Goal: Task Accomplishment & Management: Use online tool/utility

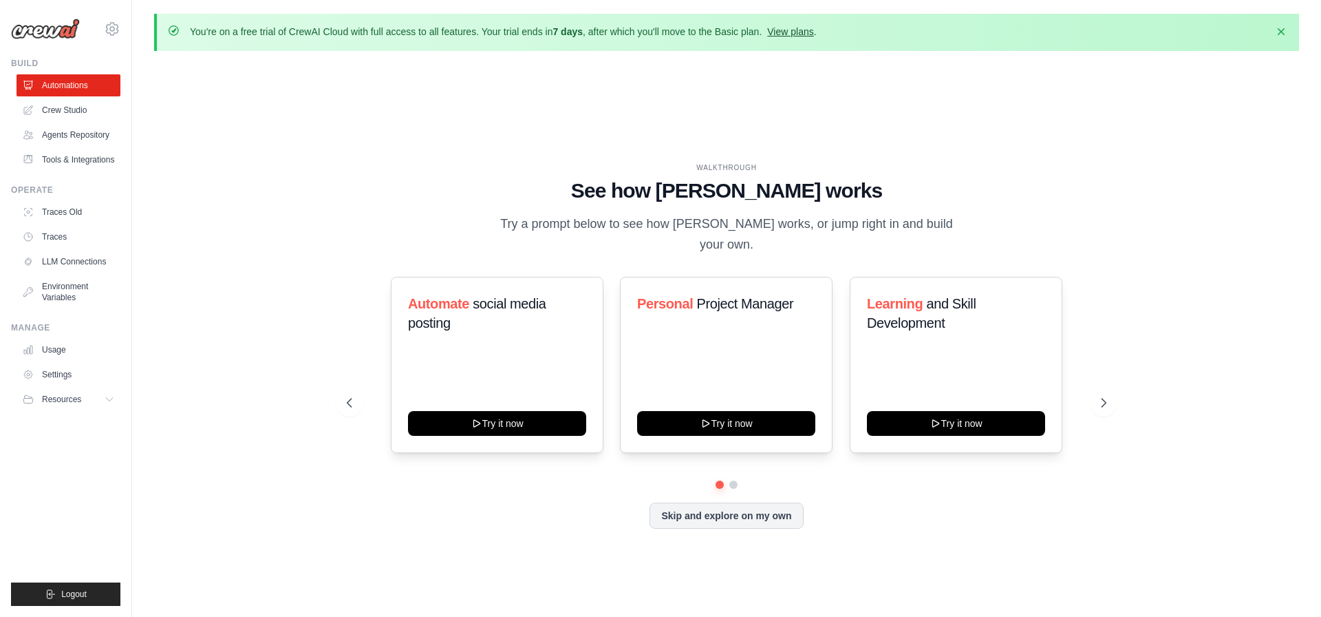
click at [799, 30] on link "View plans" at bounding box center [790, 31] width 46 height 11
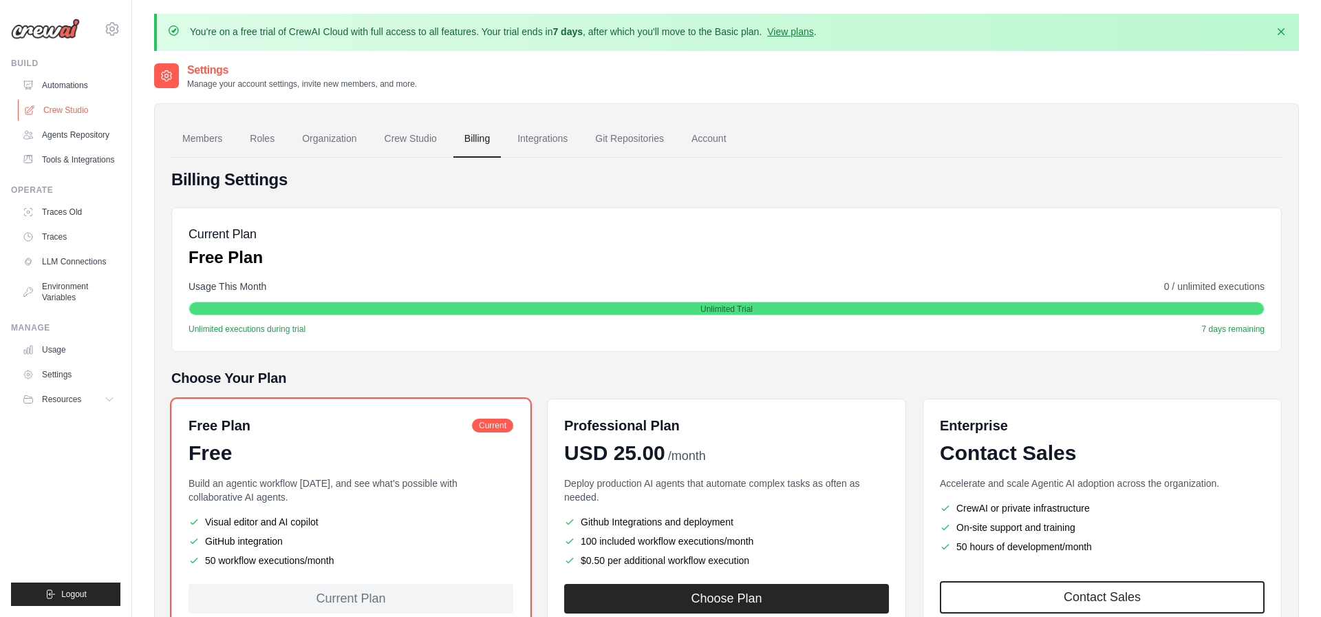
click at [61, 105] on link "Crew Studio" at bounding box center [70, 110] width 104 height 22
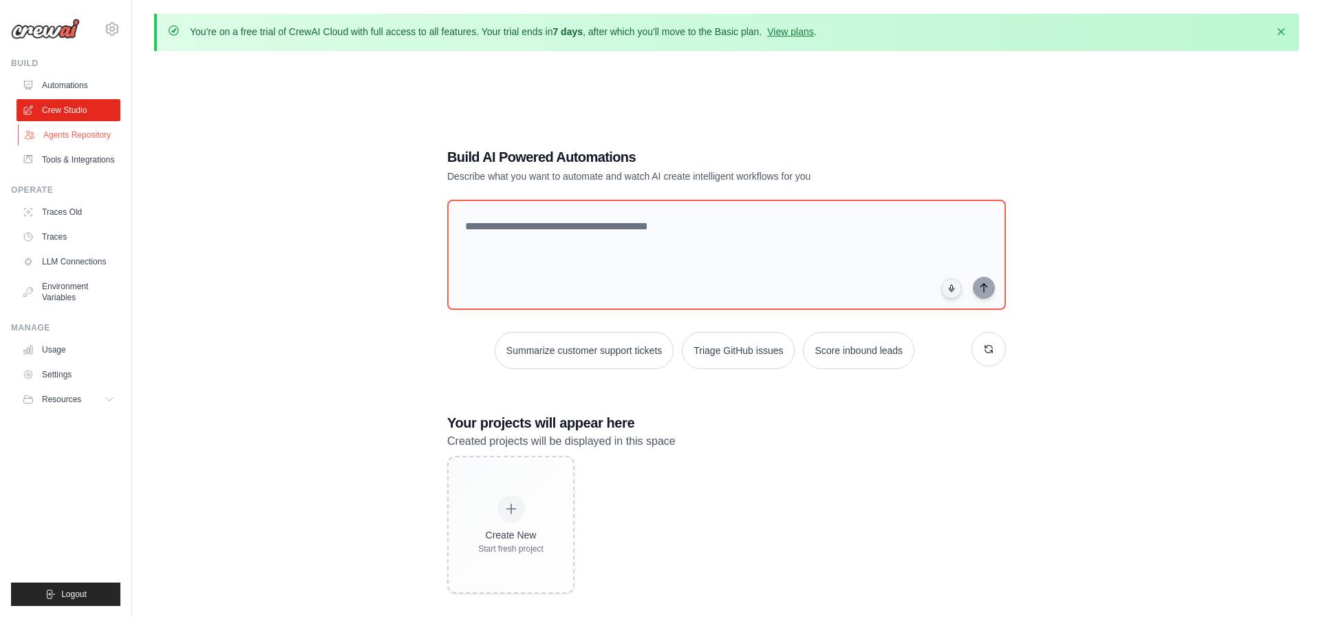
click at [80, 134] on link "Agents Repository" at bounding box center [70, 135] width 104 height 22
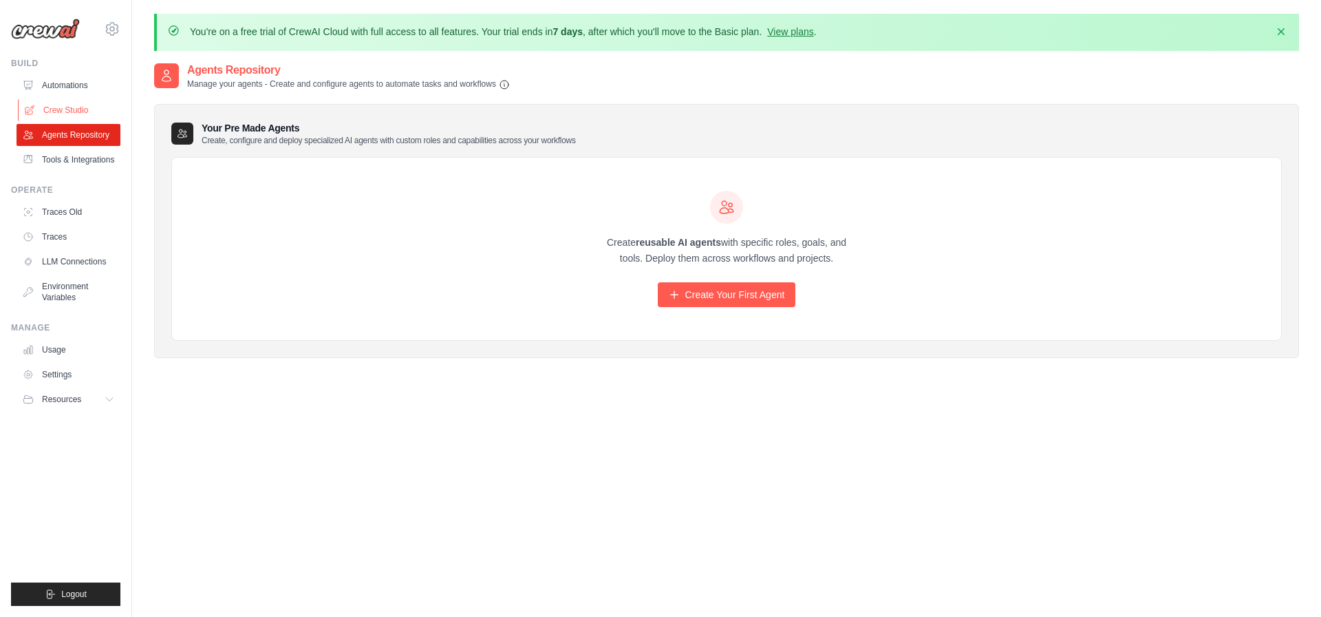
click at [76, 107] on link "Crew Studio" at bounding box center [70, 110] width 104 height 22
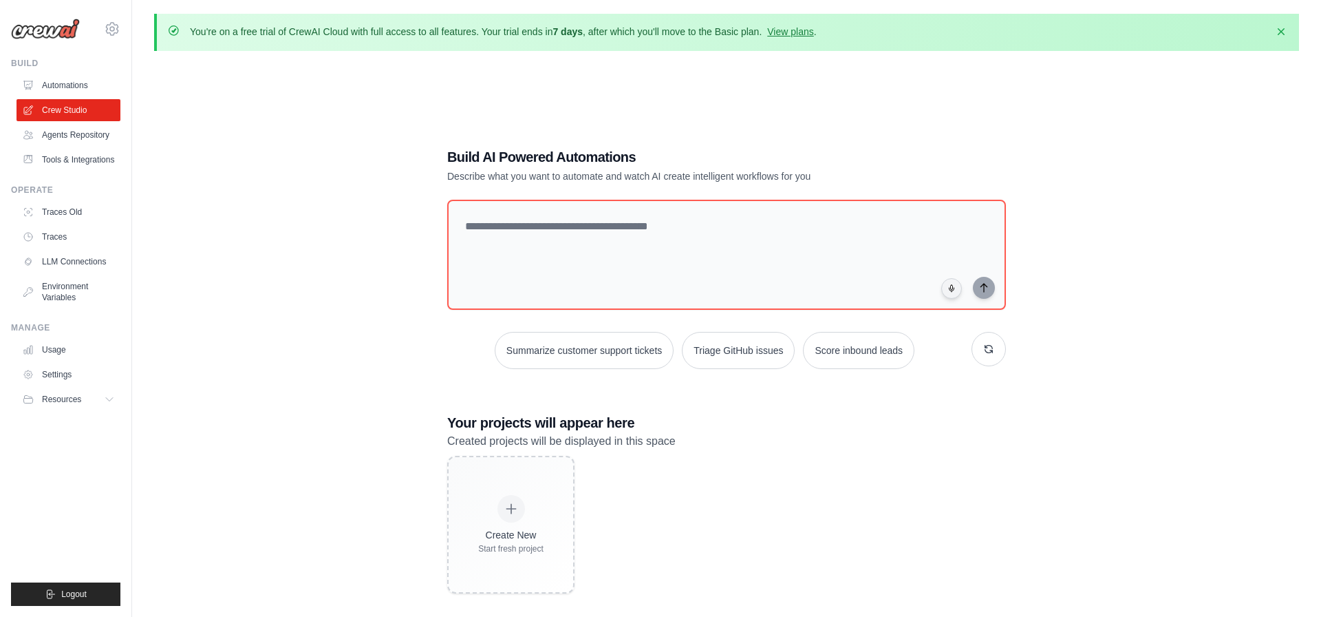
click at [73, 80] on link "Automations" at bounding box center [69, 85] width 104 height 22
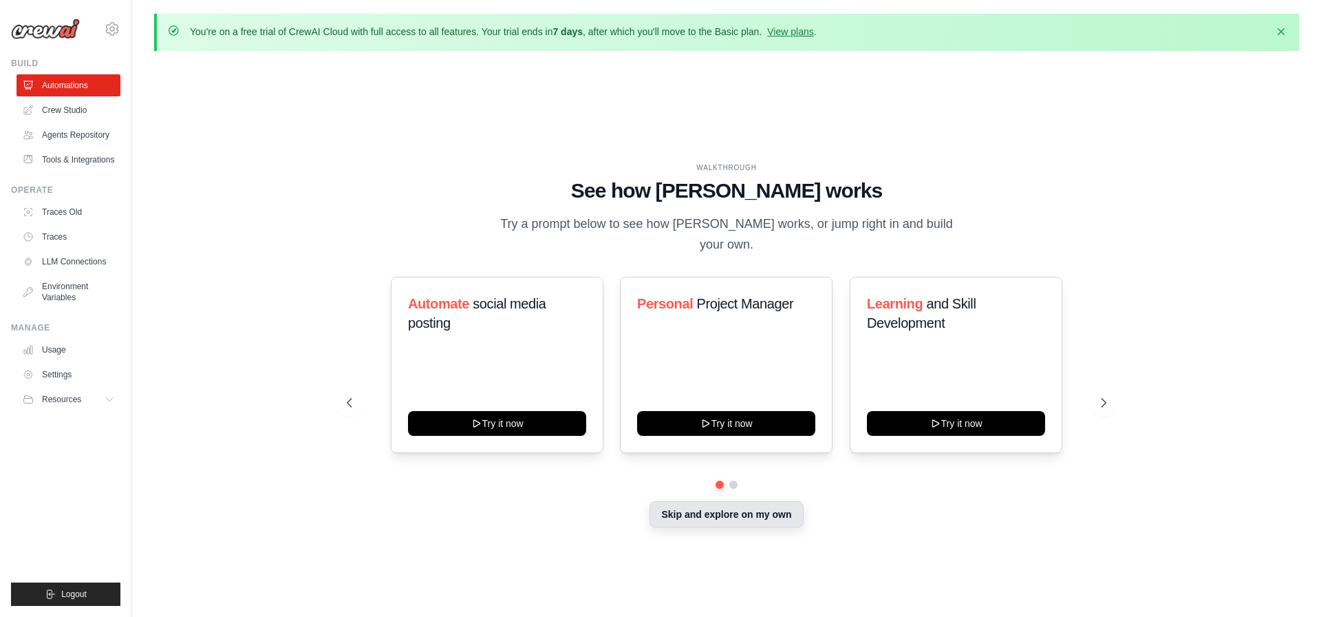
click at [714, 504] on button "Skip and explore on my own" at bounding box center [726, 514] width 153 height 26
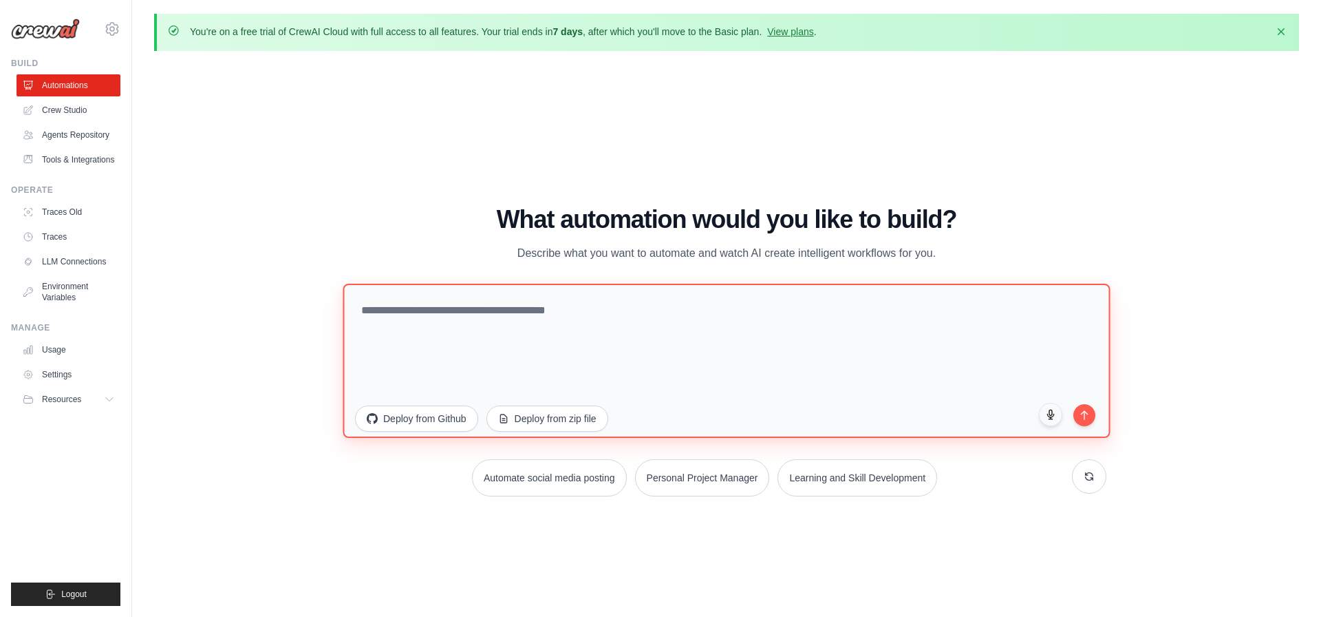
click at [535, 332] on textarea at bounding box center [726, 360] width 767 height 154
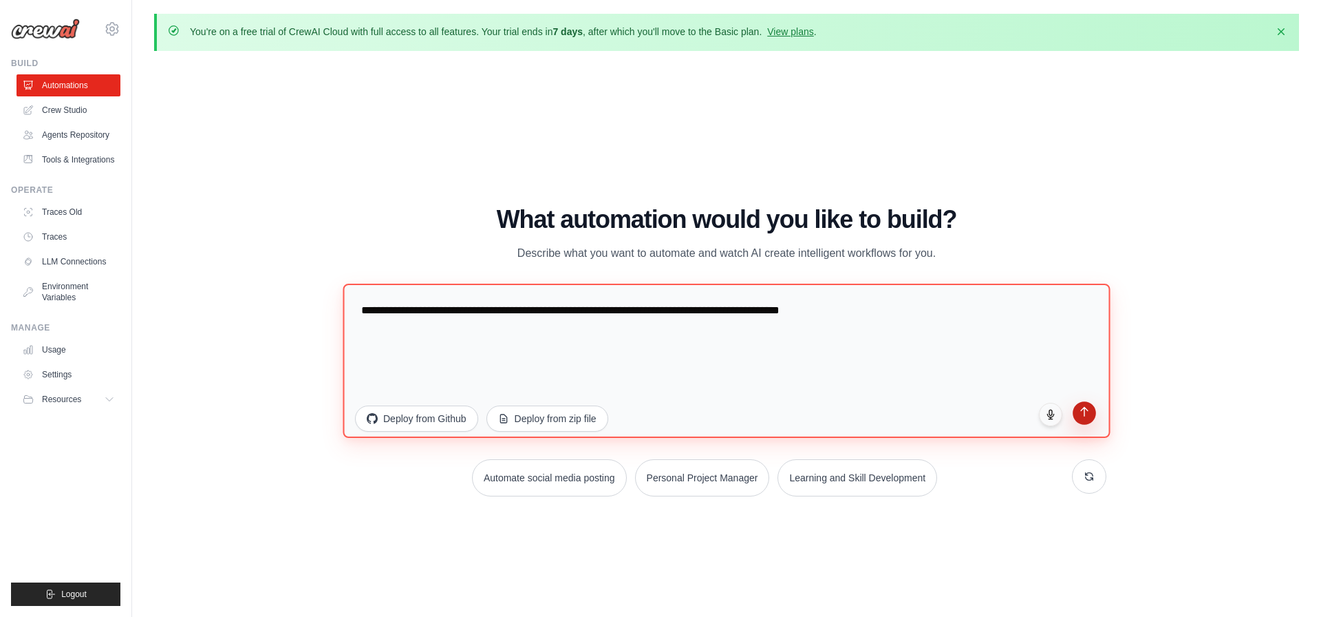
type textarea "**********"
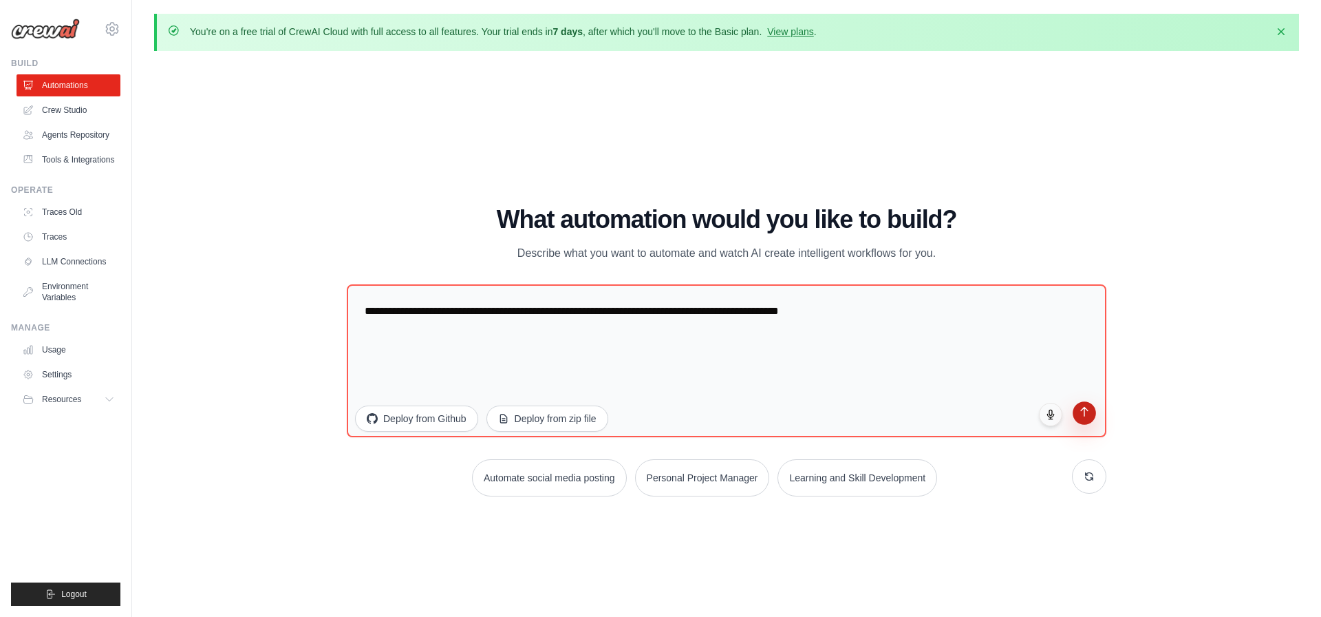
click at [1085, 418] on button "submit" at bounding box center [1084, 412] width 23 height 23
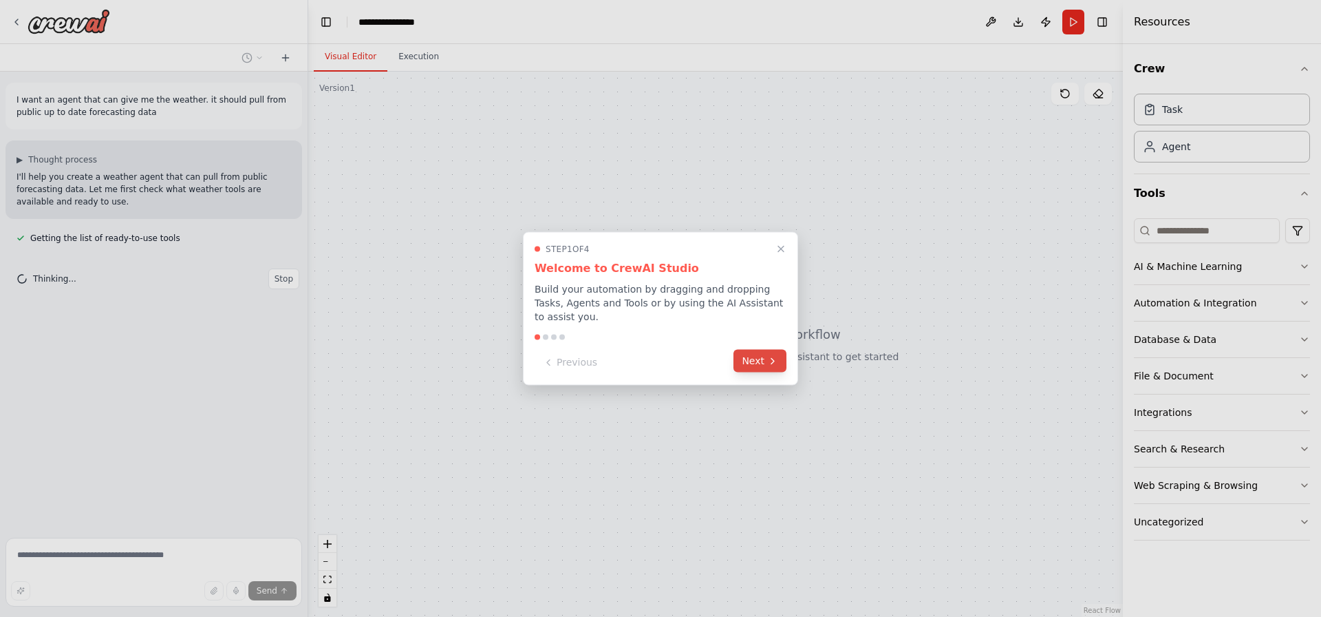
click at [746, 352] on button "Next" at bounding box center [759, 361] width 53 height 23
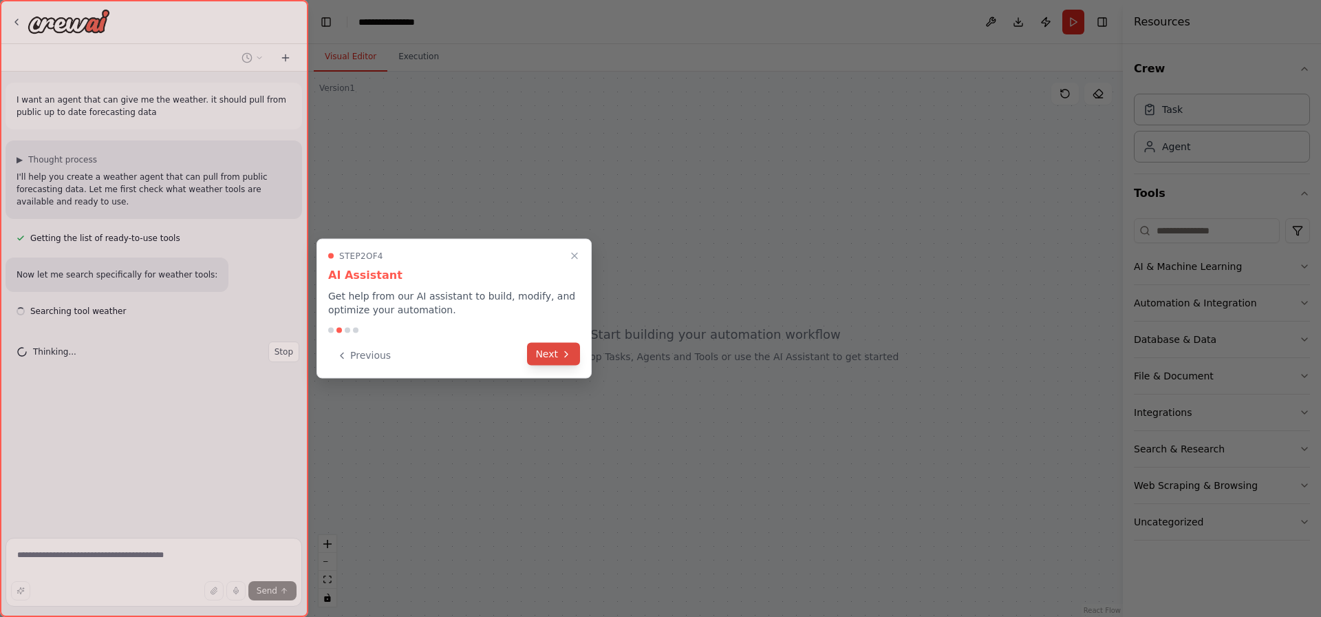
click at [558, 357] on button "Next" at bounding box center [553, 354] width 53 height 23
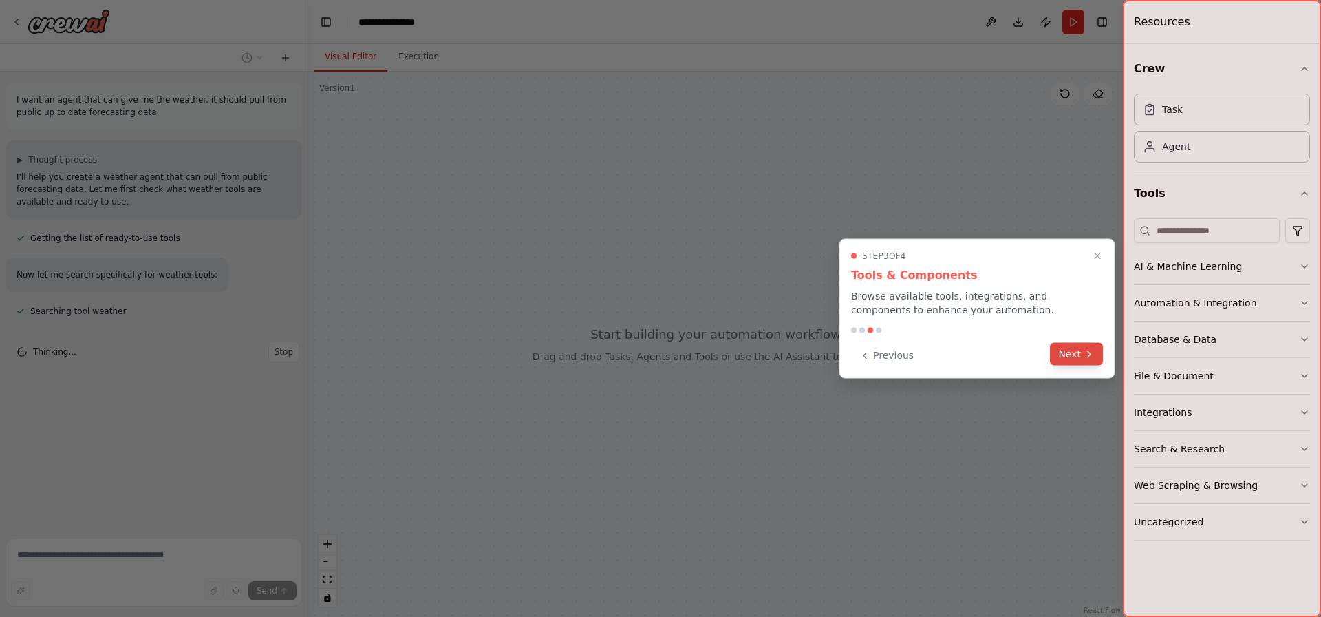
click at [1061, 352] on button "Next" at bounding box center [1076, 354] width 53 height 23
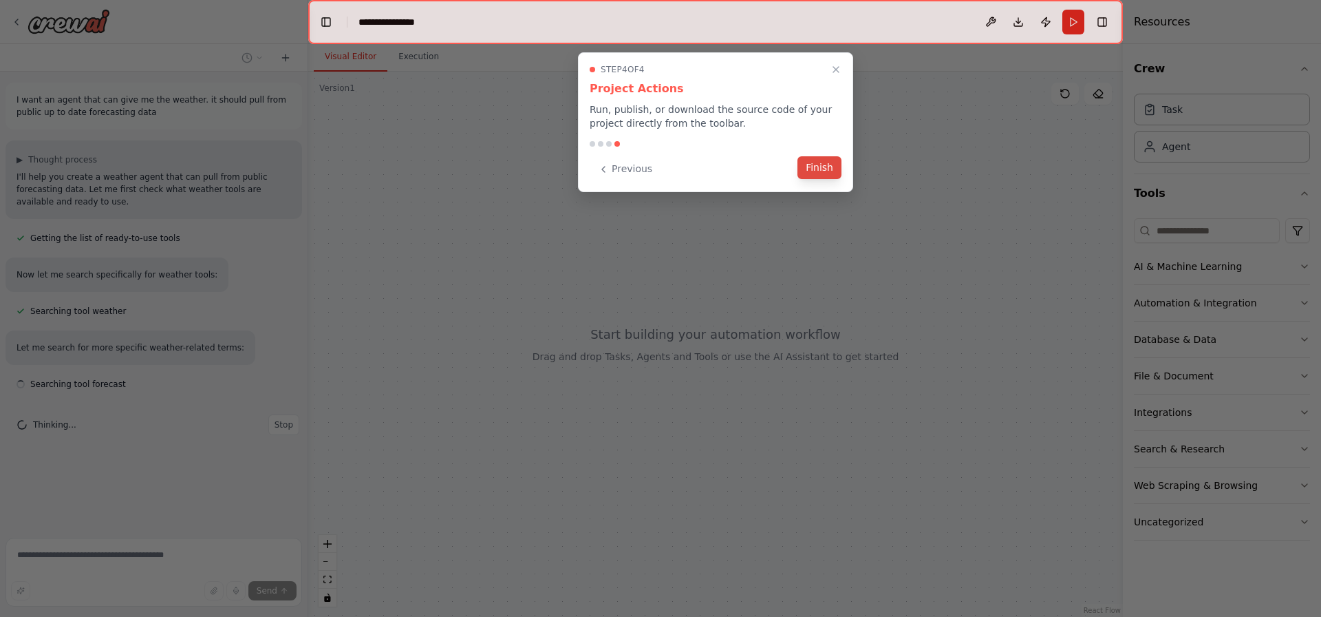
click at [821, 163] on button "Finish" at bounding box center [819, 167] width 44 height 23
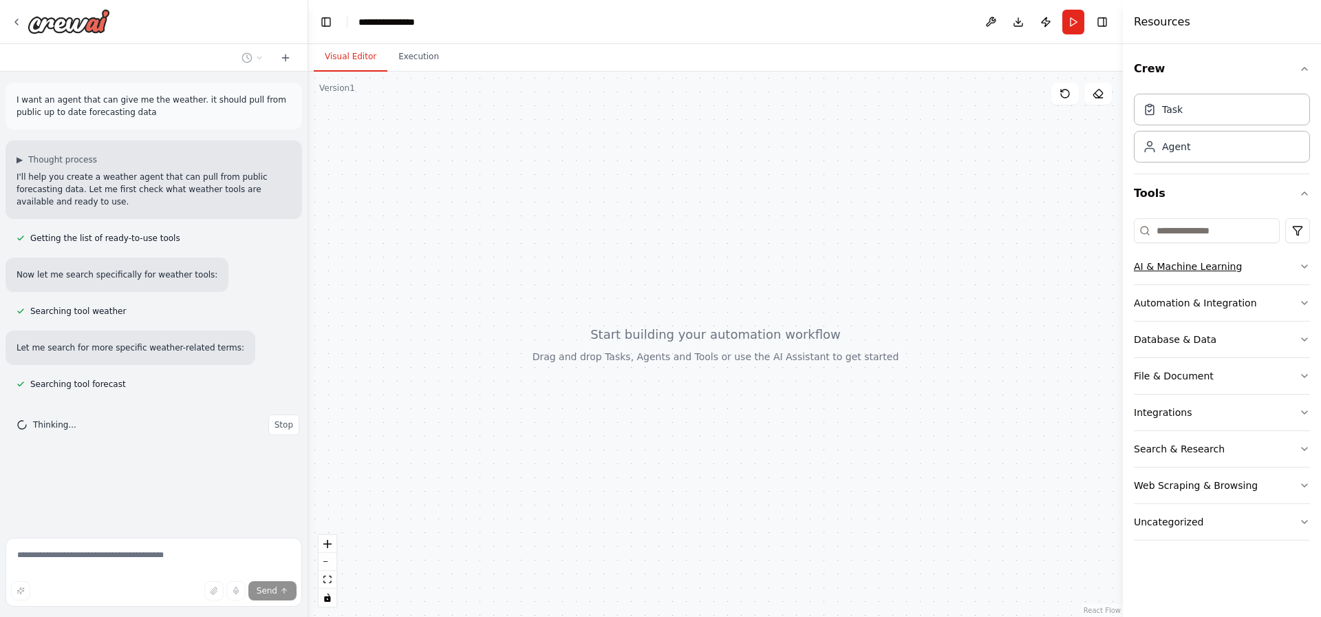
click at [1173, 273] on button "AI & Machine Learning" at bounding box center [1222, 266] width 176 height 36
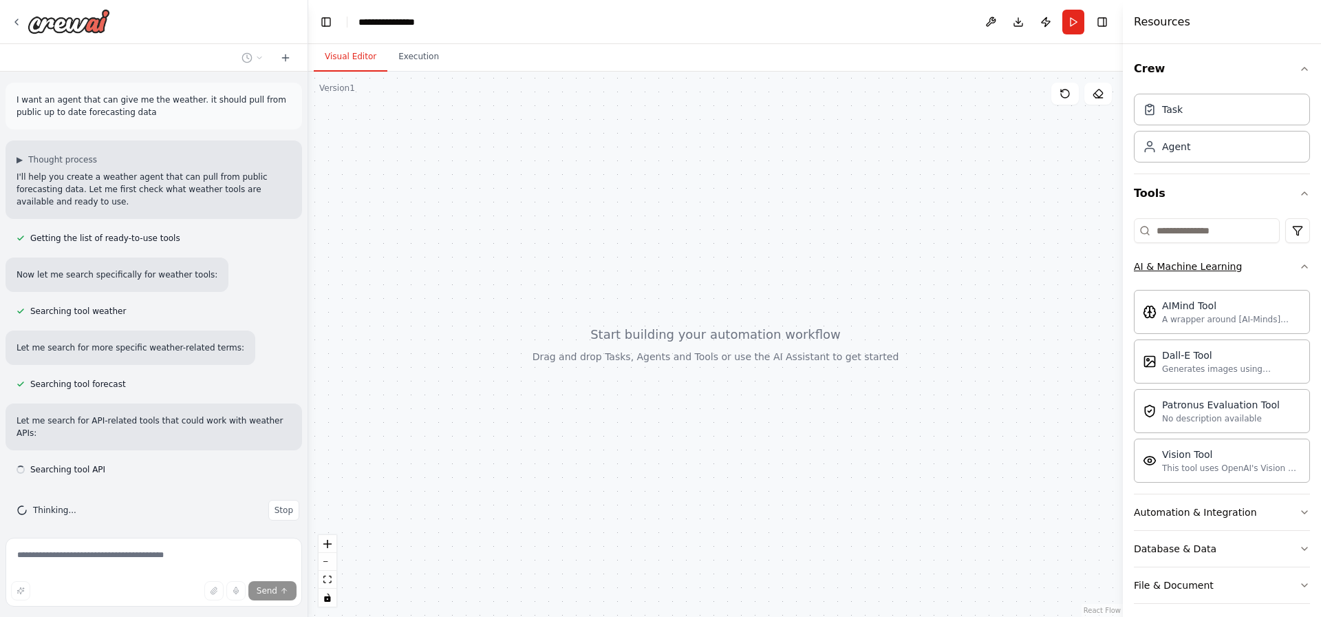
click at [1173, 273] on button "AI & Machine Learning" at bounding box center [1222, 266] width 176 height 36
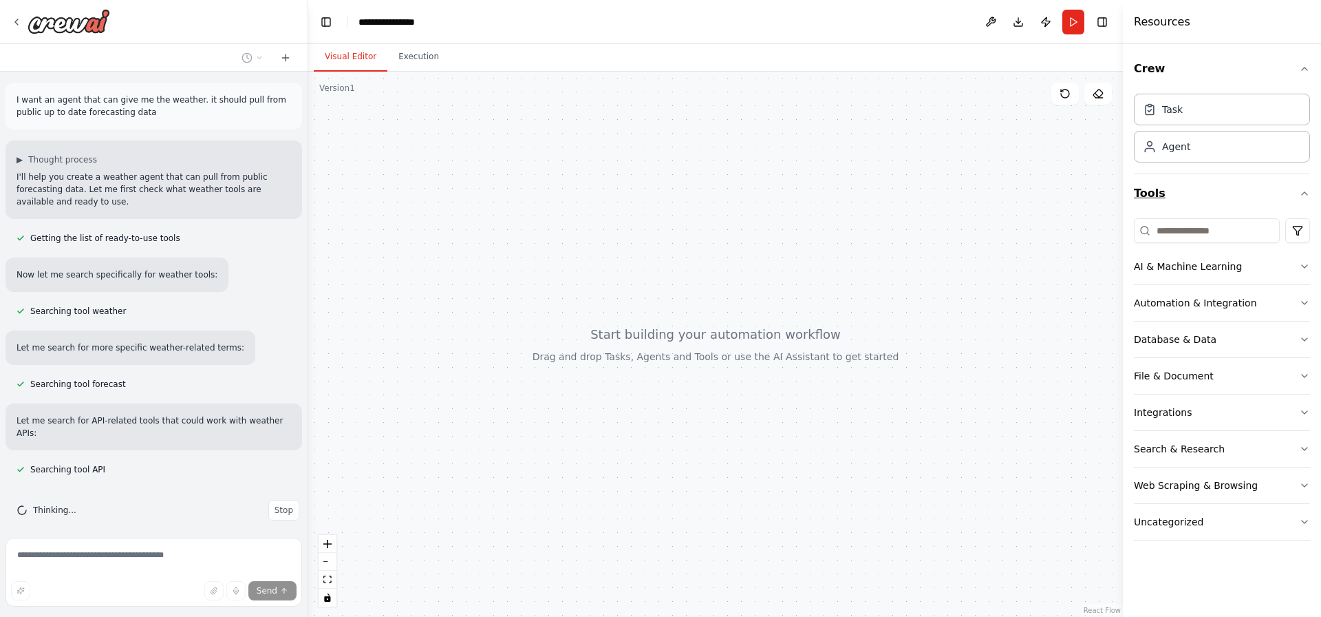
click at [1186, 200] on button "Tools" at bounding box center [1222, 193] width 176 height 39
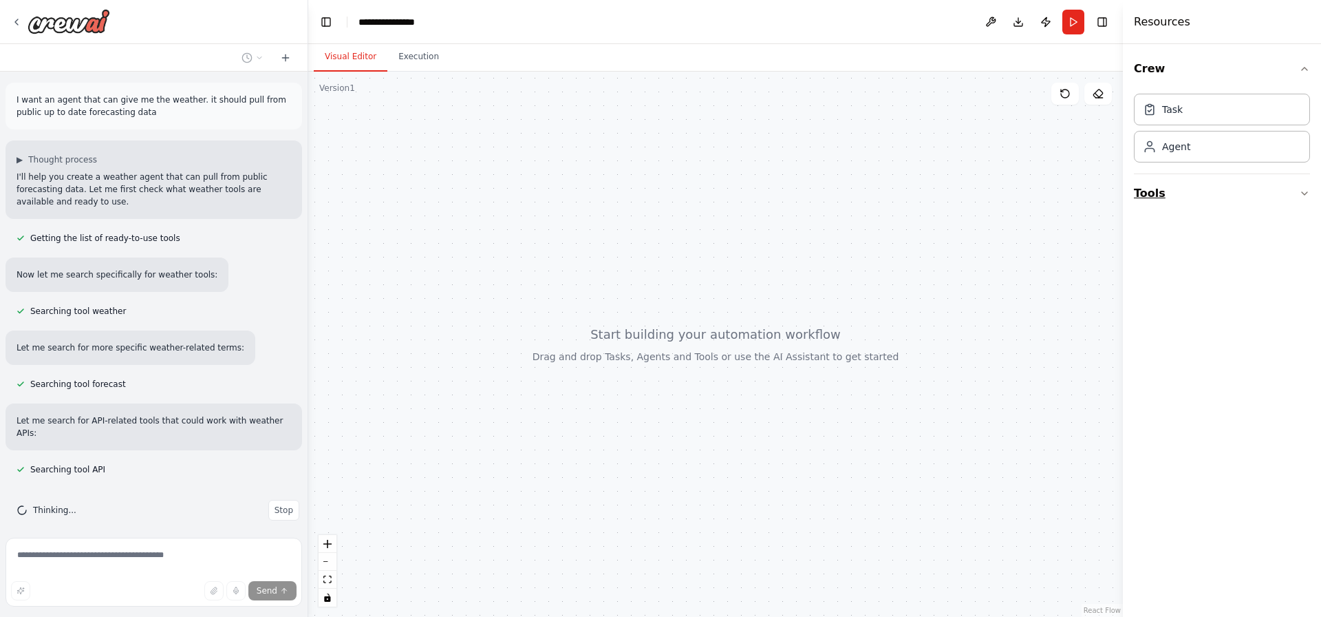
click at [1186, 200] on button "Tools" at bounding box center [1222, 193] width 176 height 39
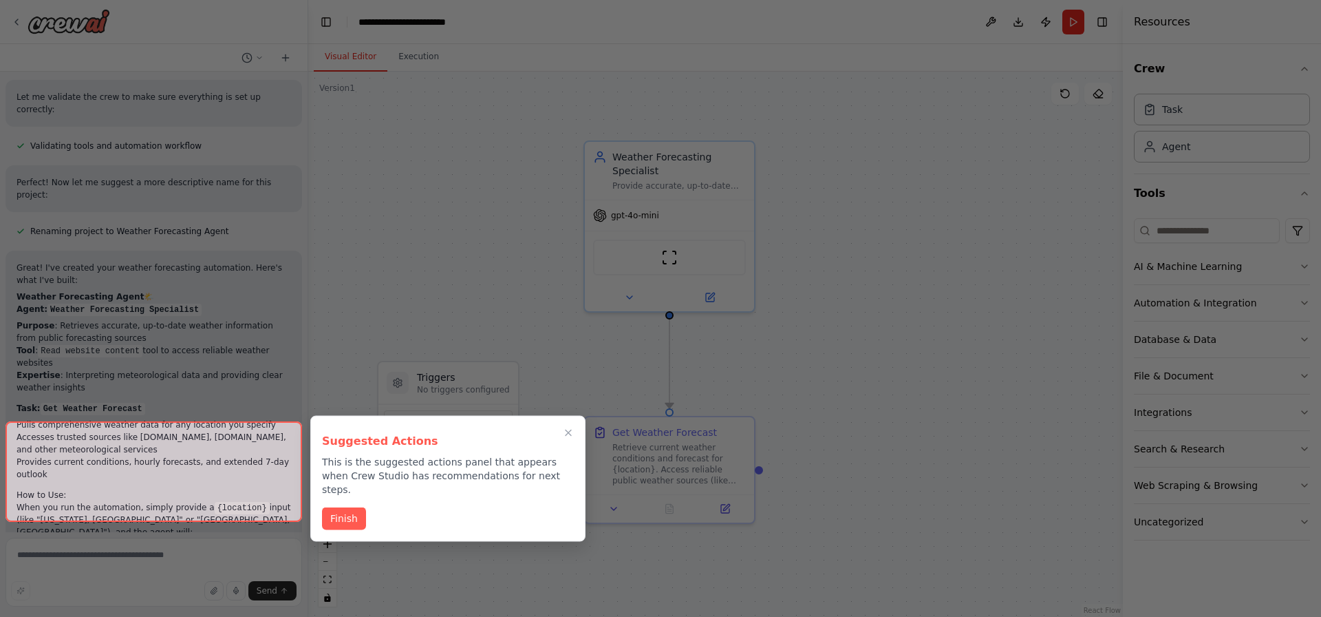
scroll to position [1011, 0]
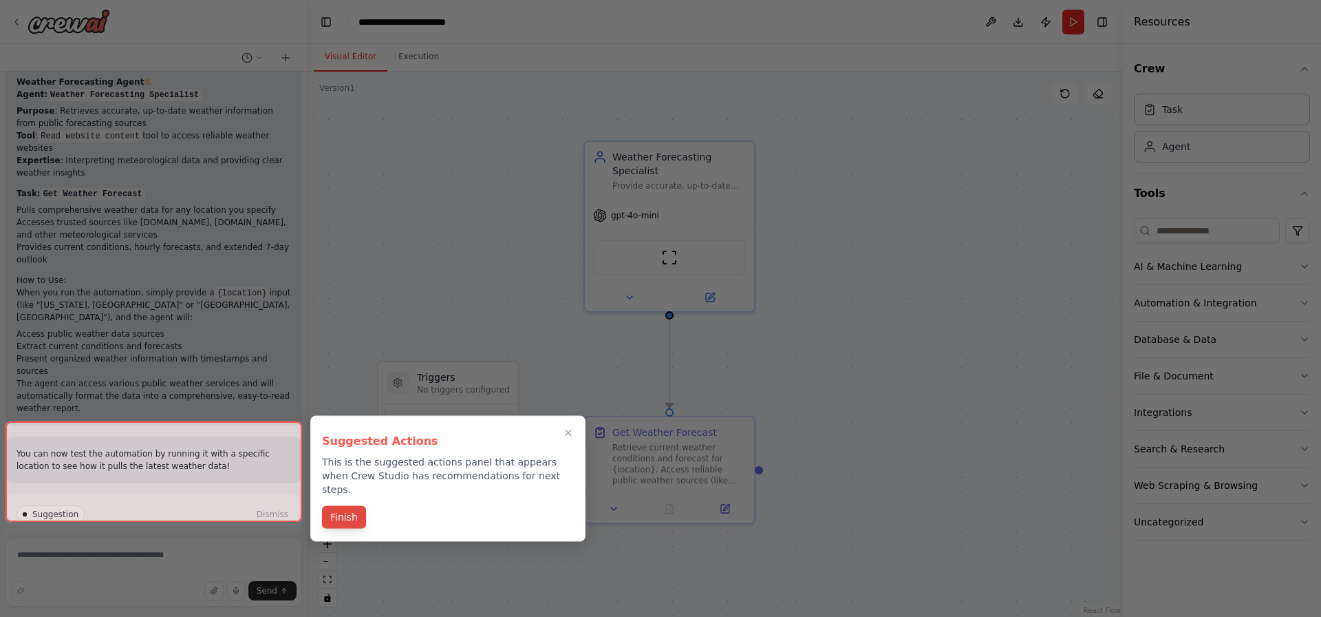
click at [341, 506] on button "Finish" at bounding box center [344, 517] width 44 height 23
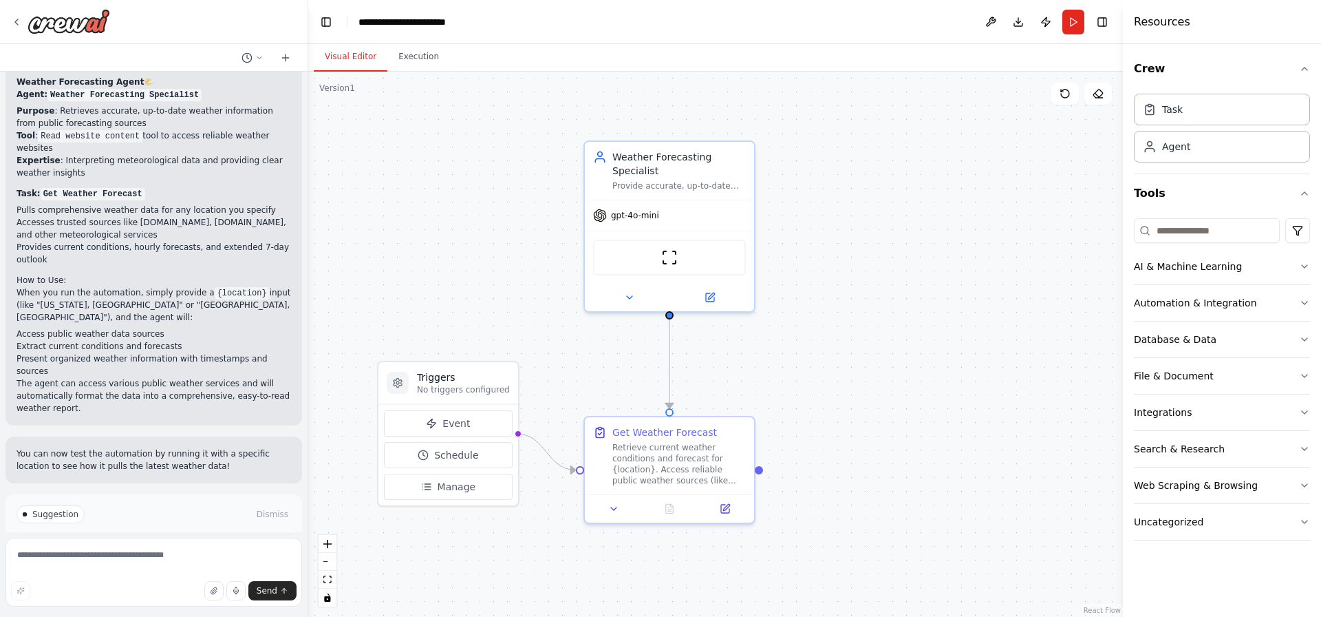
click at [185, 531] on p "I have some suggestions to help you move forward with your automation." at bounding box center [154, 542] width 275 height 22
click at [157, 561] on button "Run Automation" at bounding box center [154, 572] width 275 height 22
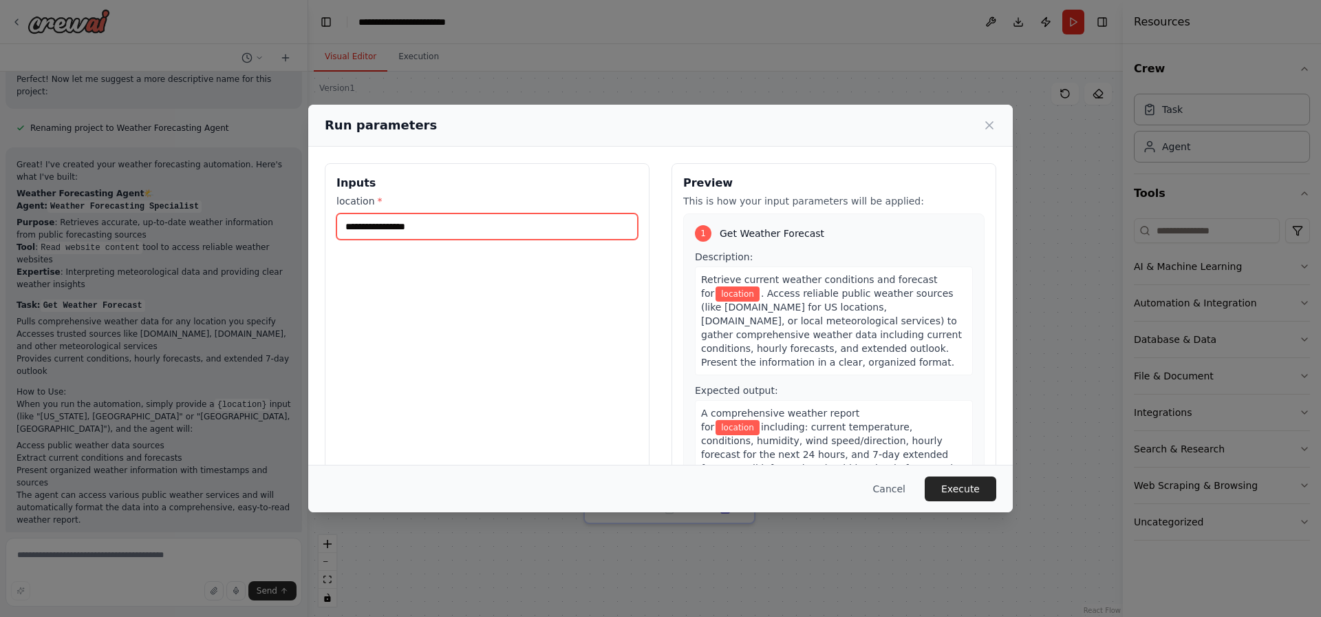
click at [379, 236] on input "location *" at bounding box center [486, 226] width 301 height 26
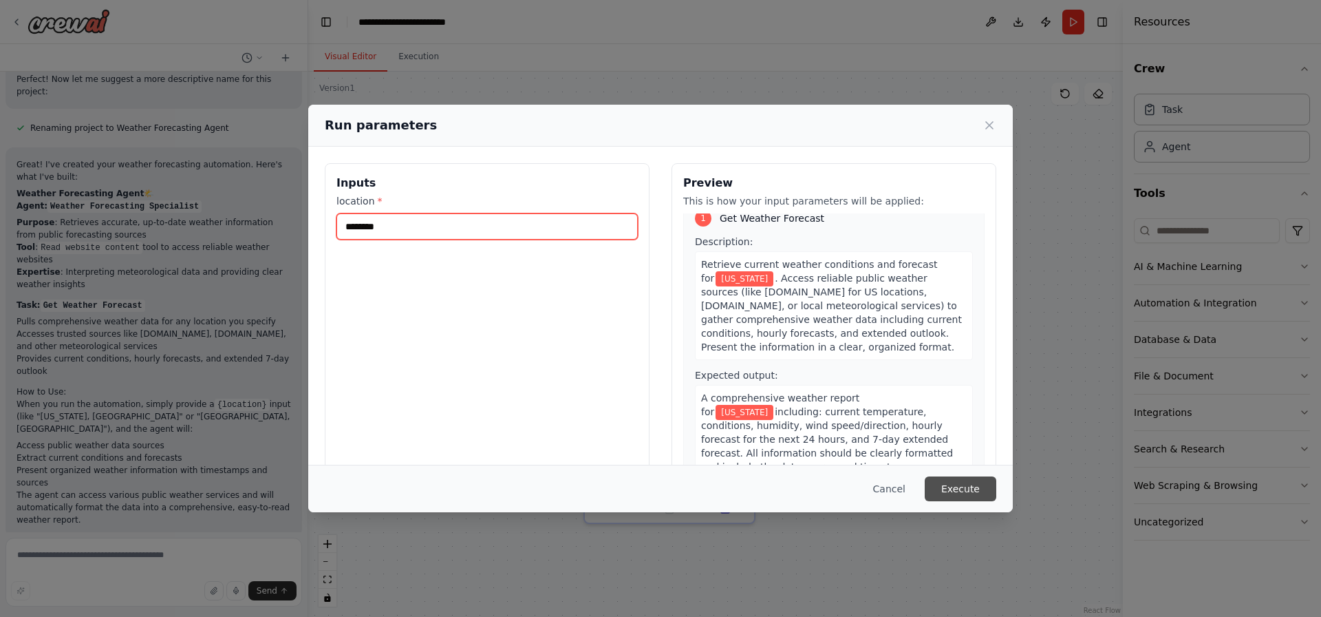
type input "********"
click at [945, 484] on button "Execute" at bounding box center [961, 488] width 72 height 25
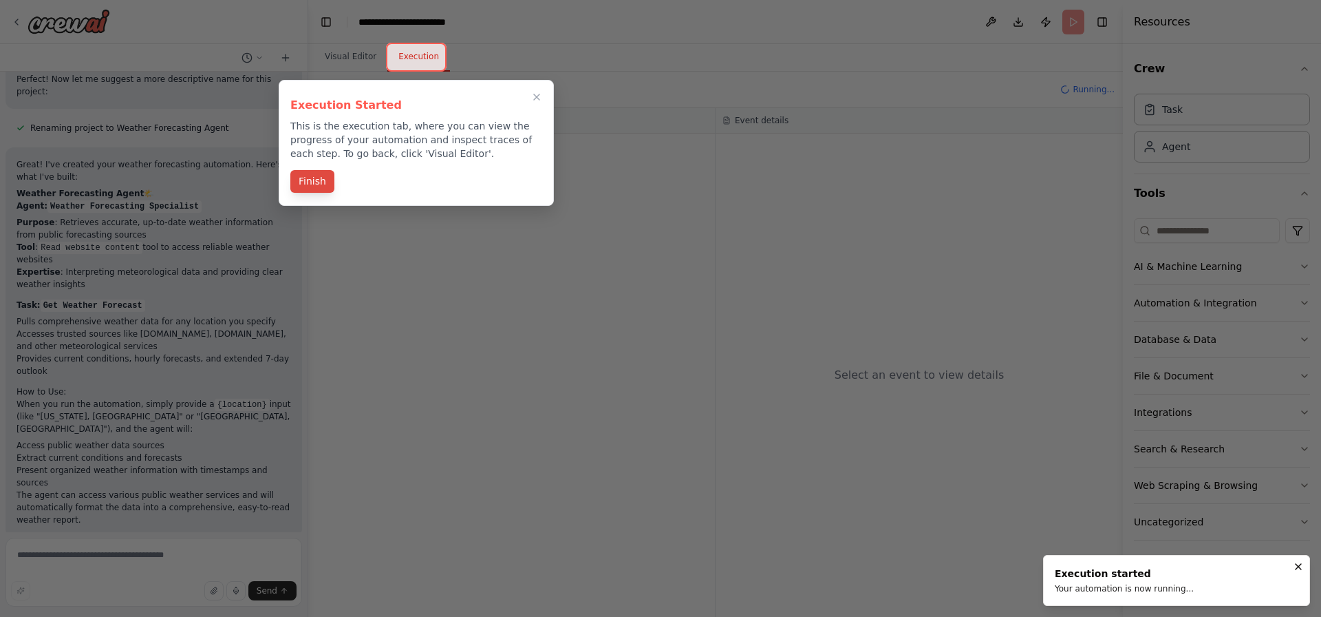
click at [313, 185] on button "Finish" at bounding box center [312, 181] width 44 height 23
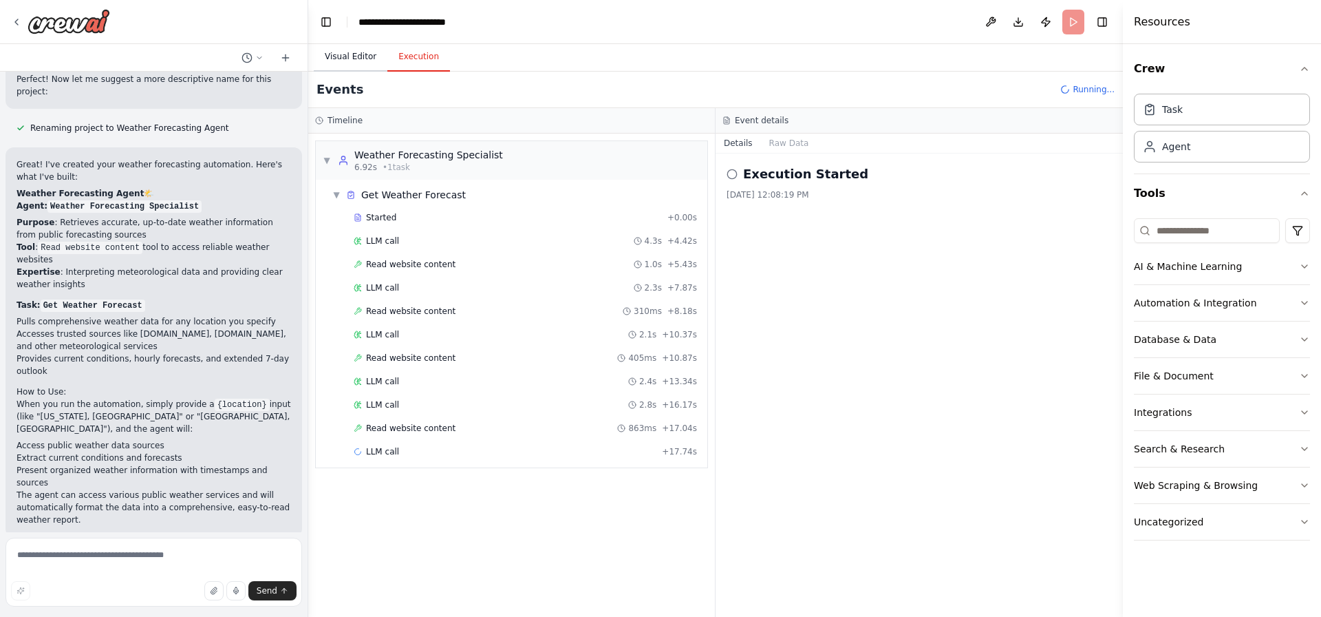
click at [356, 56] on button "Visual Editor" at bounding box center [351, 57] width 74 height 29
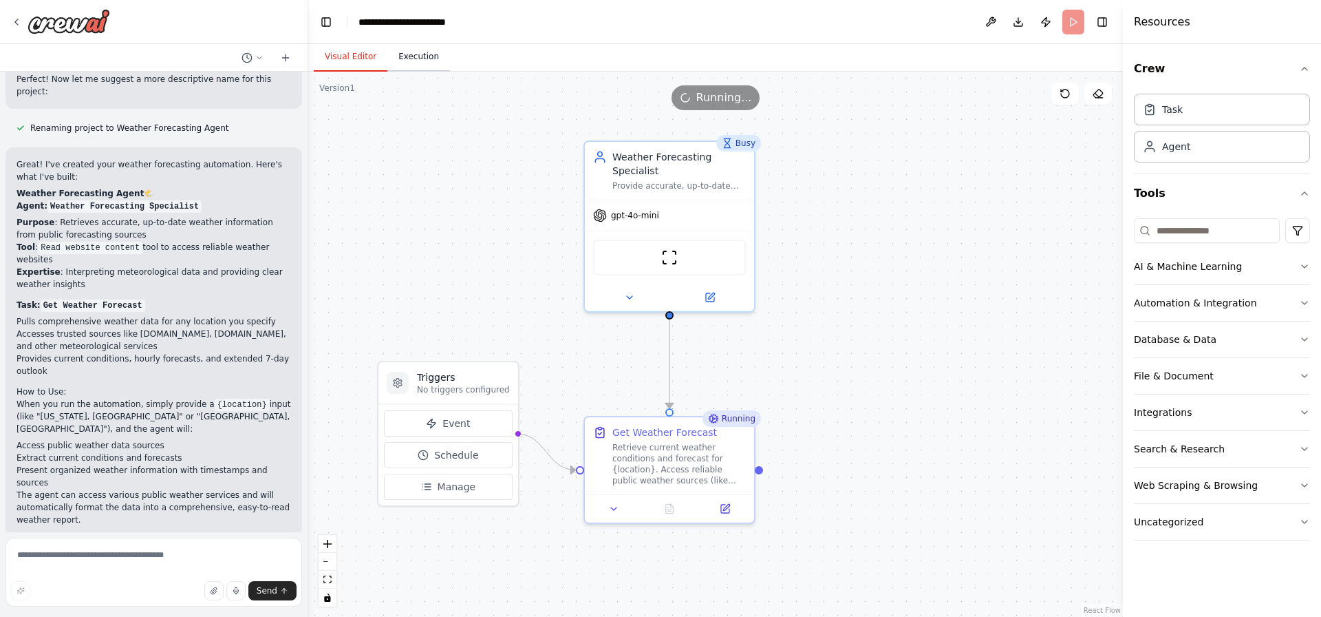
click at [411, 61] on button "Execution" at bounding box center [418, 57] width 63 height 29
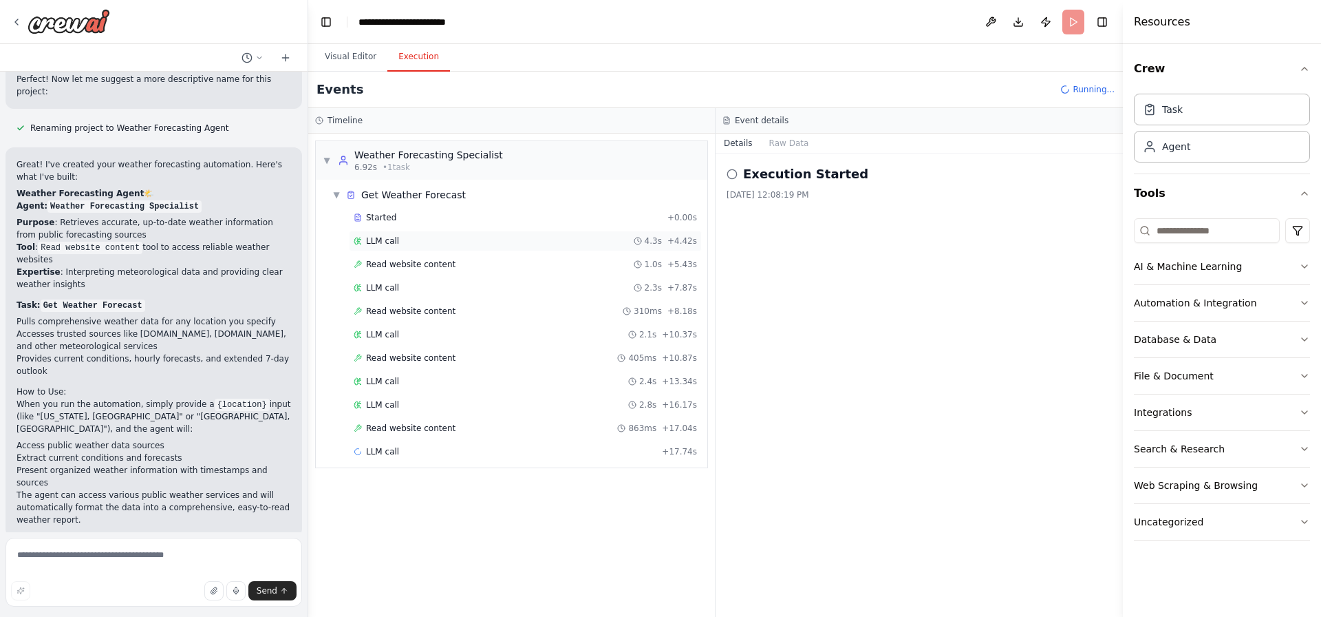
click at [414, 234] on div "LLM call 4.3s + 4.42s" at bounding box center [525, 241] width 353 height 21
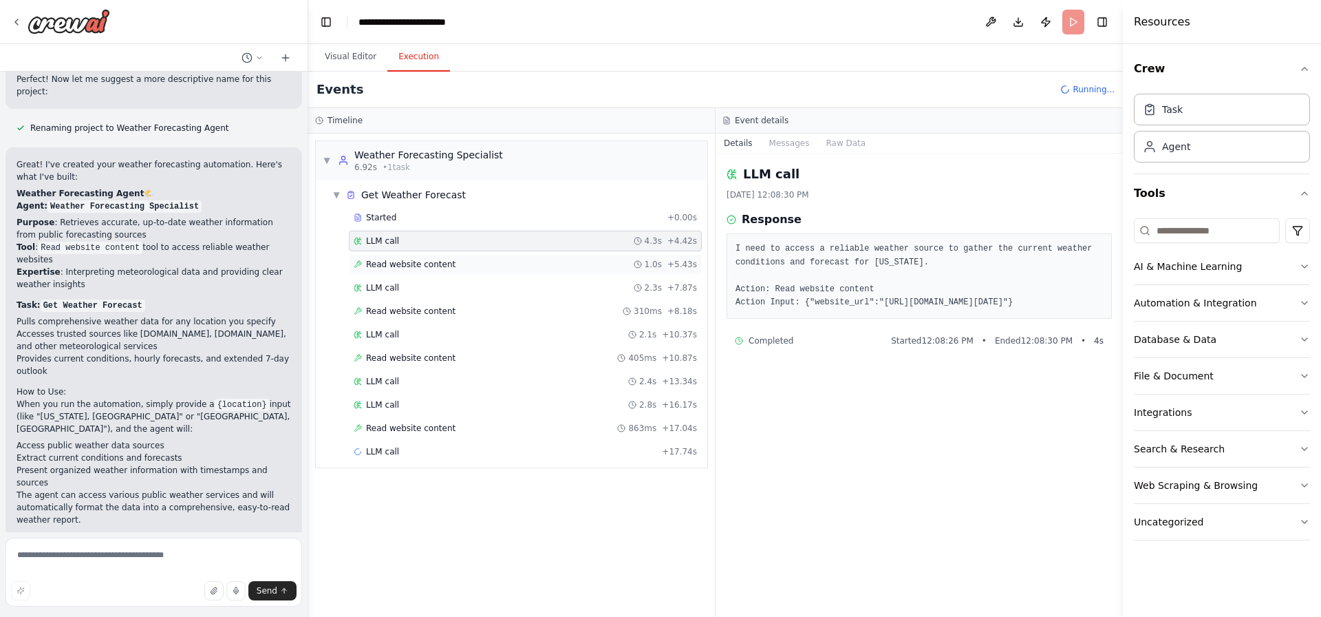
click at [581, 264] on div "Read website content 1.0s + 5.43s" at bounding box center [525, 264] width 343 height 11
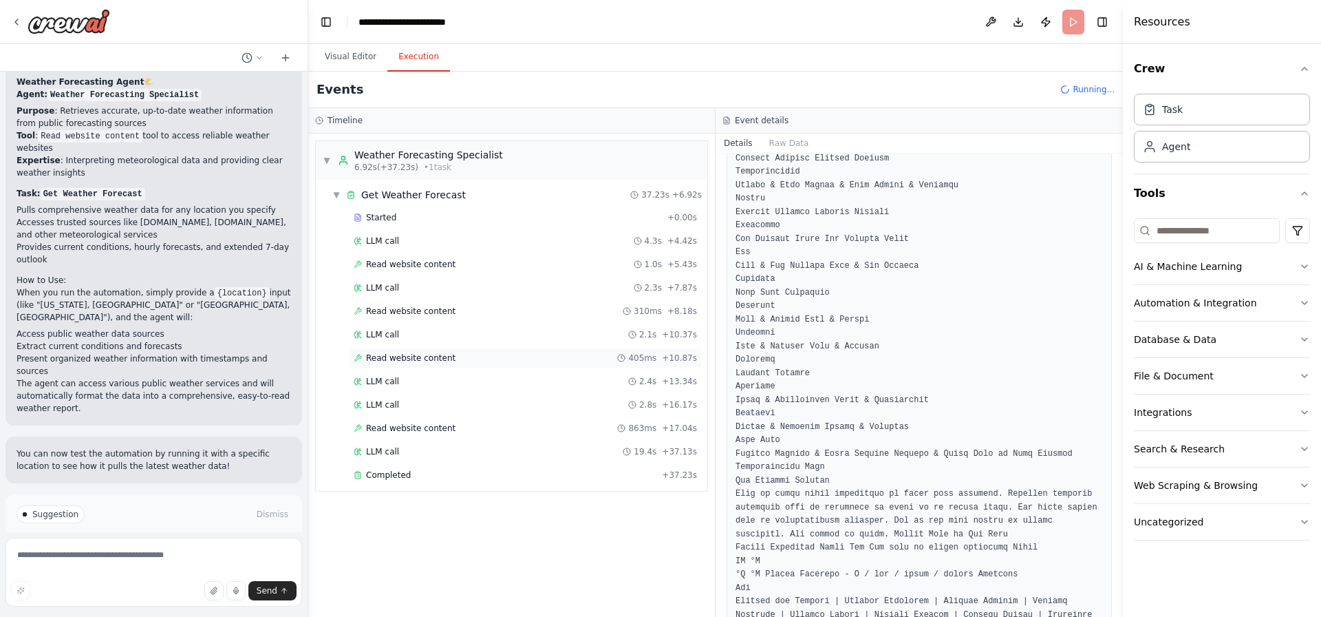
scroll to position [1082, 0]
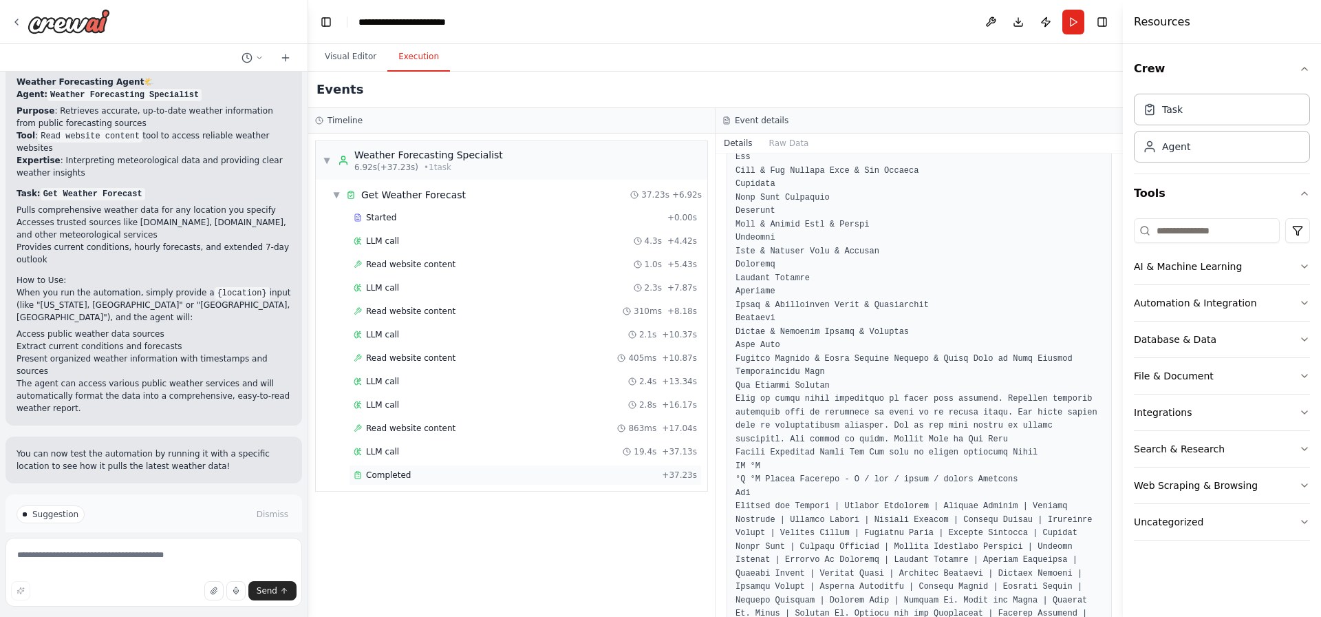
click at [519, 476] on div "Completed" at bounding box center [505, 474] width 303 height 11
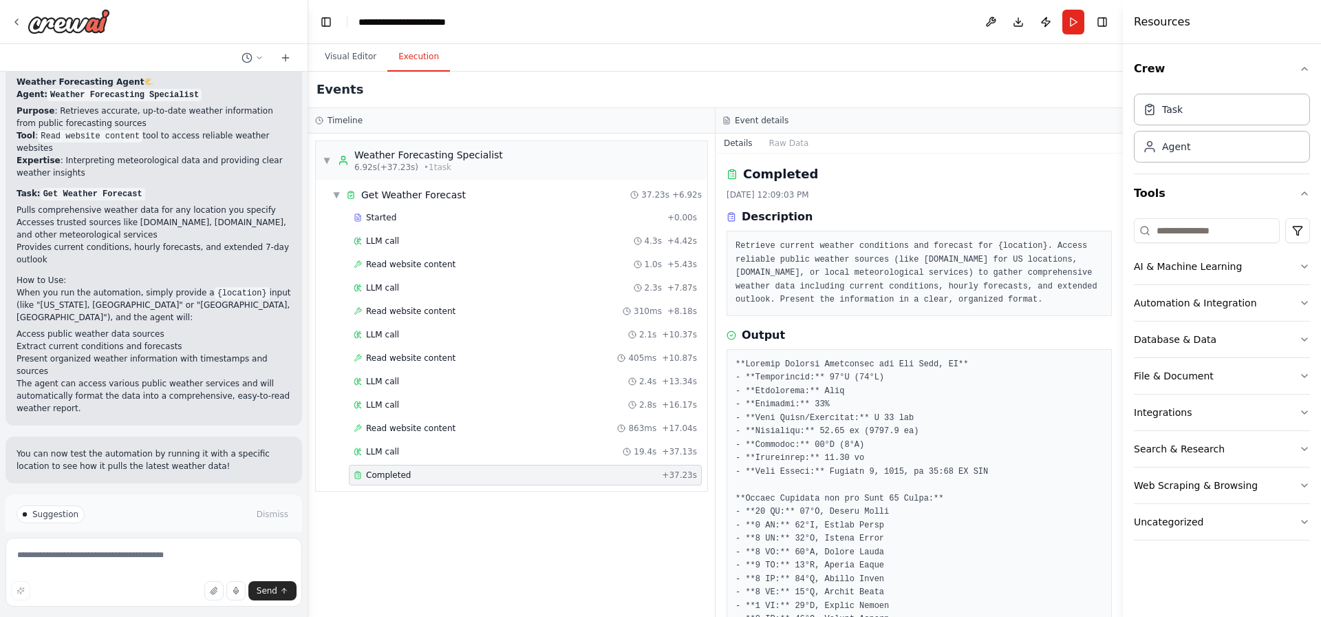
scroll to position [255, 0]
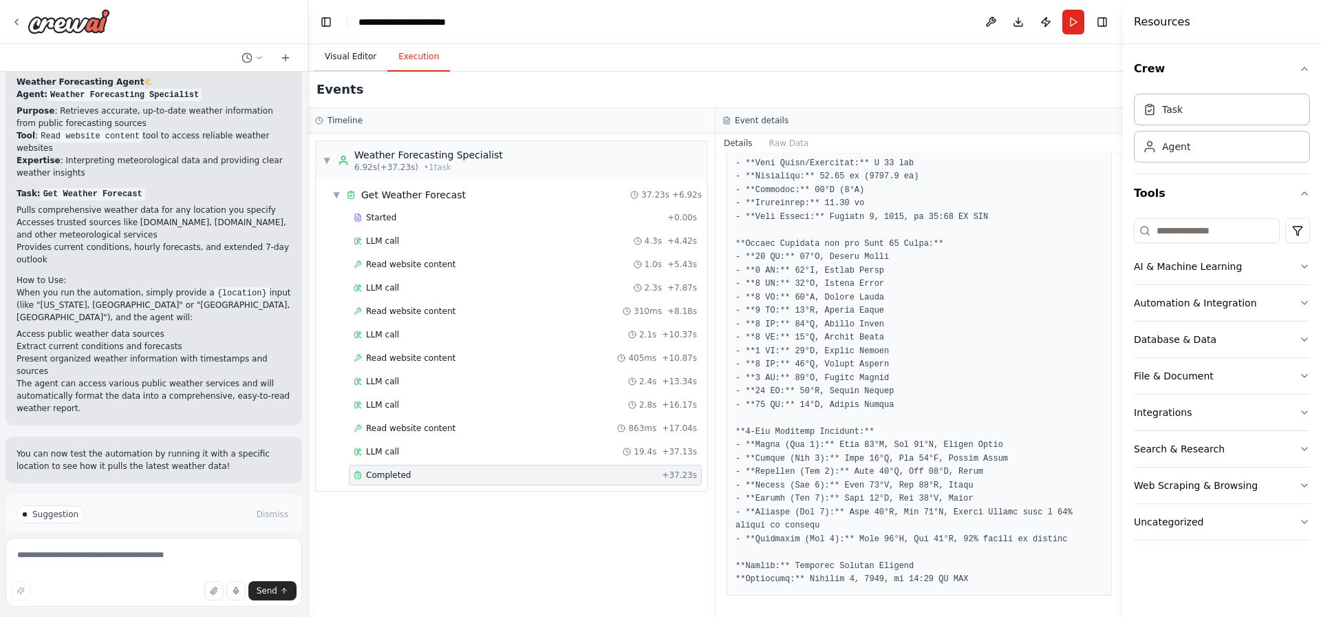
click at [338, 61] on button "Visual Editor" at bounding box center [351, 57] width 74 height 29
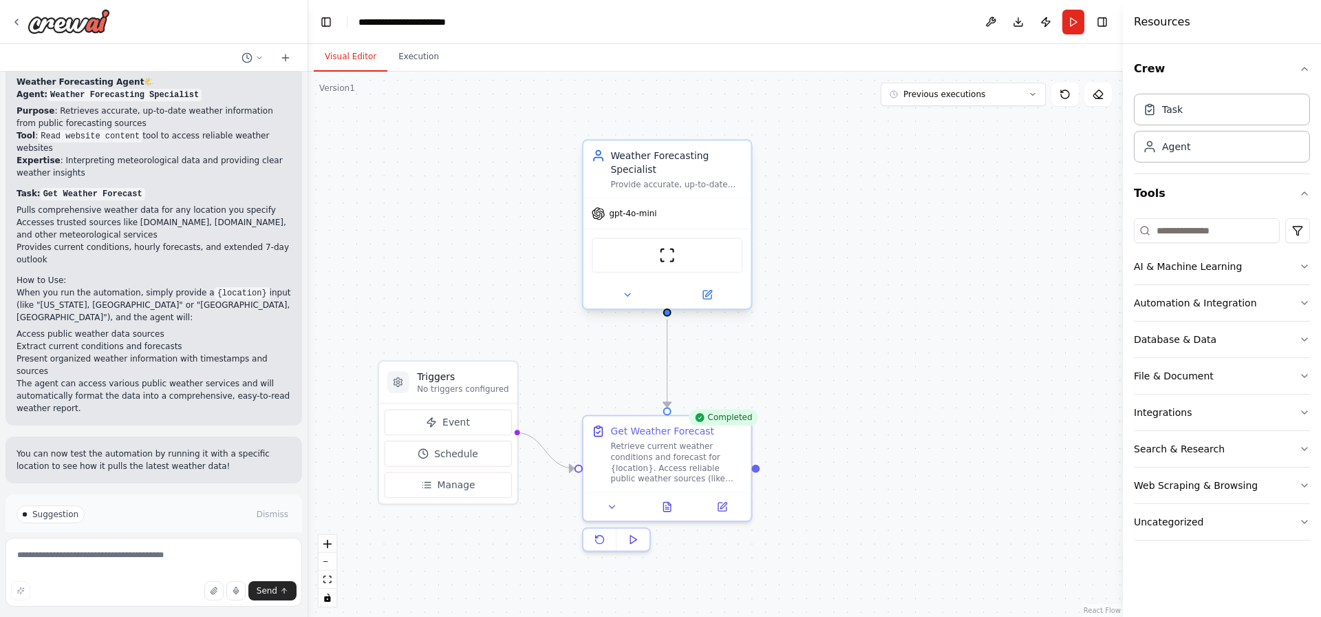
click at [685, 191] on div "Weather Forecasting Specialist Provide accurate, up-to-date weather information…" at bounding box center [667, 168] width 168 height 57
click at [668, 206] on div "gpt-4o-mini" at bounding box center [667, 213] width 168 height 30
click at [705, 297] on icon at bounding box center [707, 294] width 8 height 8
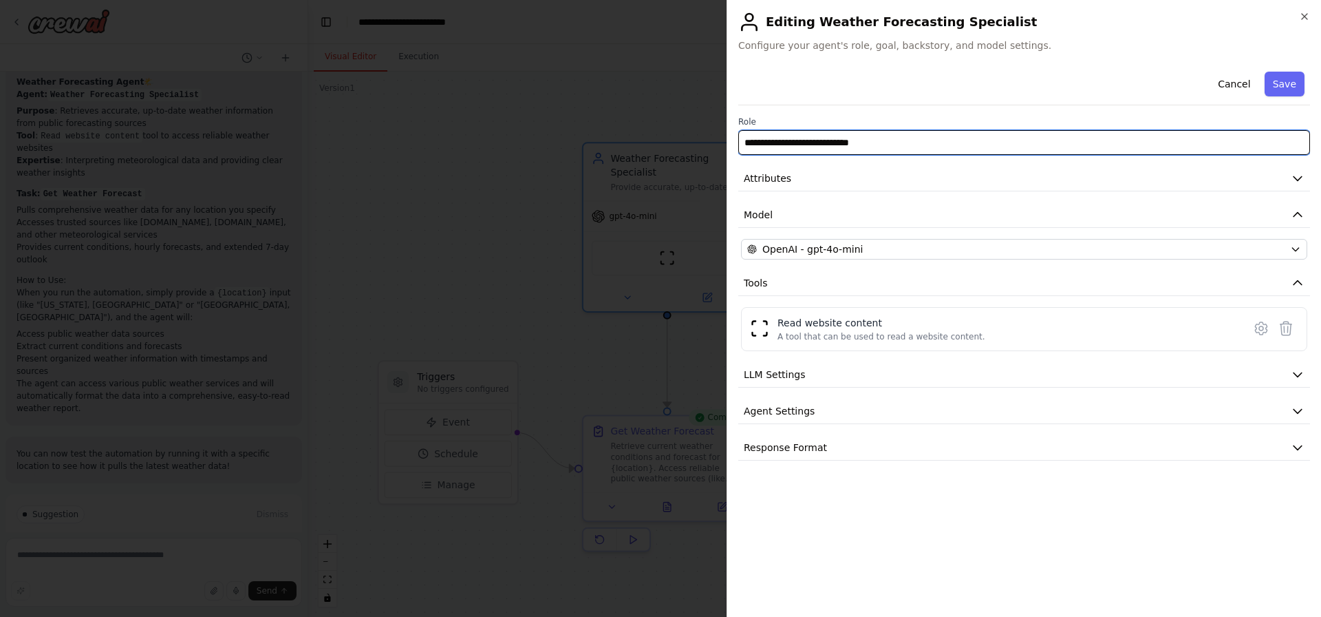
click at [804, 147] on input "**********" at bounding box center [1024, 142] width 572 height 25
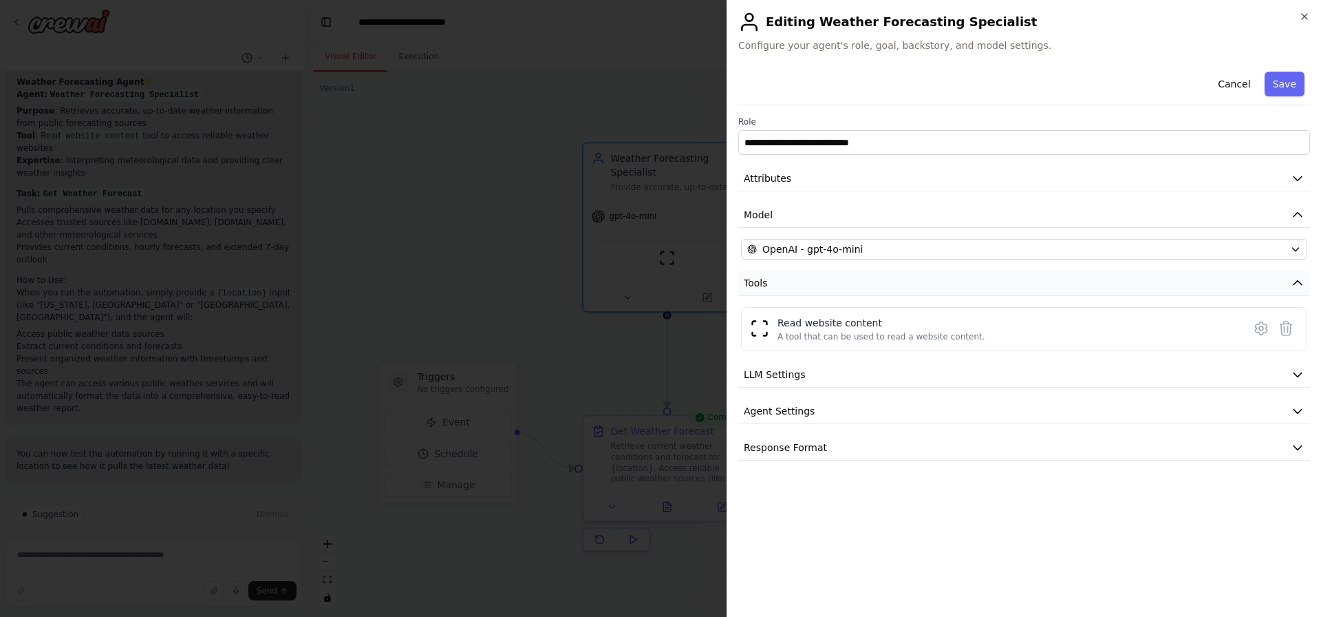
click at [1197, 286] on button "Tools" at bounding box center [1024, 282] width 572 height 25
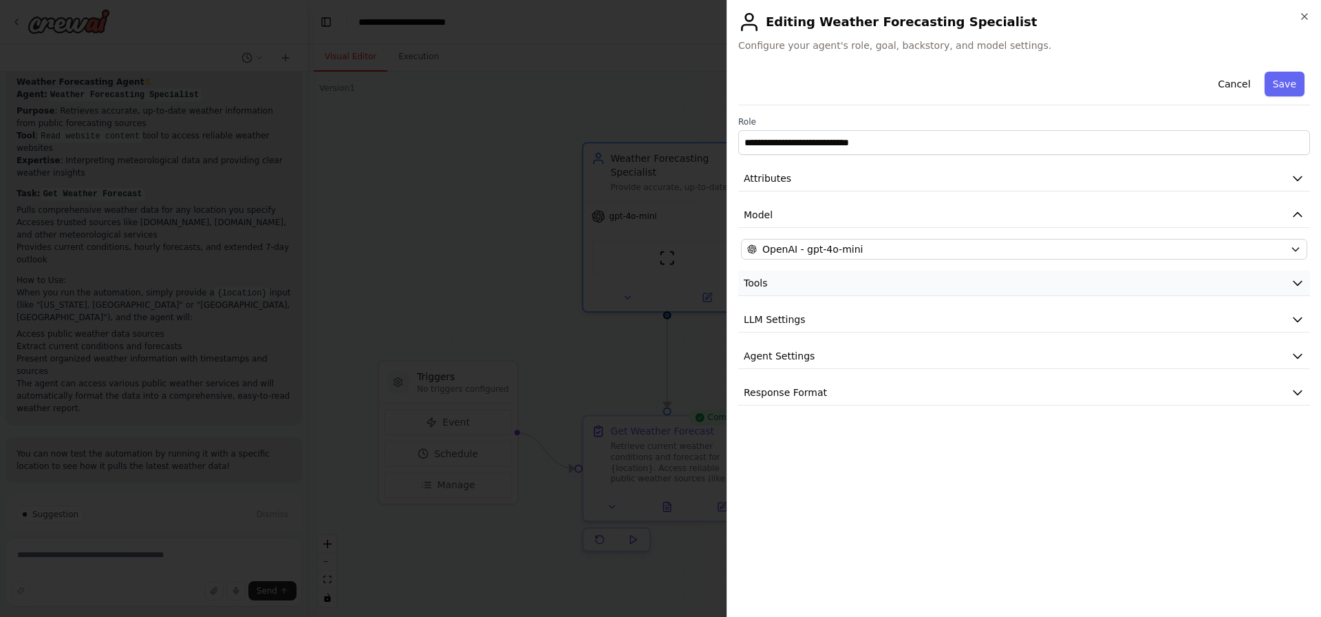
click at [1197, 286] on button "Tools" at bounding box center [1024, 282] width 572 height 25
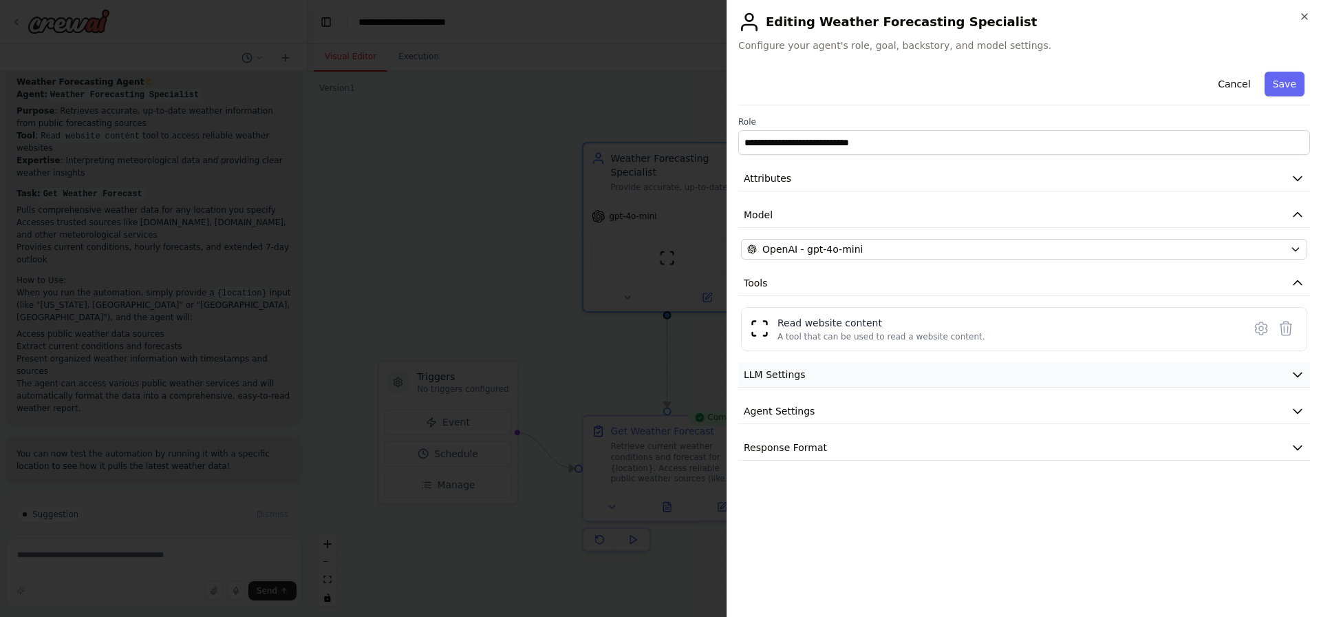
click at [1132, 369] on button "LLM Settings" at bounding box center [1024, 374] width 572 height 25
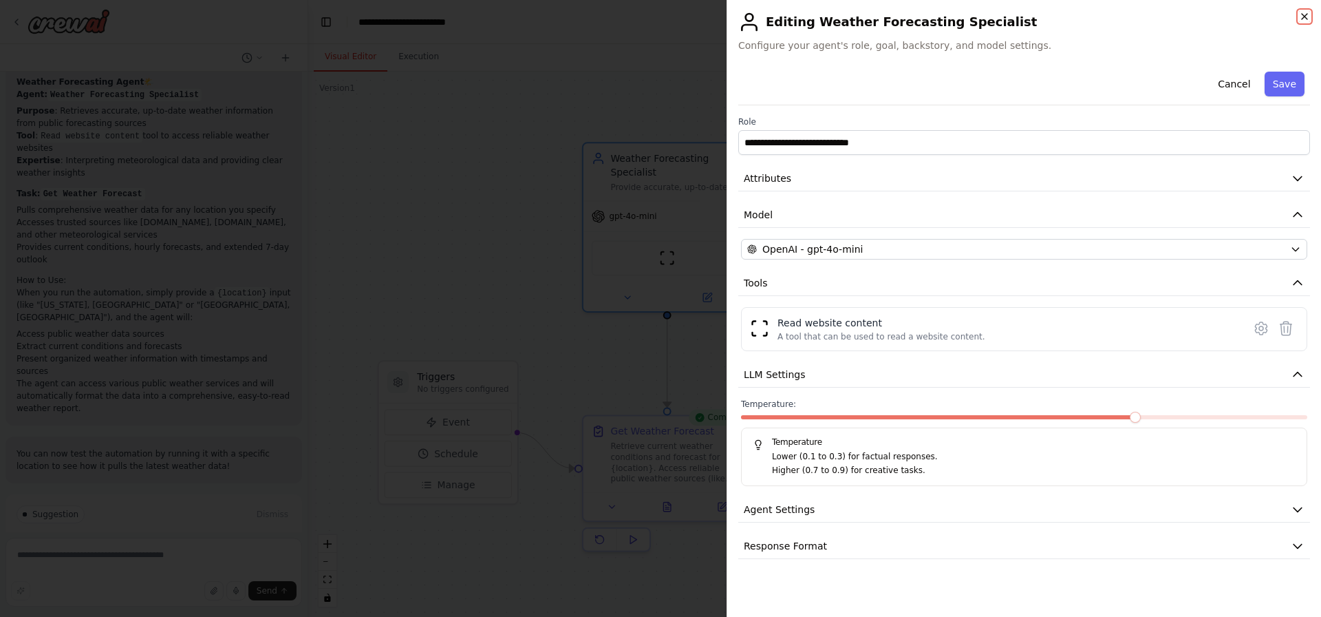
click at [1307, 20] on icon "button" at bounding box center [1304, 16] width 11 height 11
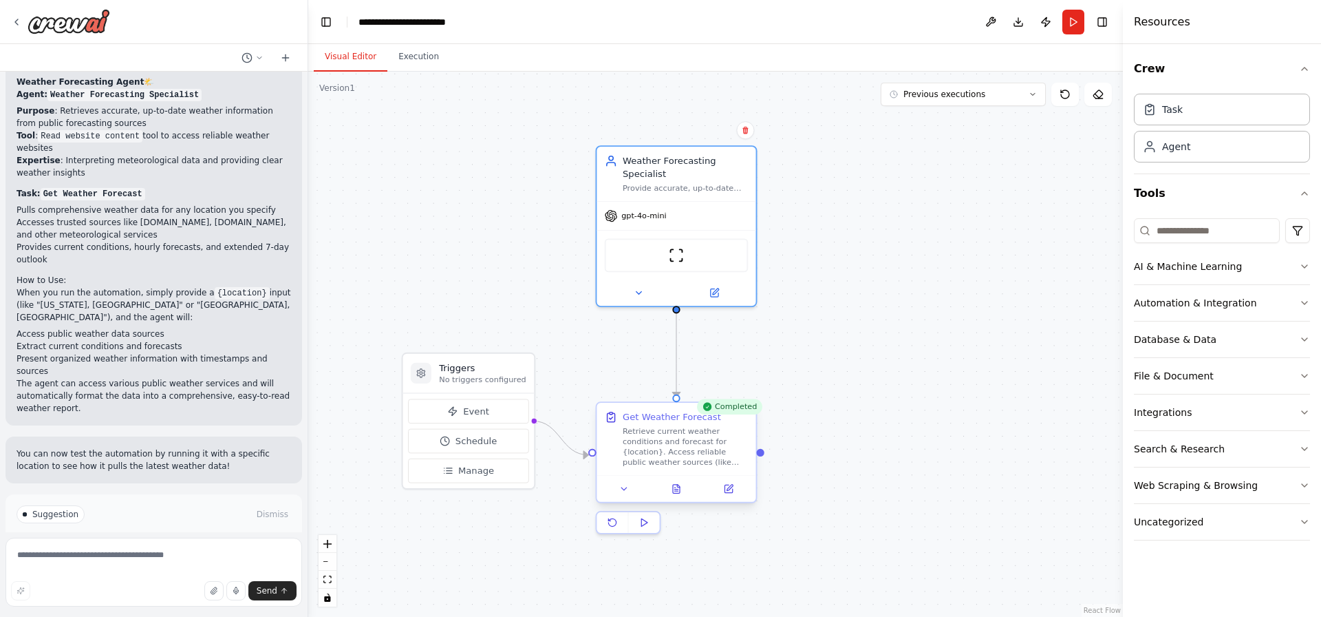
click at [657, 429] on div "Retrieve current weather conditions and forecast for {location}. Access reliabl…" at bounding box center [685, 446] width 125 height 41
click at [659, 429] on div "Retrieve current weather conditions and forecast for {location}. Access reliabl…" at bounding box center [685, 446] width 125 height 41
click at [731, 495] on button at bounding box center [729, 489] width 45 height 16
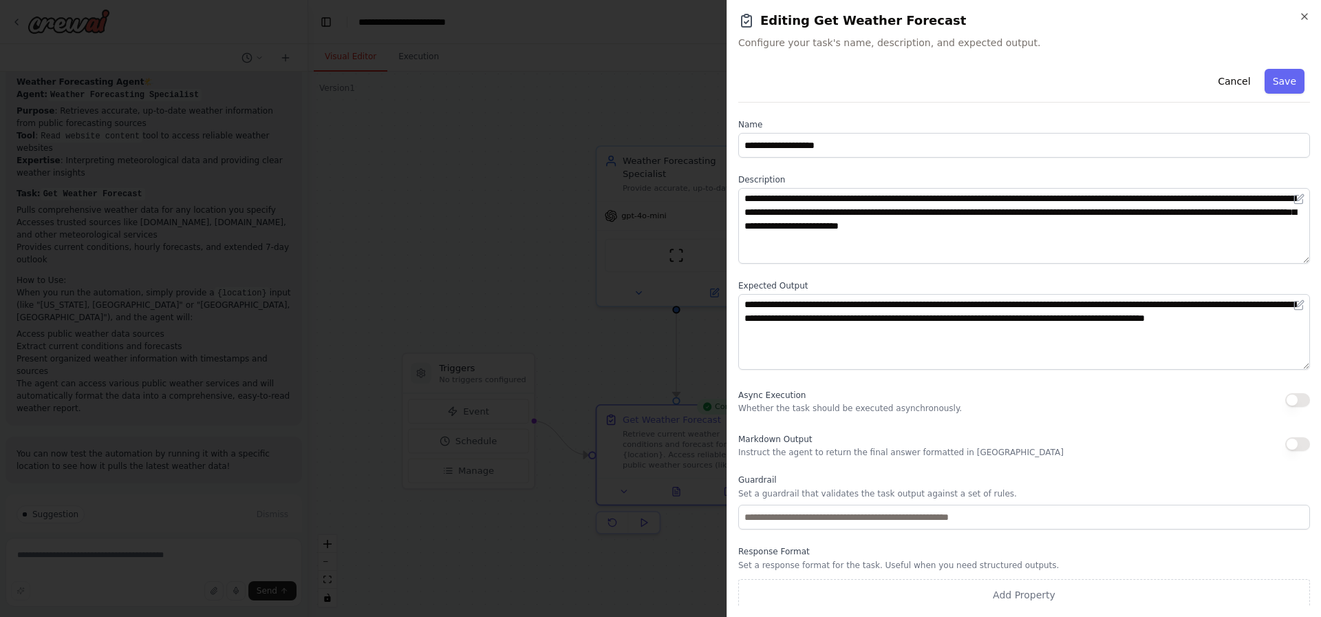
scroll to position [5, 0]
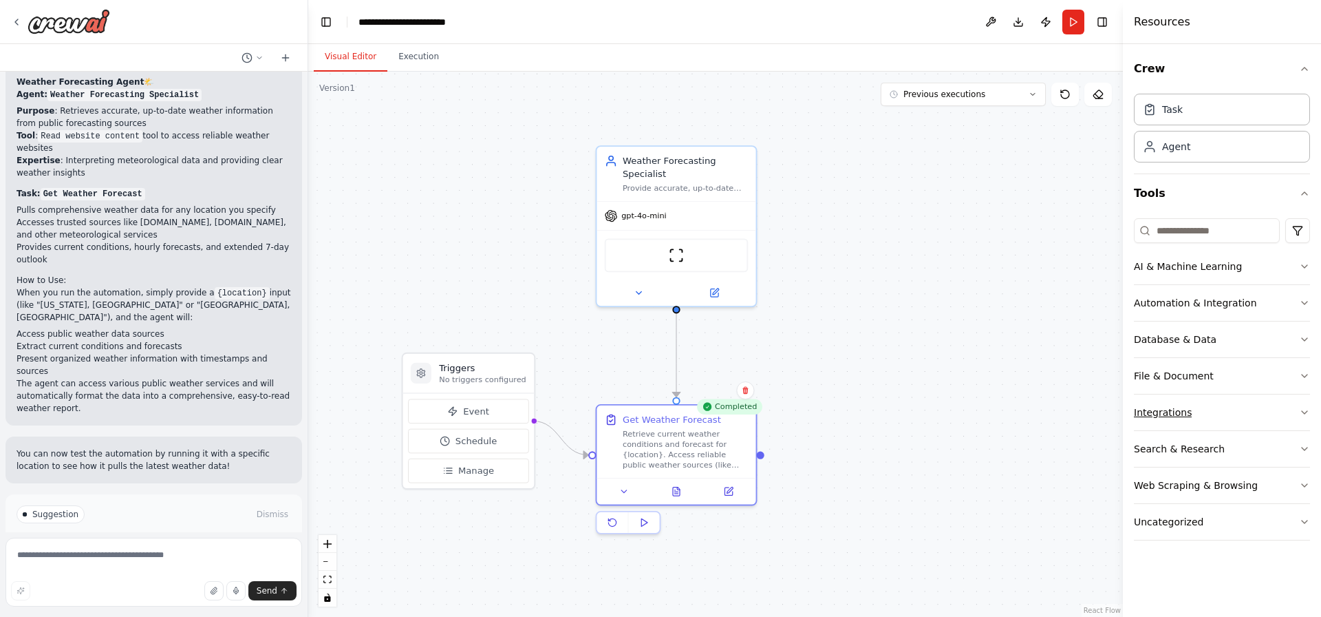
click at [1166, 404] on button "Integrations" at bounding box center [1222, 412] width 176 height 36
click at [1213, 406] on button "Integrations" at bounding box center [1222, 412] width 176 height 36
click at [1238, 456] on button "Search & Research" at bounding box center [1222, 449] width 176 height 36
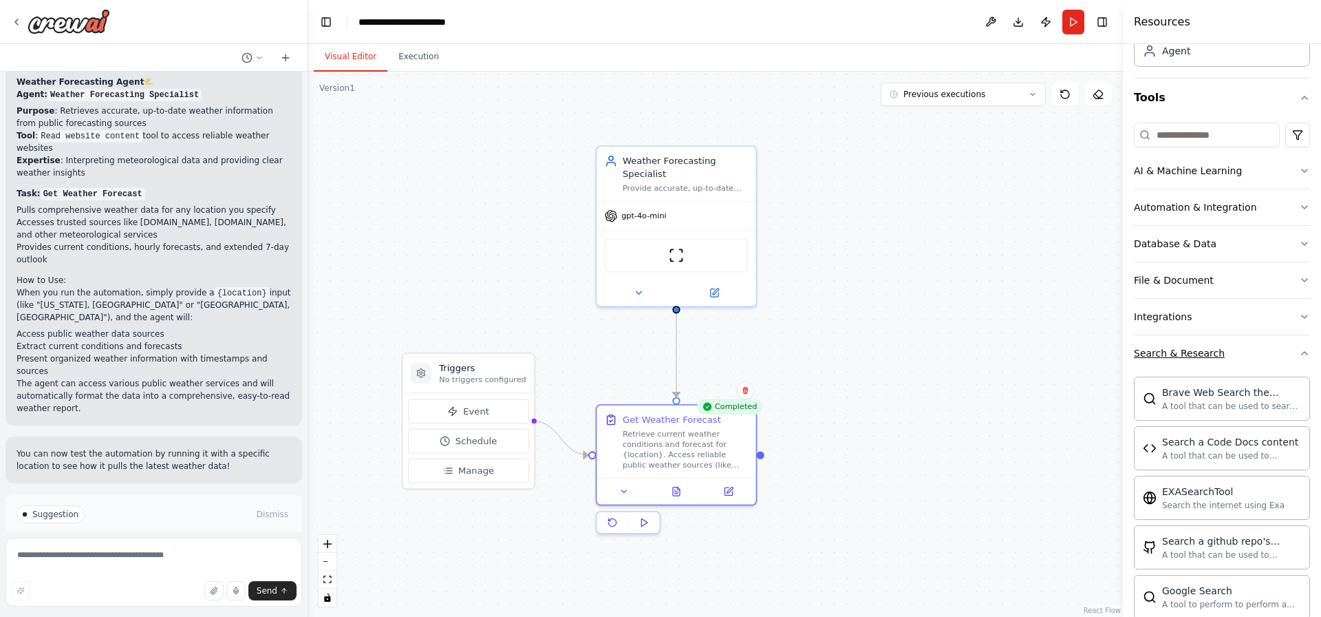
scroll to position [125, 0]
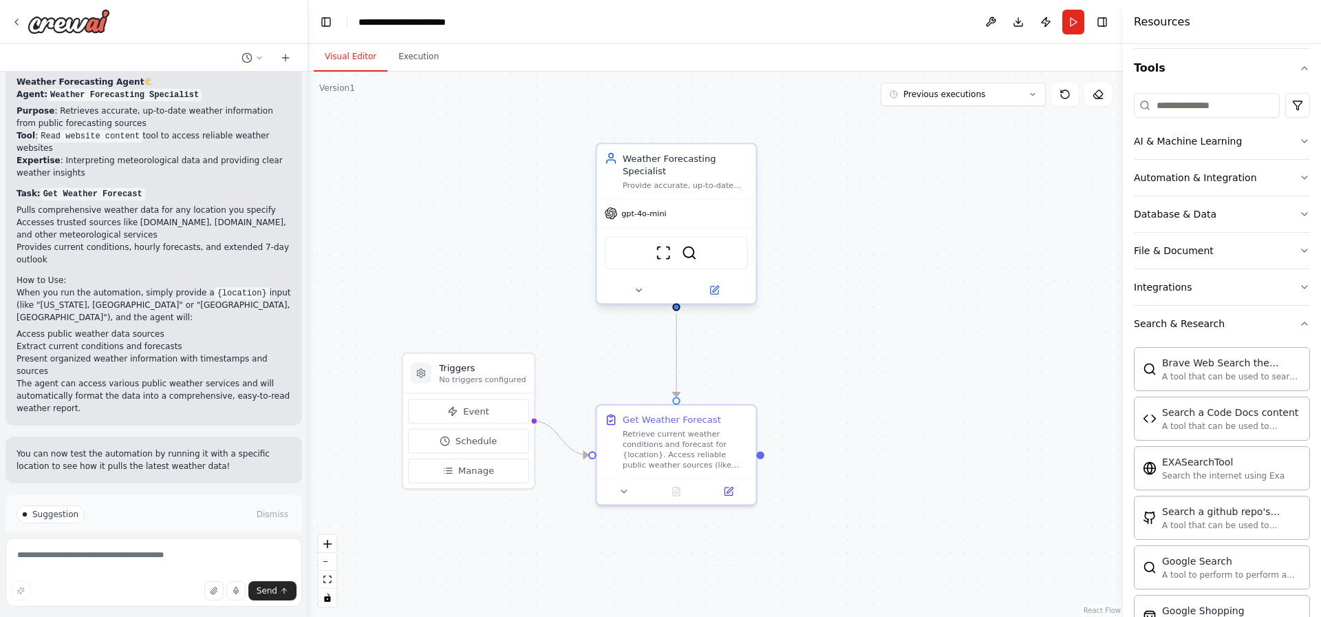
click at [720, 231] on div "ScrapeWebsiteTool BraveSearchTool" at bounding box center [676, 252] width 159 height 50
click at [644, 292] on button at bounding box center [638, 290] width 73 height 16
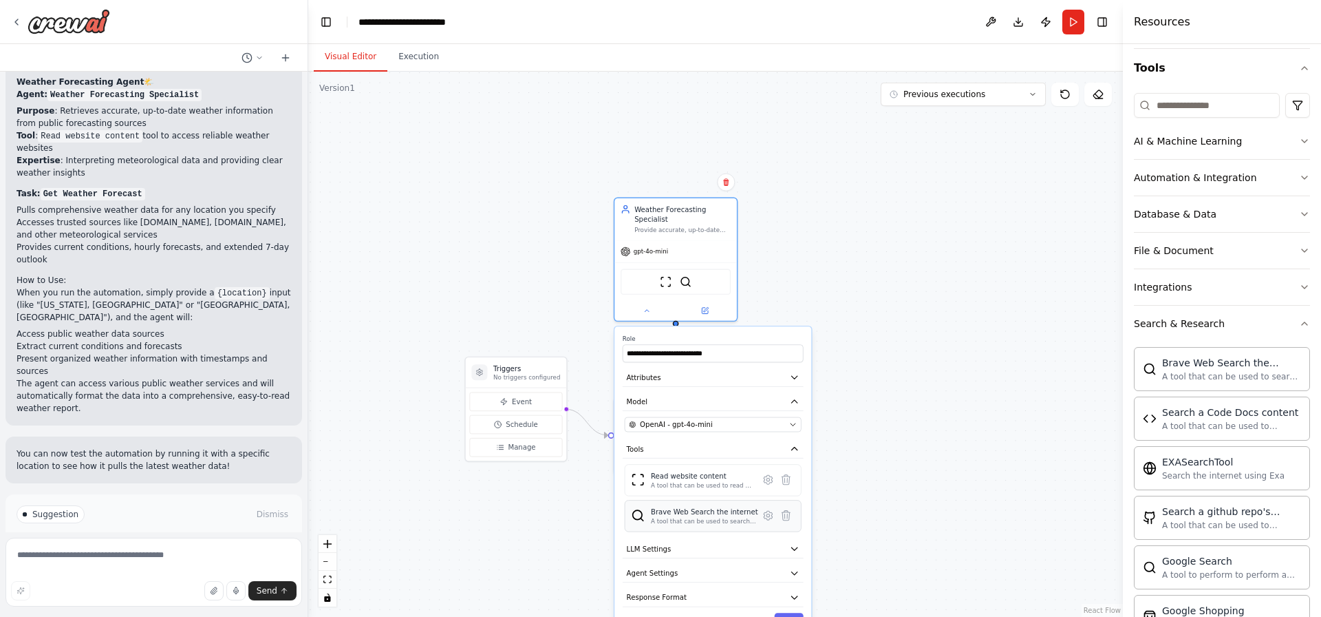
click at [678, 509] on div "Brave Web Search the internet" at bounding box center [704, 511] width 107 height 10
click at [804, 297] on div ".deletable-edge-delete-btn { width: 20px; height: 20px; border: 0px solid #ffff…" at bounding box center [715, 344] width 815 height 545
click at [844, 328] on div ".deletable-edge-delete-btn { width: 20px; height: 20px; border: 0px solid #ffff…" at bounding box center [715, 344] width 815 height 545
click at [646, 319] on div "Weather Forecasting Specialist Provide accurate, up-to-date weather information…" at bounding box center [676, 257] width 124 height 124
click at [647, 312] on button at bounding box center [647, 309] width 56 height 12
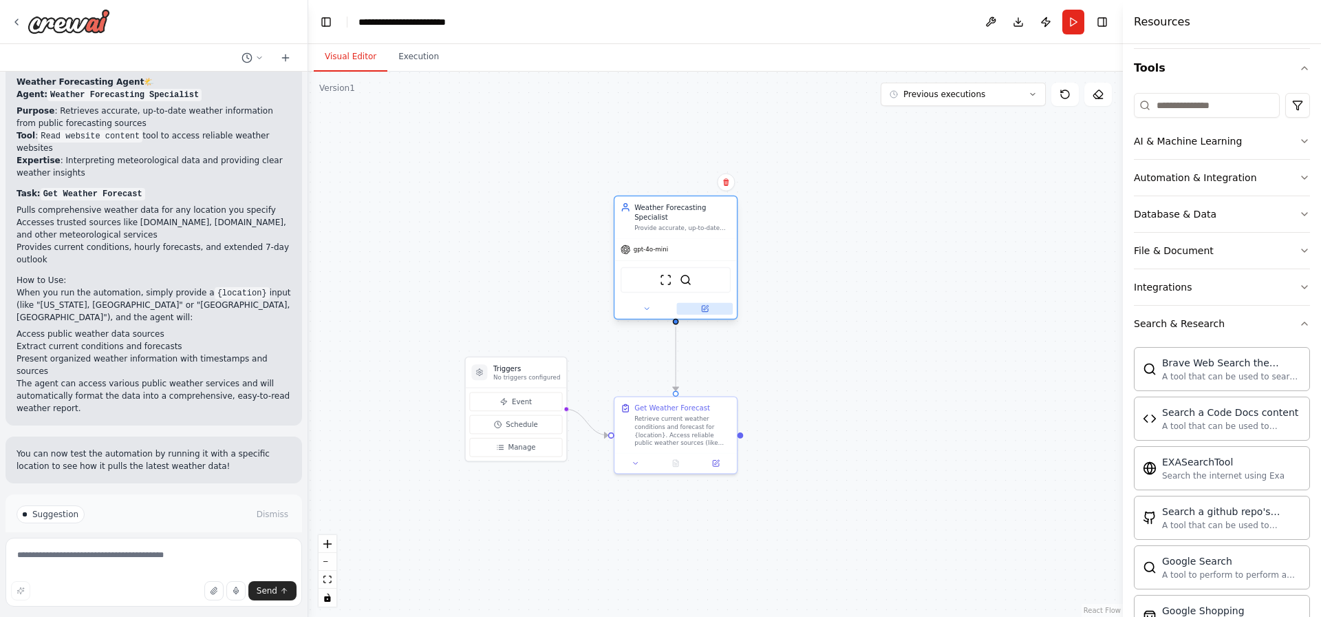
click at [706, 309] on icon at bounding box center [705, 309] width 6 height 6
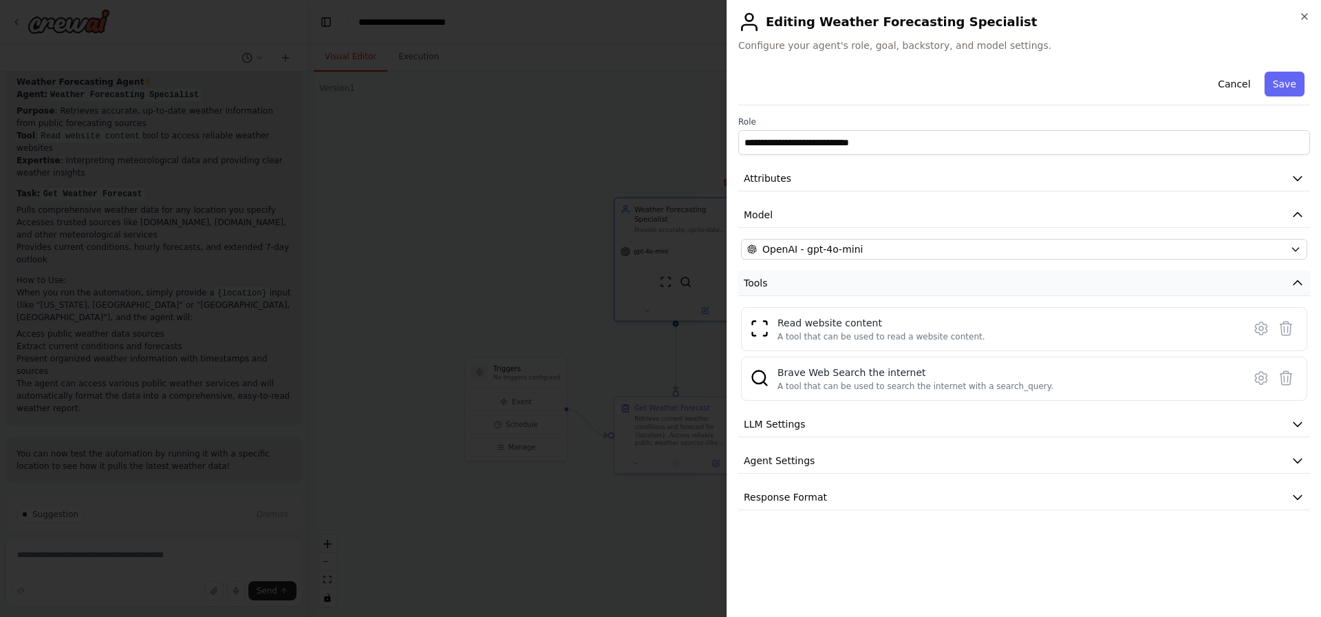
click at [1132, 288] on button "Tools" at bounding box center [1024, 282] width 572 height 25
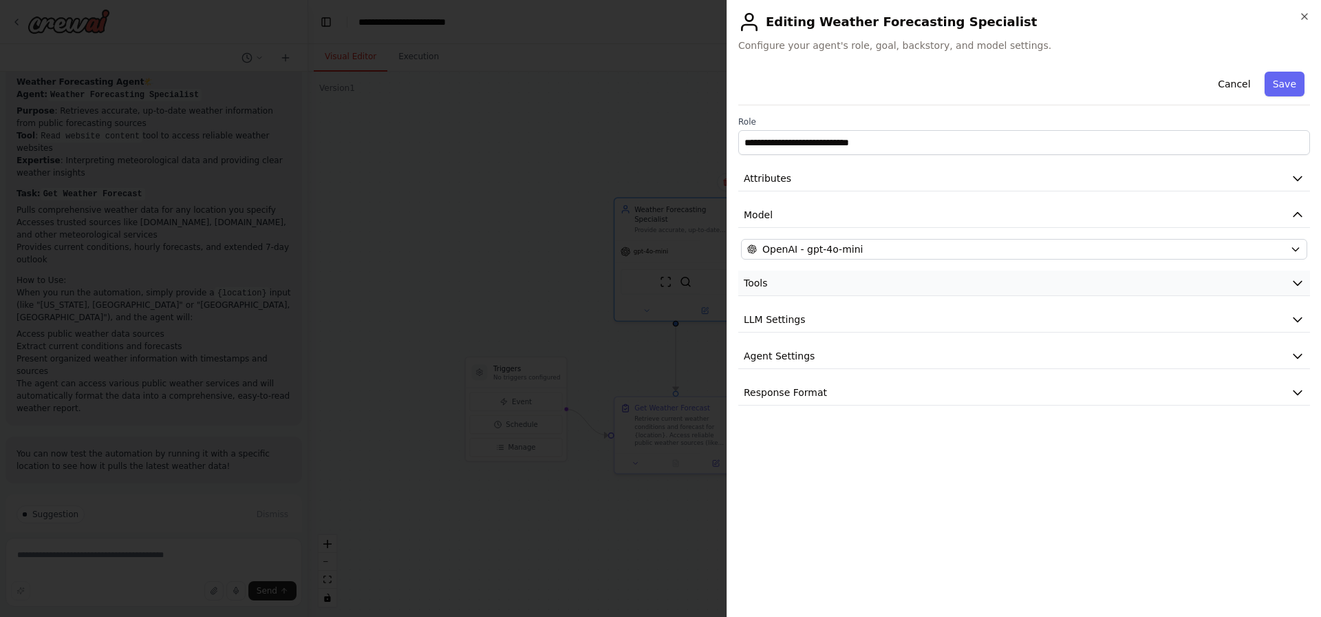
click at [1132, 288] on button "Tools" at bounding box center [1024, 282] width 572 height 25
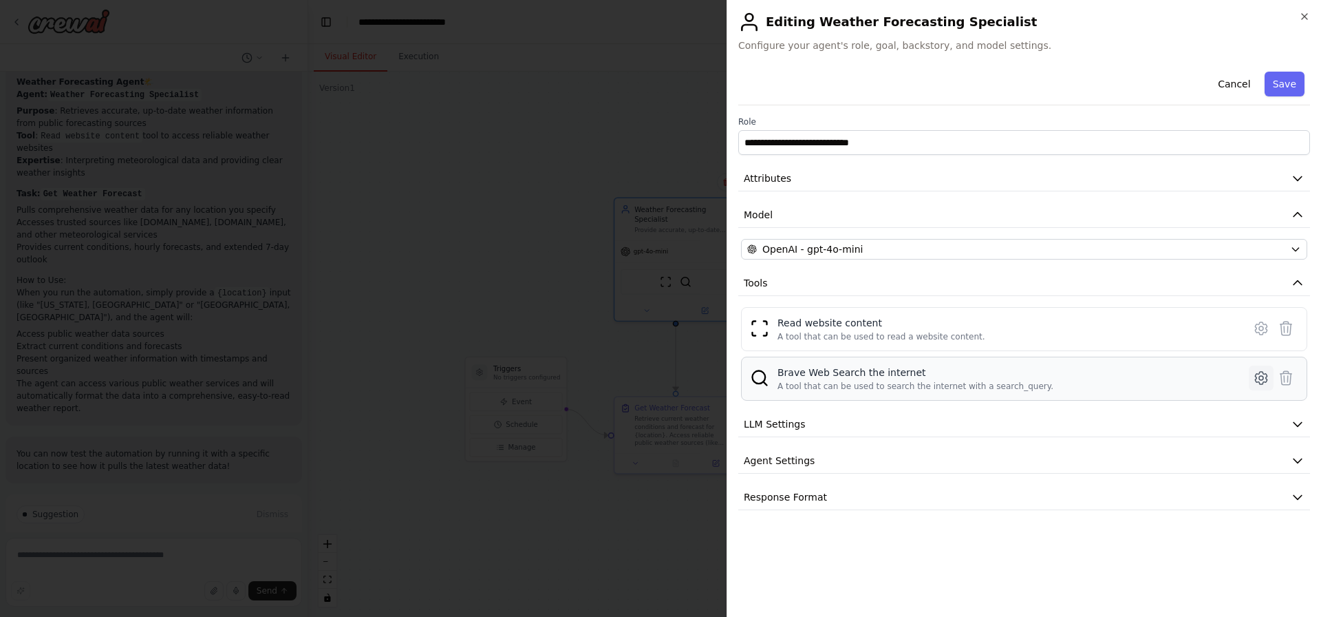
click at [1257, 372] on icon at bounding box center [1261, 377] width 17 height 17
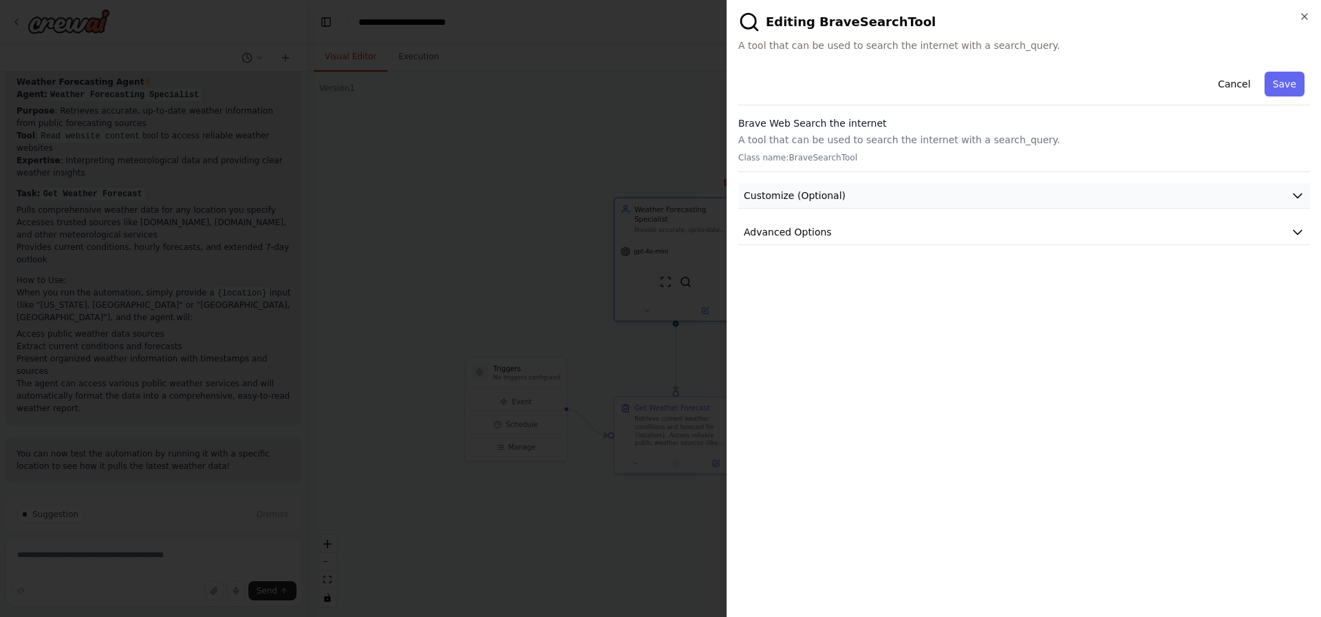
click at [942, 196] on button "Customize (Optional)" at bounding box center [1024, 195] width 572 height 25
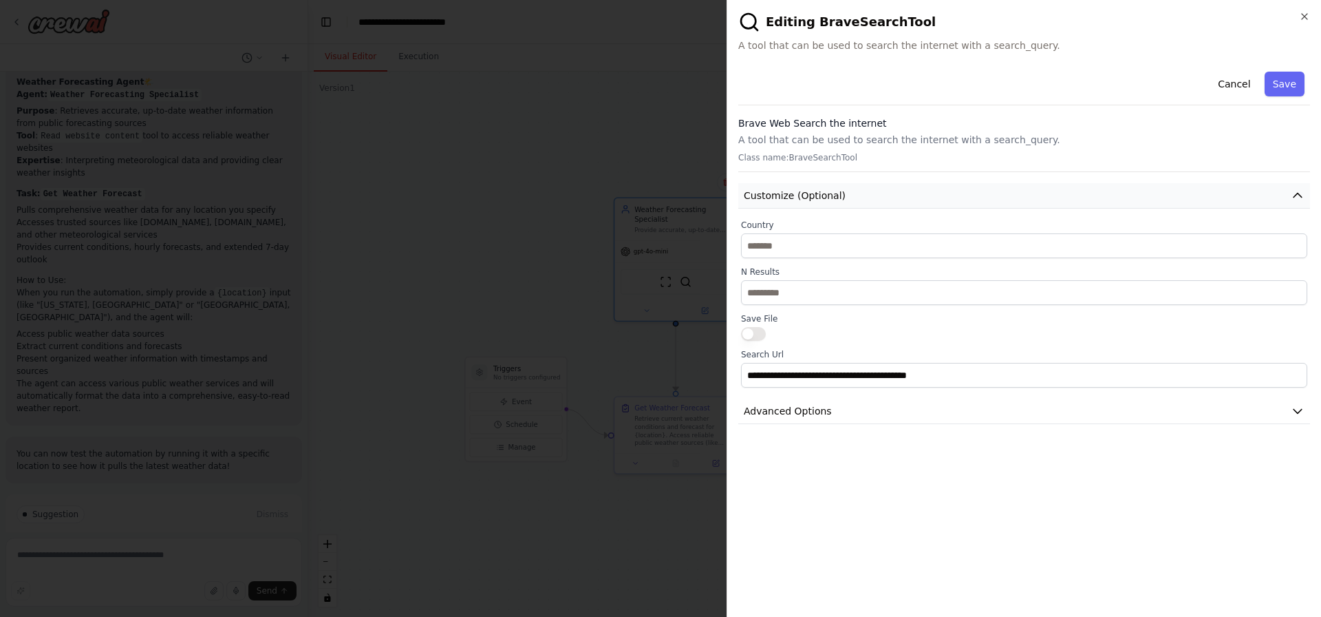
click at [942, 196] on button "Customize (Optional)" at bounding box center [1024, 195] width 572 height 25
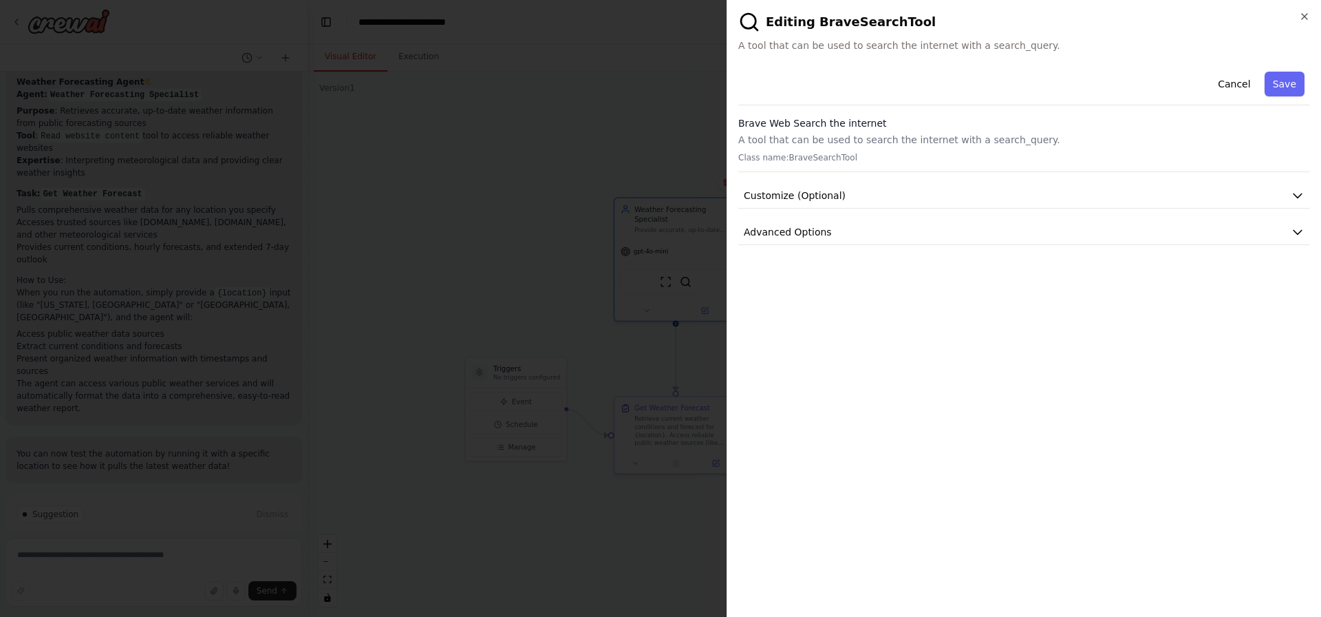
click at [925, 246] on div "**********" at bounding box center [1024, 335] width 572 height 539
click at [920, 234] on button "Advanced Options" at bounding box center [1024, 231] width 572 height 25
click at [1300, 14] on icon "button" at bounding box center [1304, 16] width 11 height 11
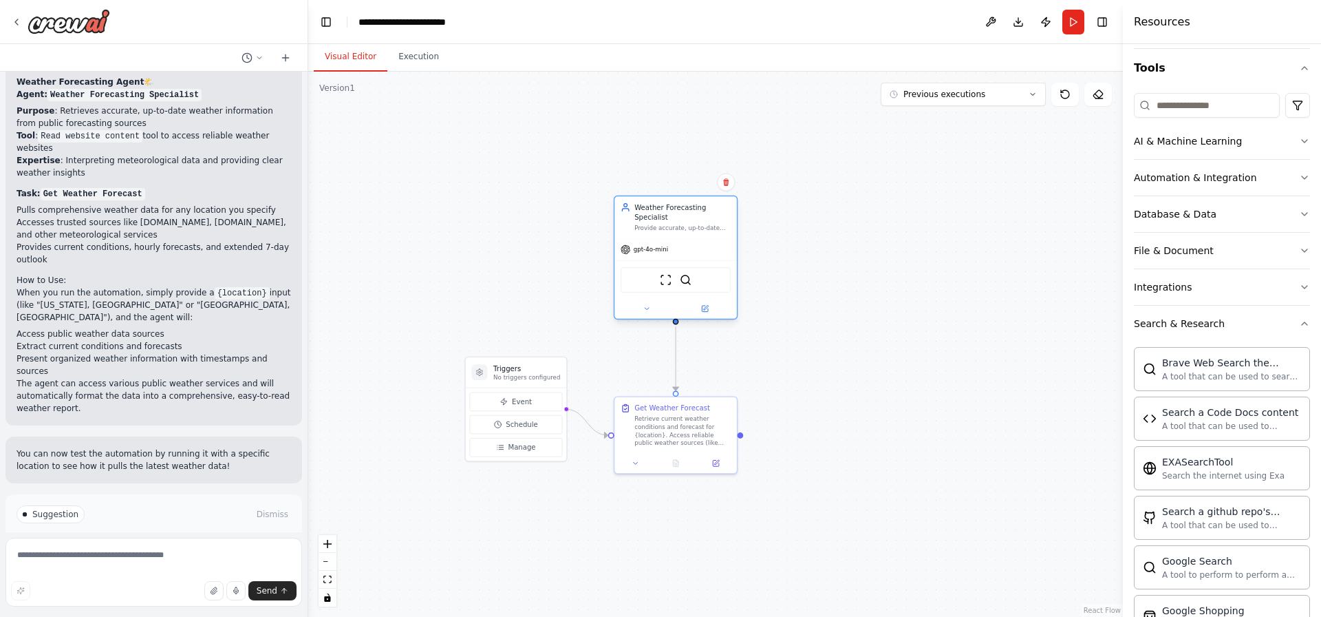
click at [714, 262] on div "ScrapeWebsiteTool BraveSearchTool" at bounding box center [675, 279] width 122 height 39
click at [710, 314] on div at bounding box center [675, 309] width 122 height 20
click at [706, 307] on icon at bounding box center [705, 308] width 5 height 5
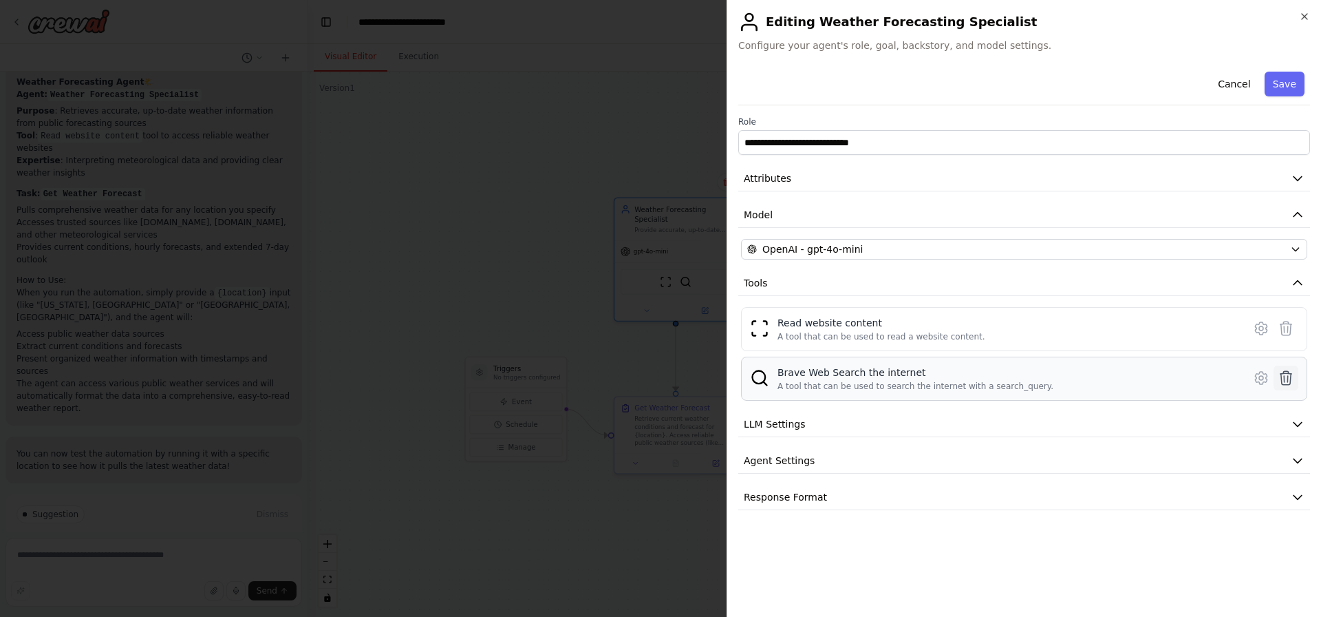
click at [1286, 372] on icon at bounding box center [1286, 377] width 17 height 17
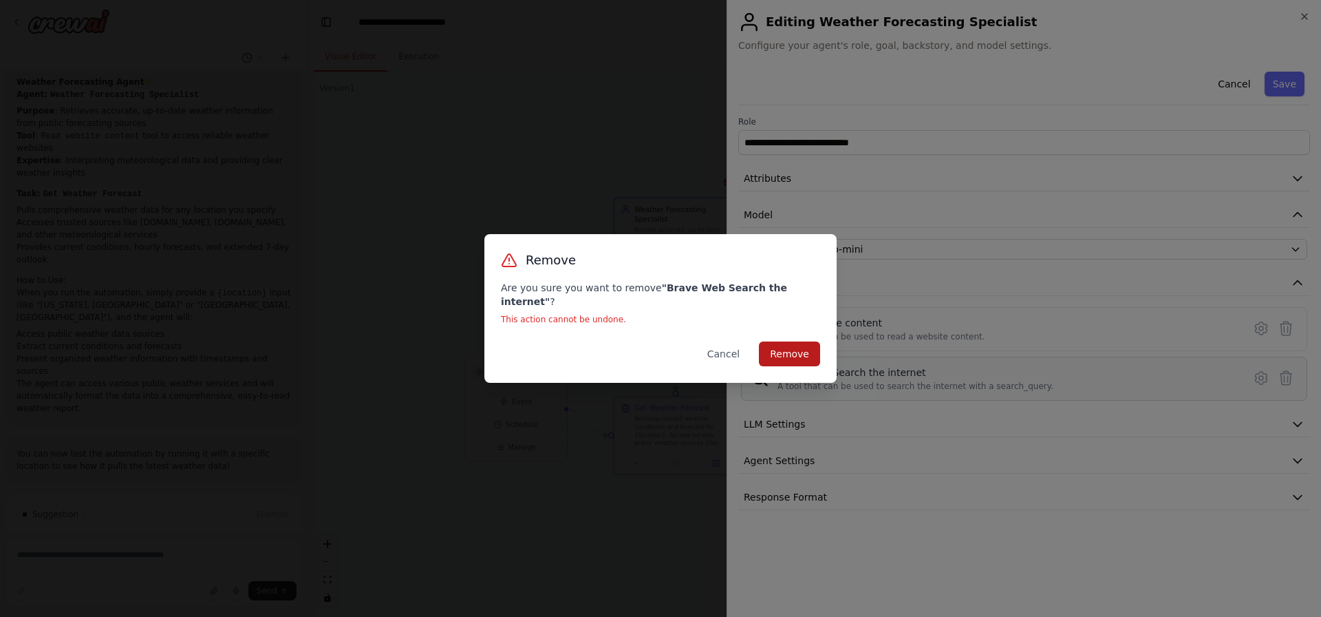
click at [785, 354] on button "Remove" at bounding box center [789, 353] width 61 height 25
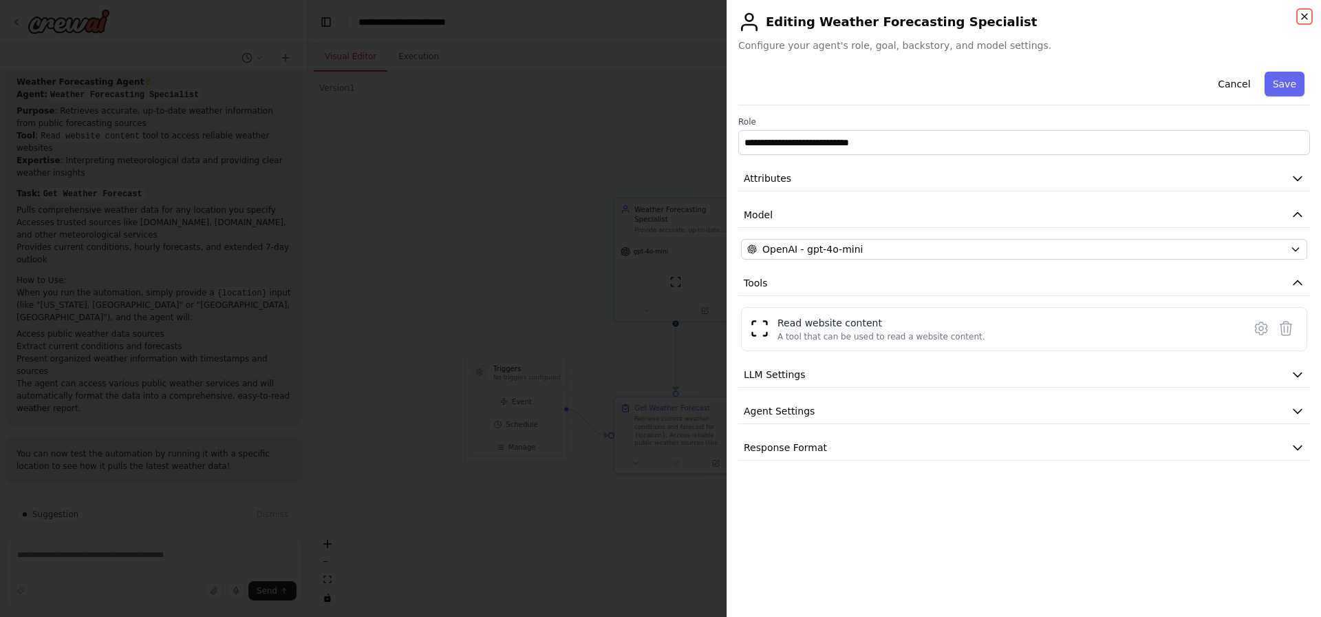
click at [1305, 21] on icon "button" at bounding box center [1304, 16] width 11 height 11
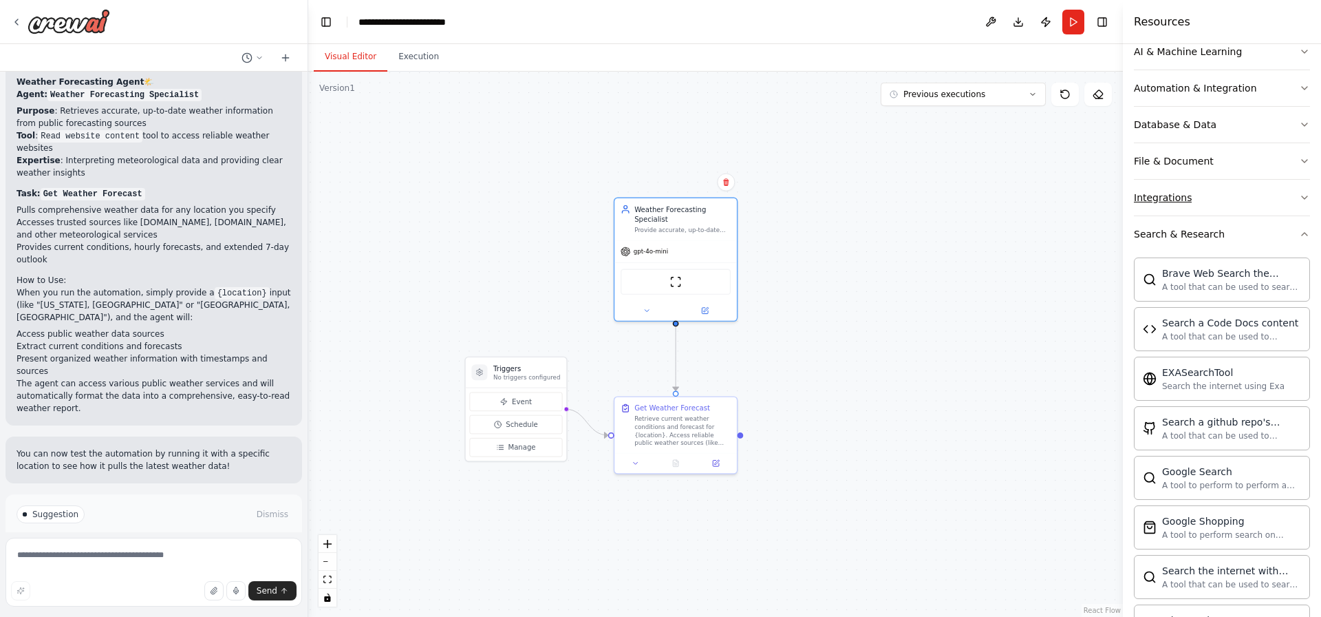
scroll to position [166, 0]
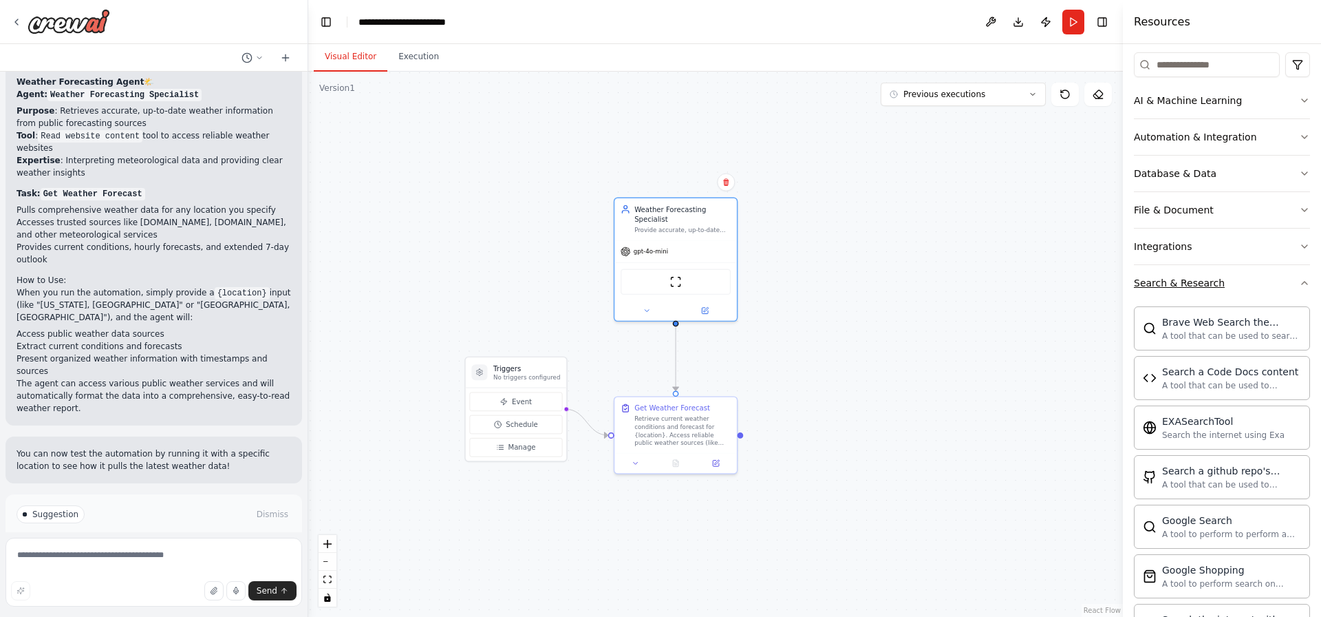
click at [1243, 280] on button "Search & Research" at bounding box center [1222, 283] width 176 height 36
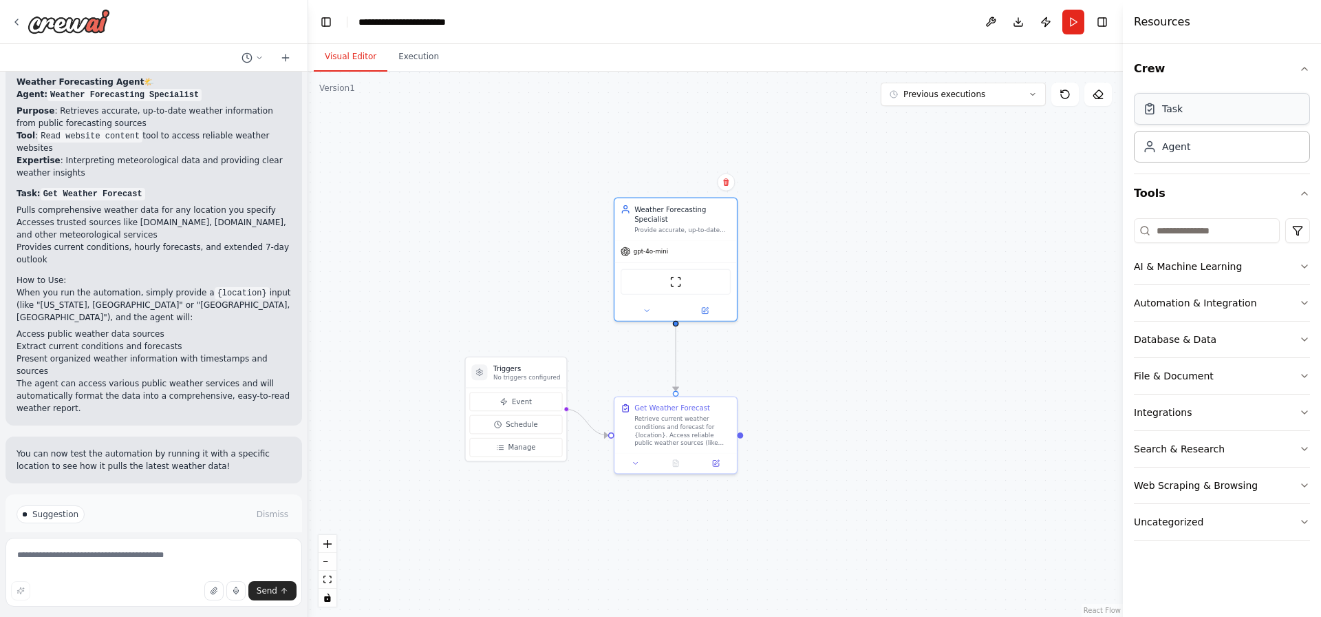
click at [1188, 118] on div "Task" at bounding box center [1222, 109] width 176 height 32
click at [960, 206] on div "Task description" at bounding box center [991, 208] width 96 height 8
click at [1029, 232] on button at bounding box center [1024, 228] width 34 height 12
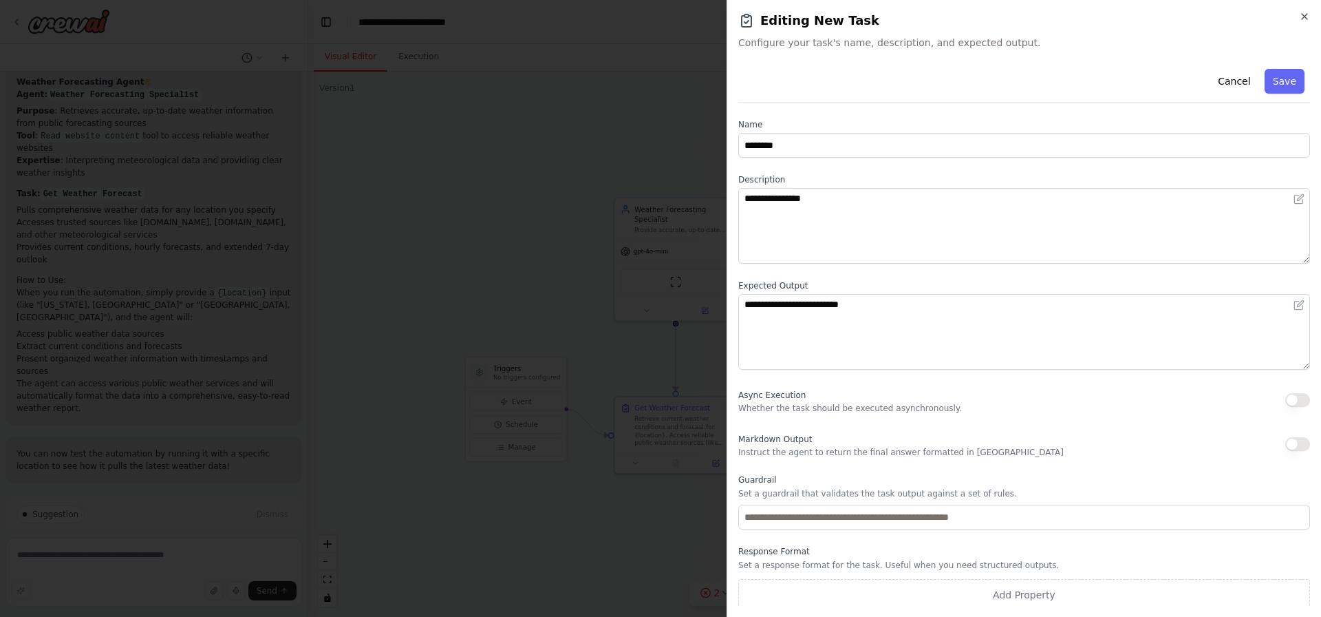
scroll to position [5, 0]
click at [1299, 19] on icon "button" at bounding box center [1304, 16] width 11 height 11
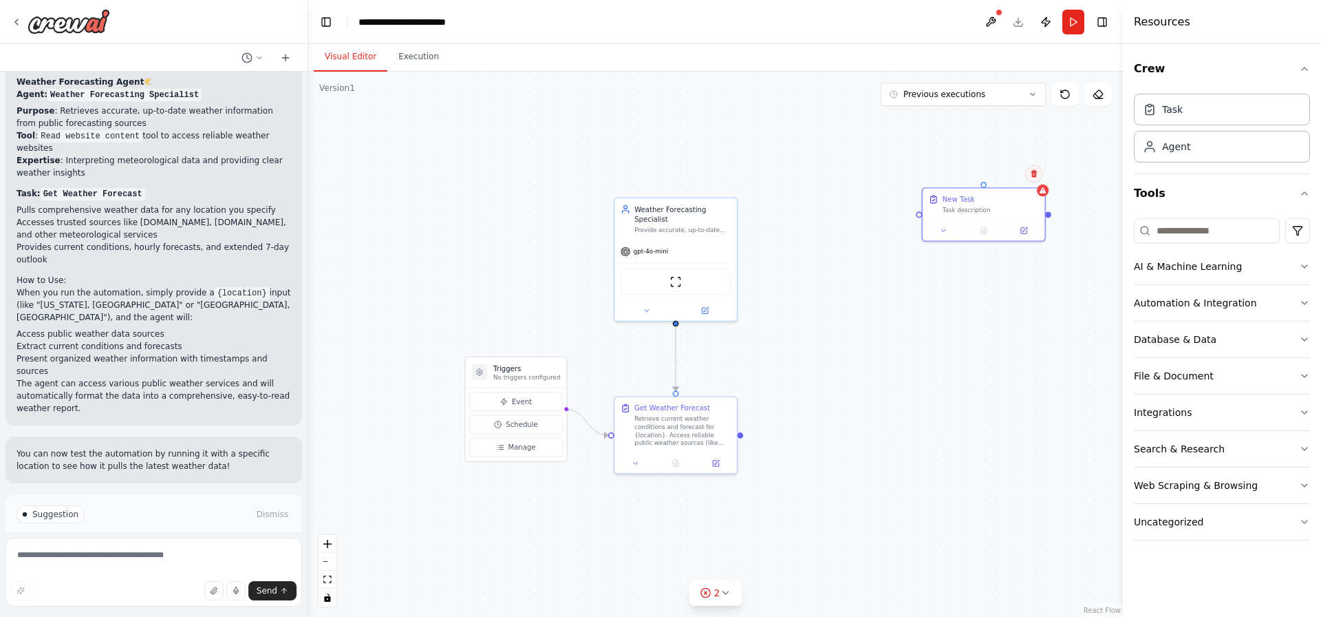
click at [1031, 177] on icon at bounding box center [1034, 173] width 8 height 8
click at [1000, 177] on button "Confirm" at bounding box center [995, 173] width 49 height 17
click at [921, 223] on div "Role of the agent Goal of the agent" at bounding box center [951, 222] width 96 height 20
click at [991, 196] on button at bounding box center [994, 192] width 18 height 18
click at [964, 197] on button "Confirm" at bounding box center [955, 192] width 49 height 17
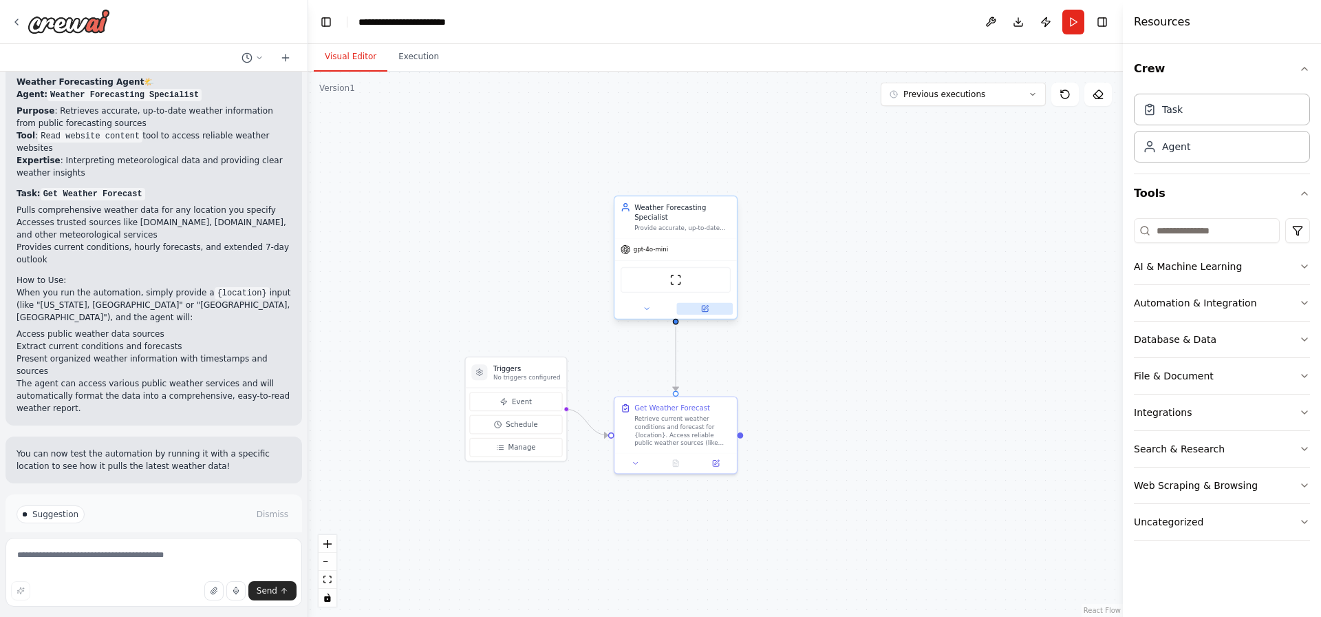
click at [698, 305] on button at bounding box center [705, 309] width 56 height 12
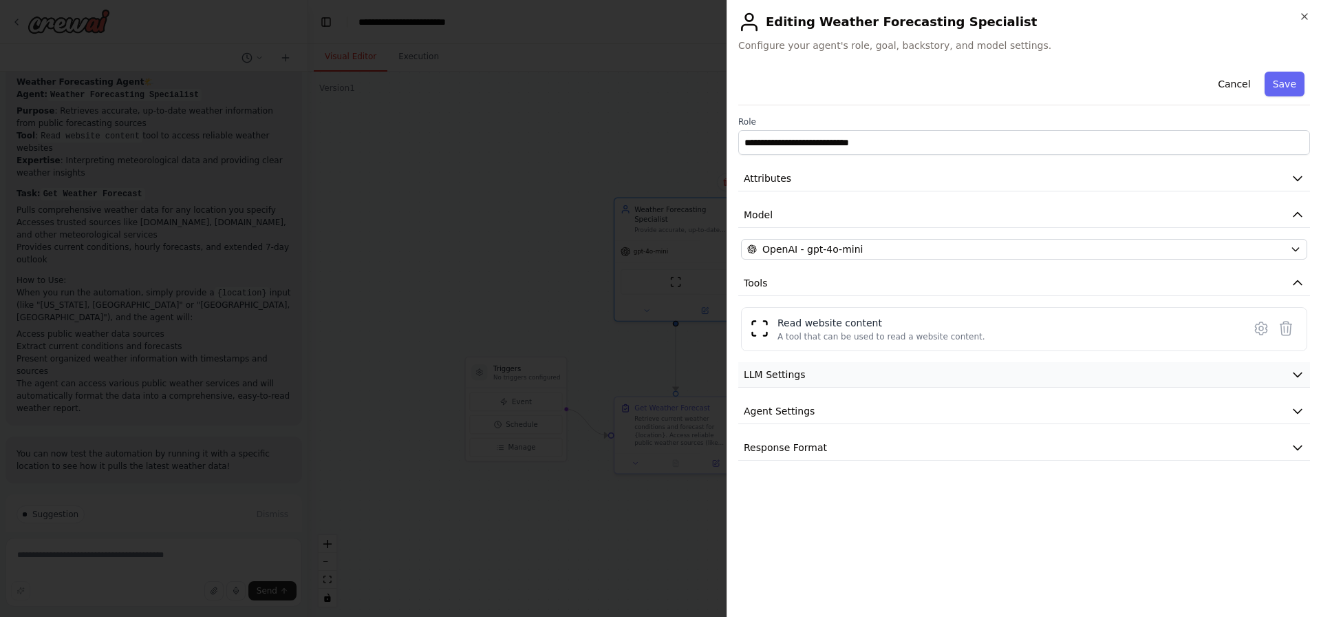
click at [831, 379] on button "LLM Settings" at bounding box center [1024, 374] width 572 height 25
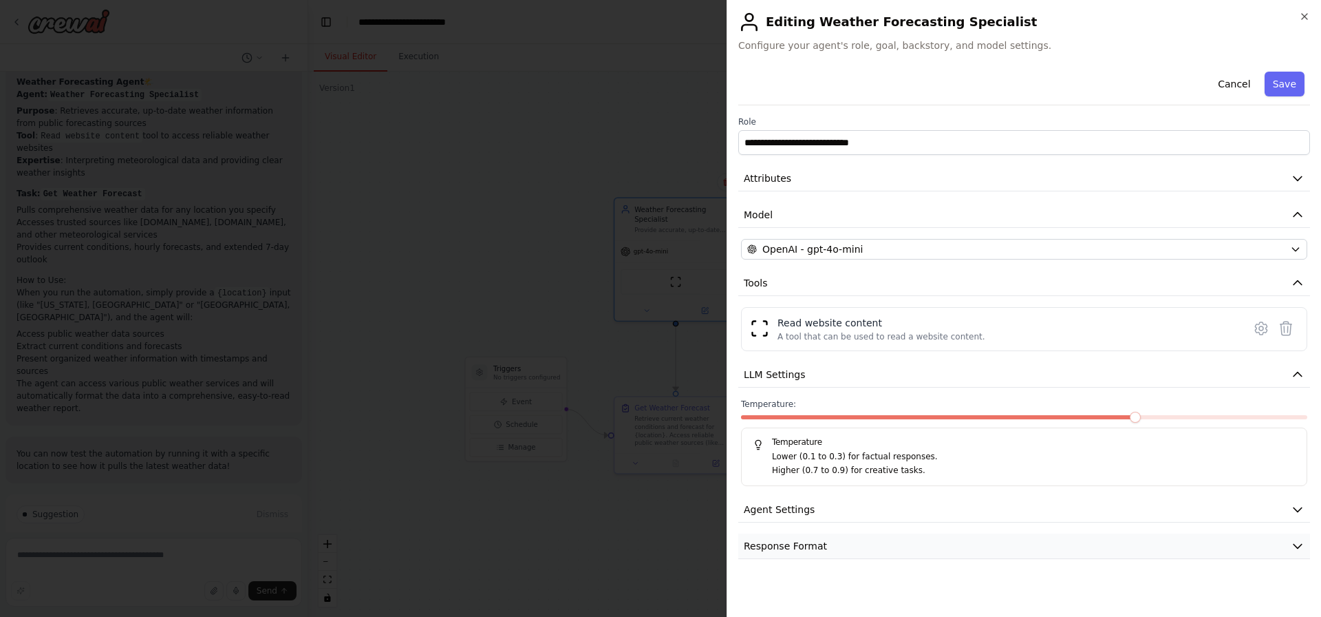
click at [815, 548] on span "Response Format" at bounding box center [785, 546] width 83 height 14
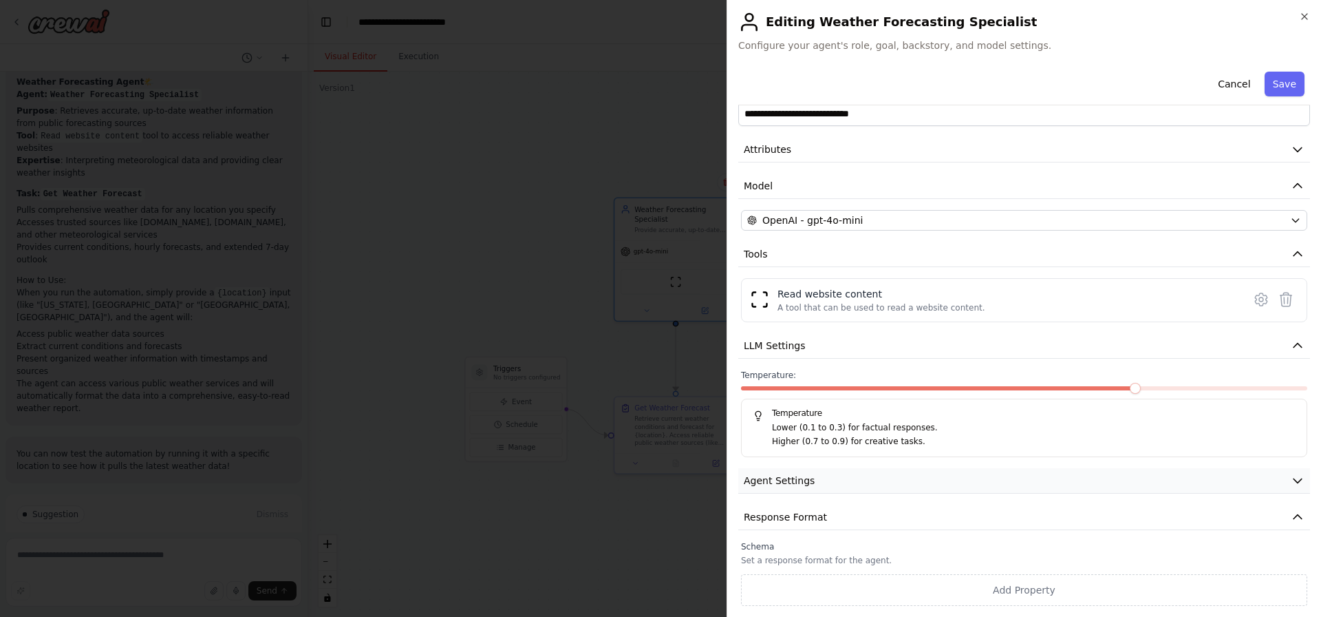
click at [812, 491] on button "Agent Settings" at bounding box center [1024, 480] width 572 height 25
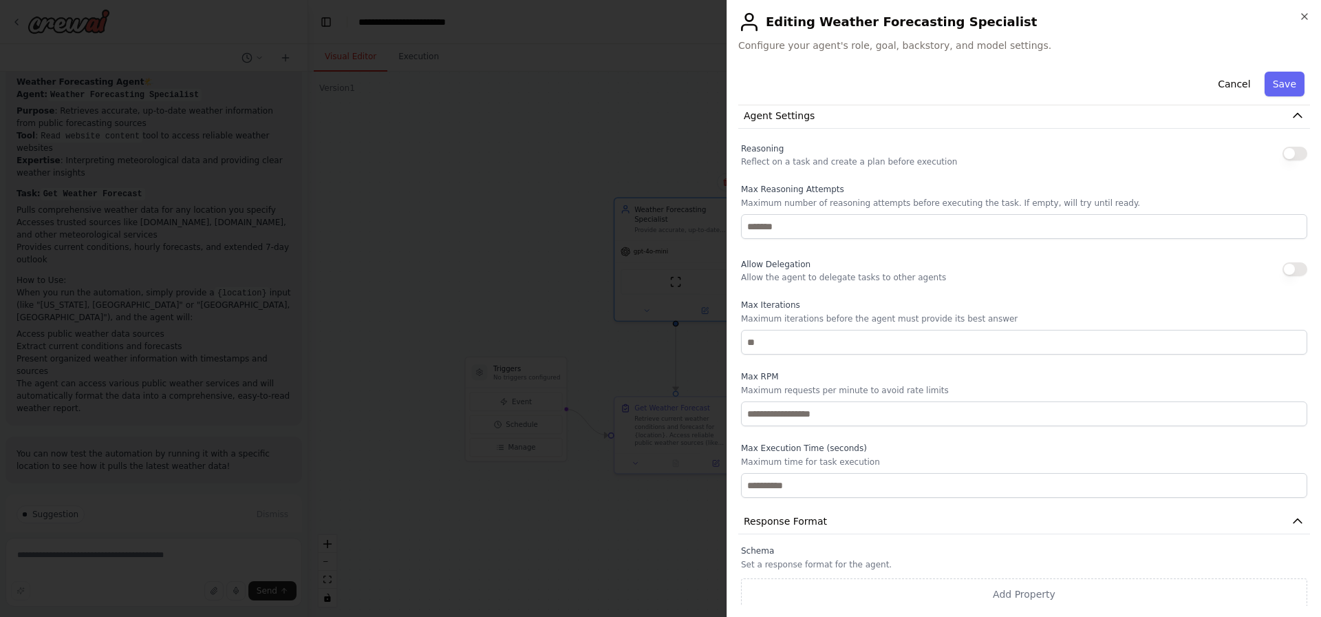
scroll to position [0, 0]
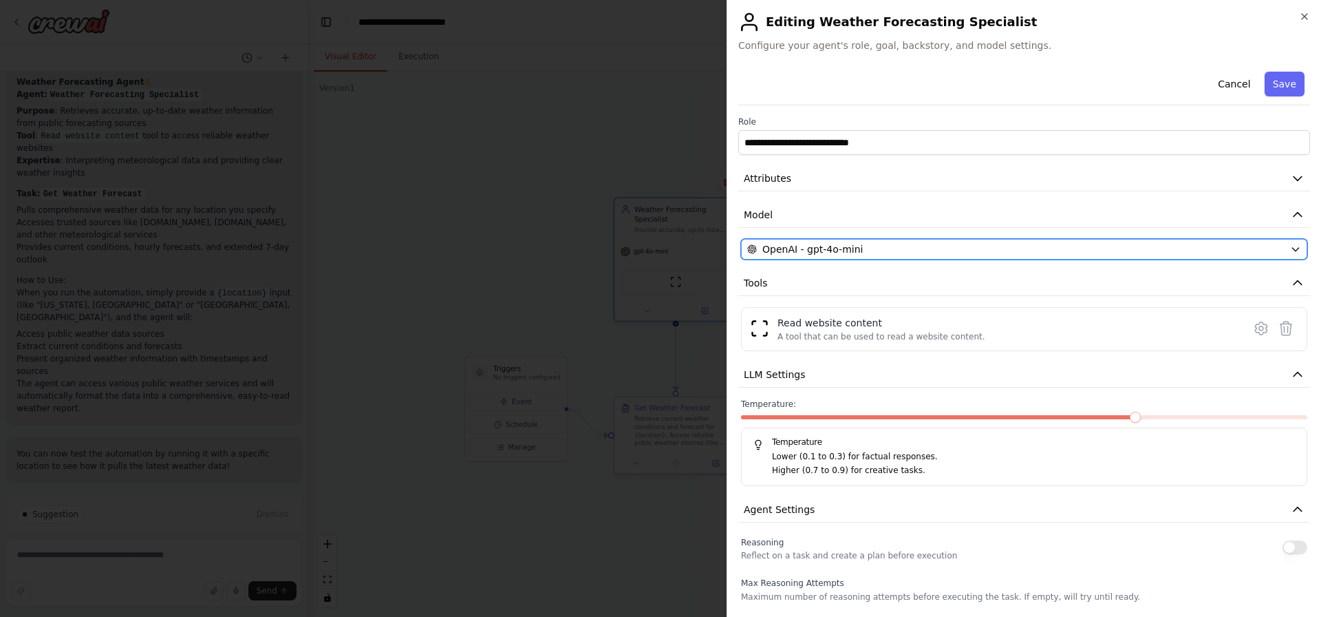
click at [784, 246] on span "OpenAI - gpt-4o-mini" at bounding box center [812, 249] width 100 height 14
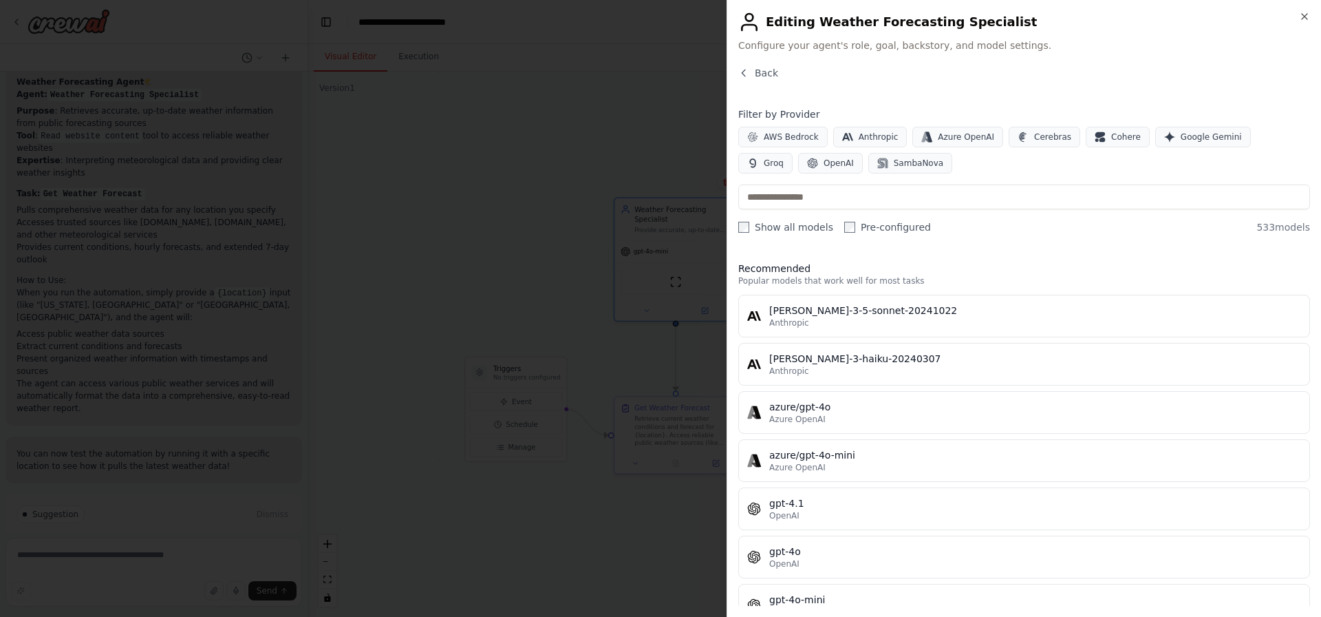
click at [750, 65] on div "Close Editing Weather Forecasting Specialist Configure your agent's role, goal,…" at bounding box center [1024, 308] width 595 height 617
click at [754, 72] on button "Back" at bounding box center [758, 73] width 40 height 14
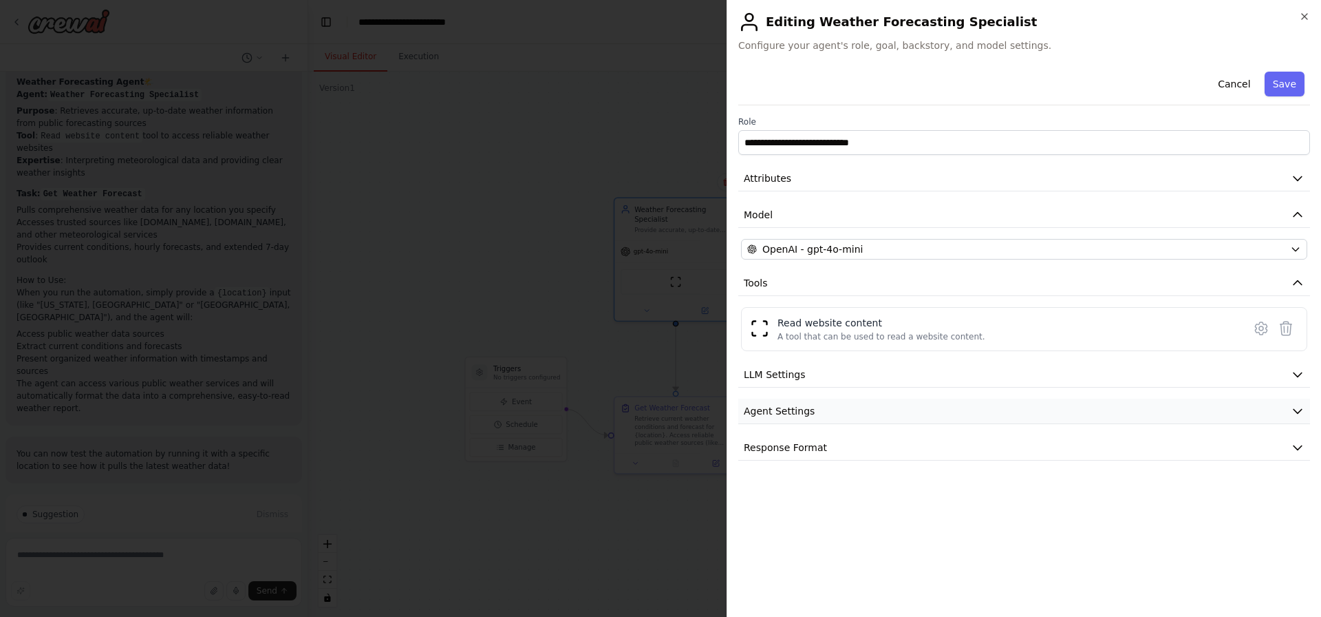
click at [805, 413] on span "Agent Settings" at bounding box center [779, 411] width 71 height 14
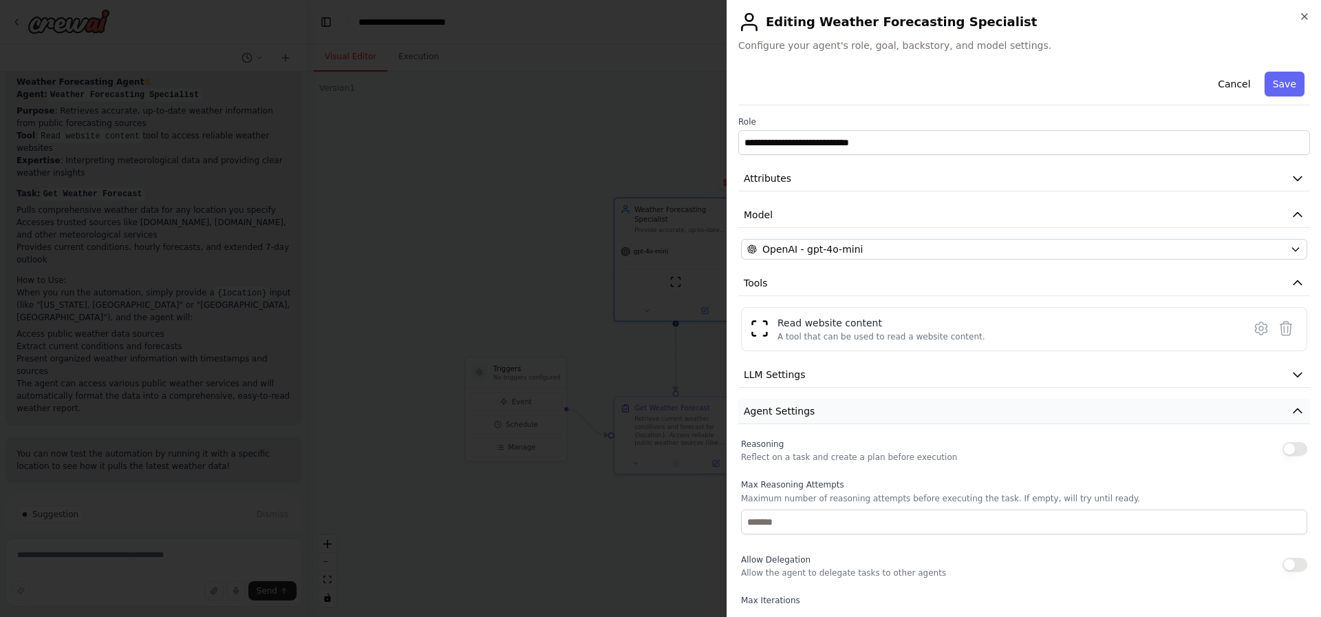
scroll to position [235, 0]
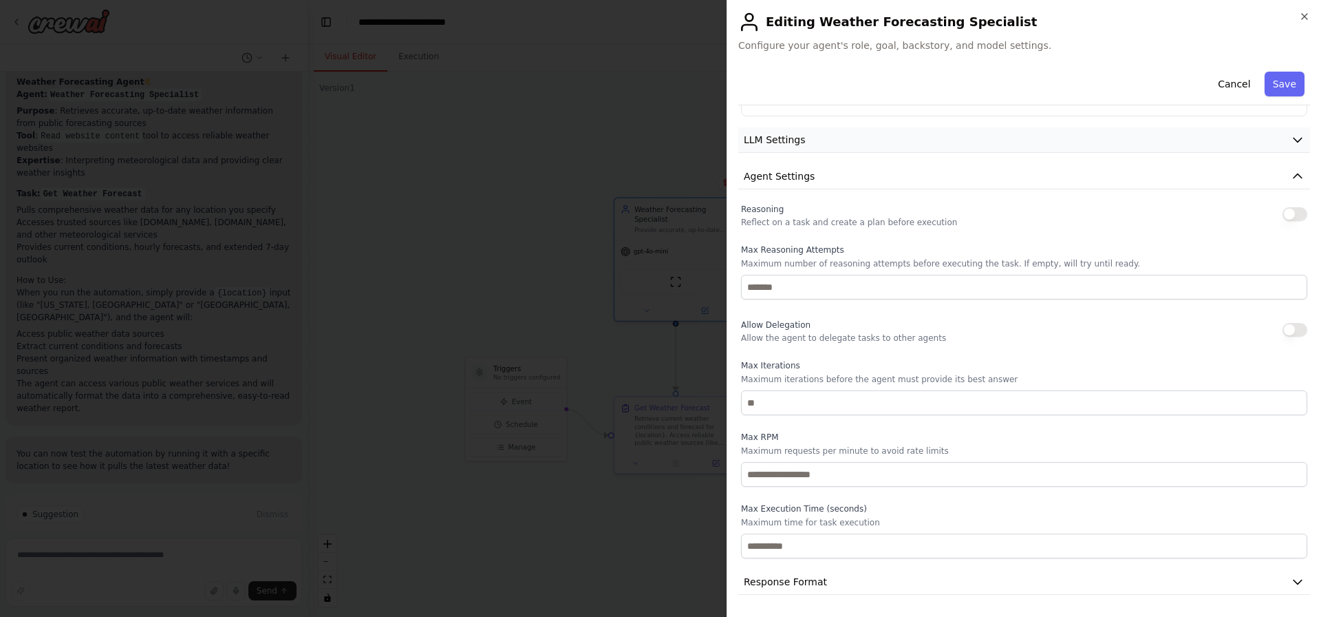
click at [834, 133] on button "LLM Settings" at bounding box center [1024, 139] width 572 height 25
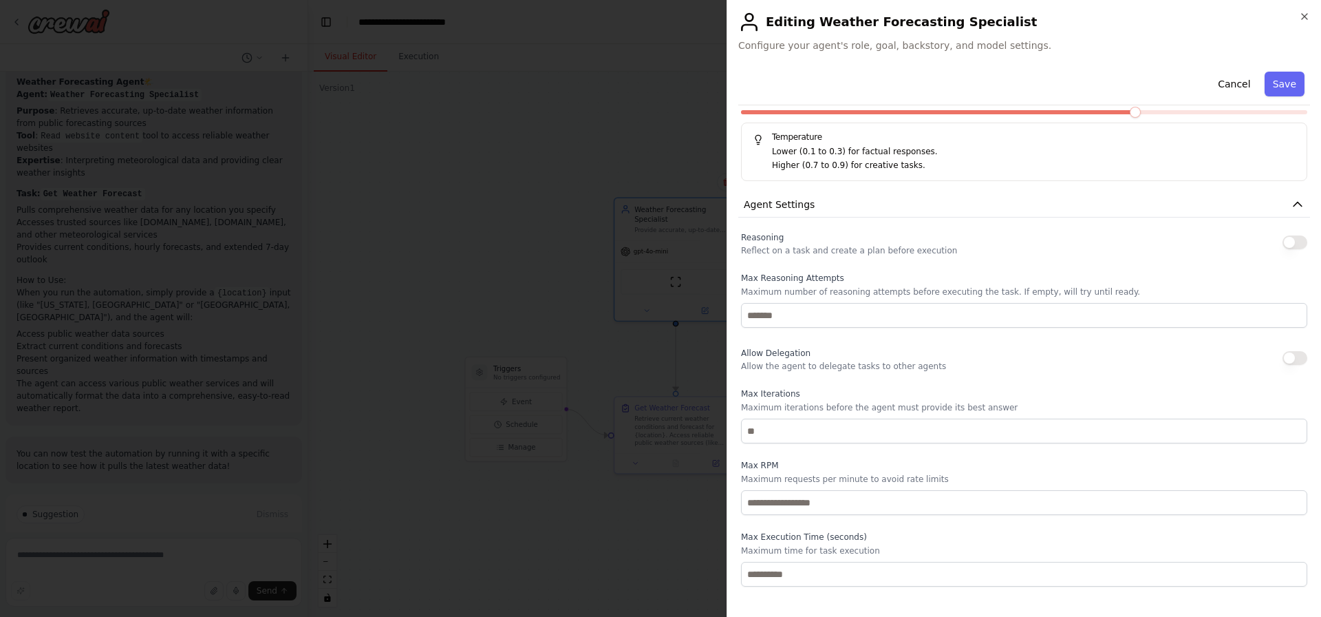
scroll to position [333, 0]
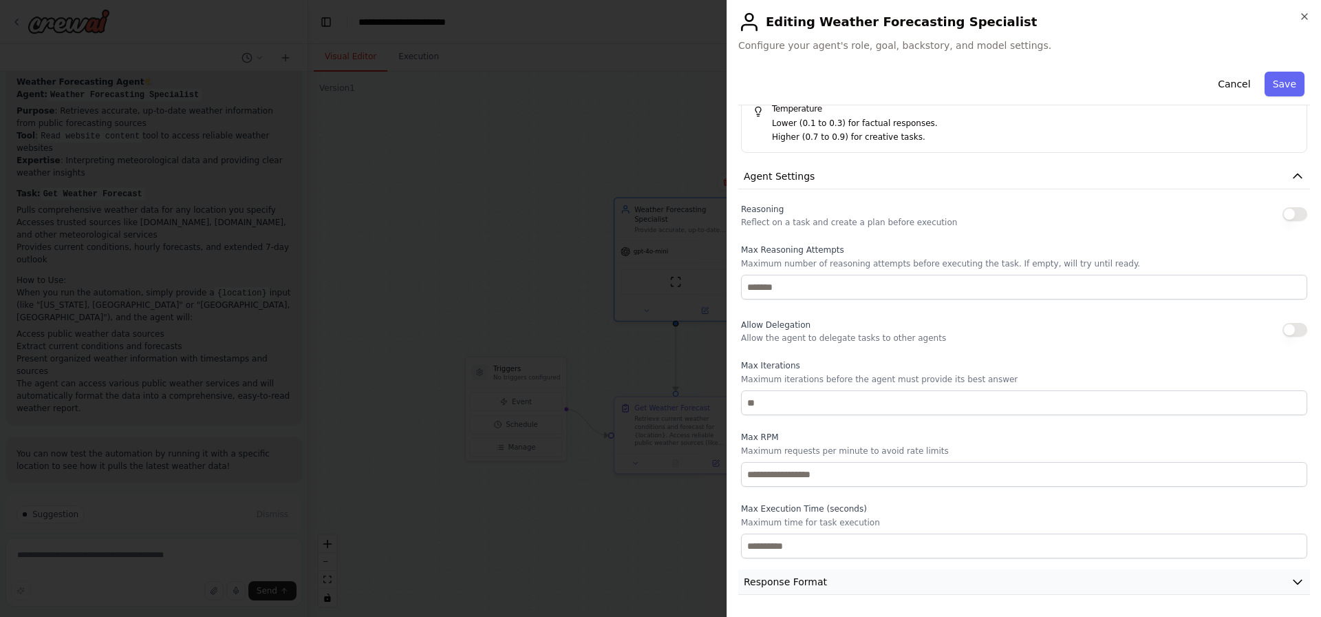
click at [798, 582] on span "Response Format" at bounding box center [785, 582] width 83 height 14
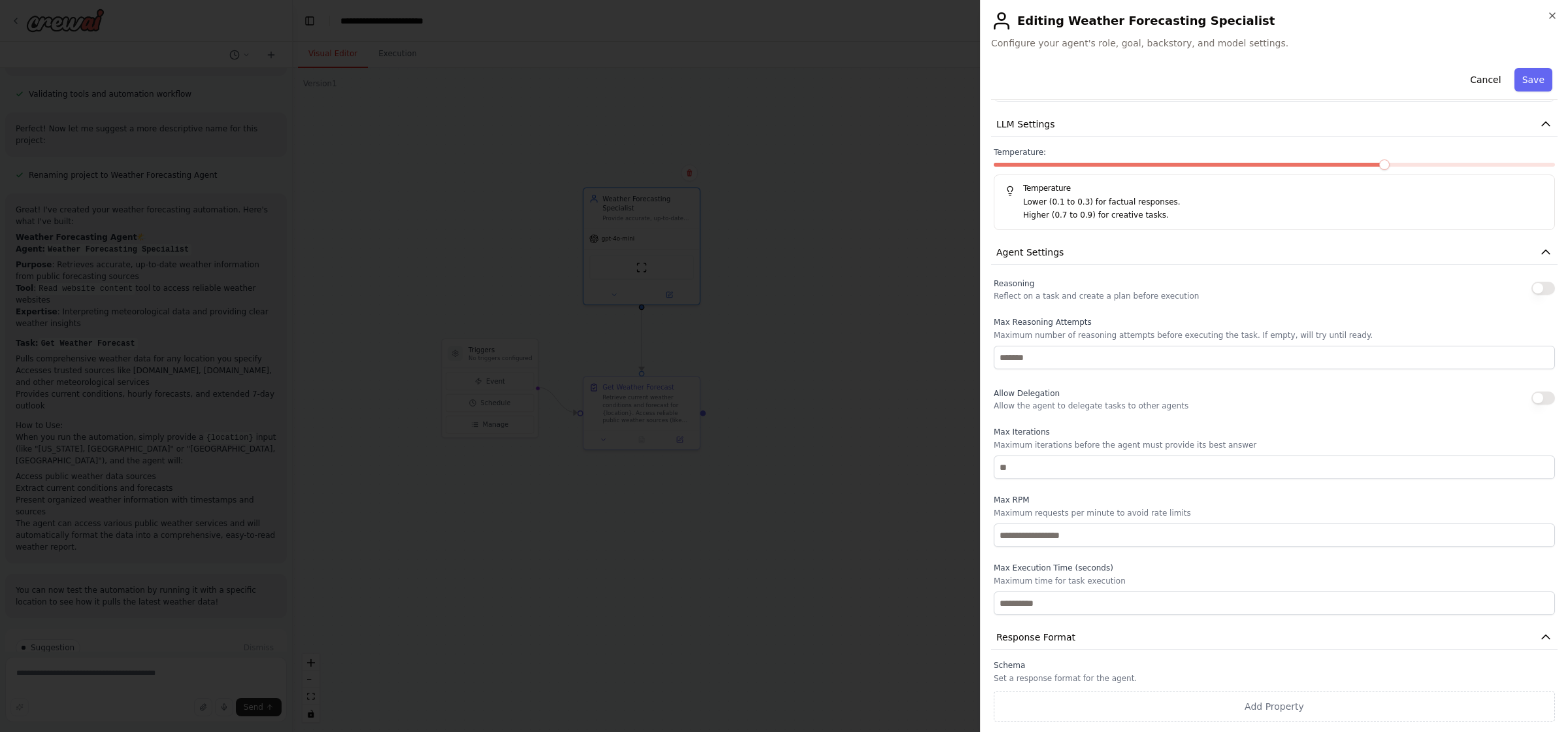
scroll to position [227, 0]
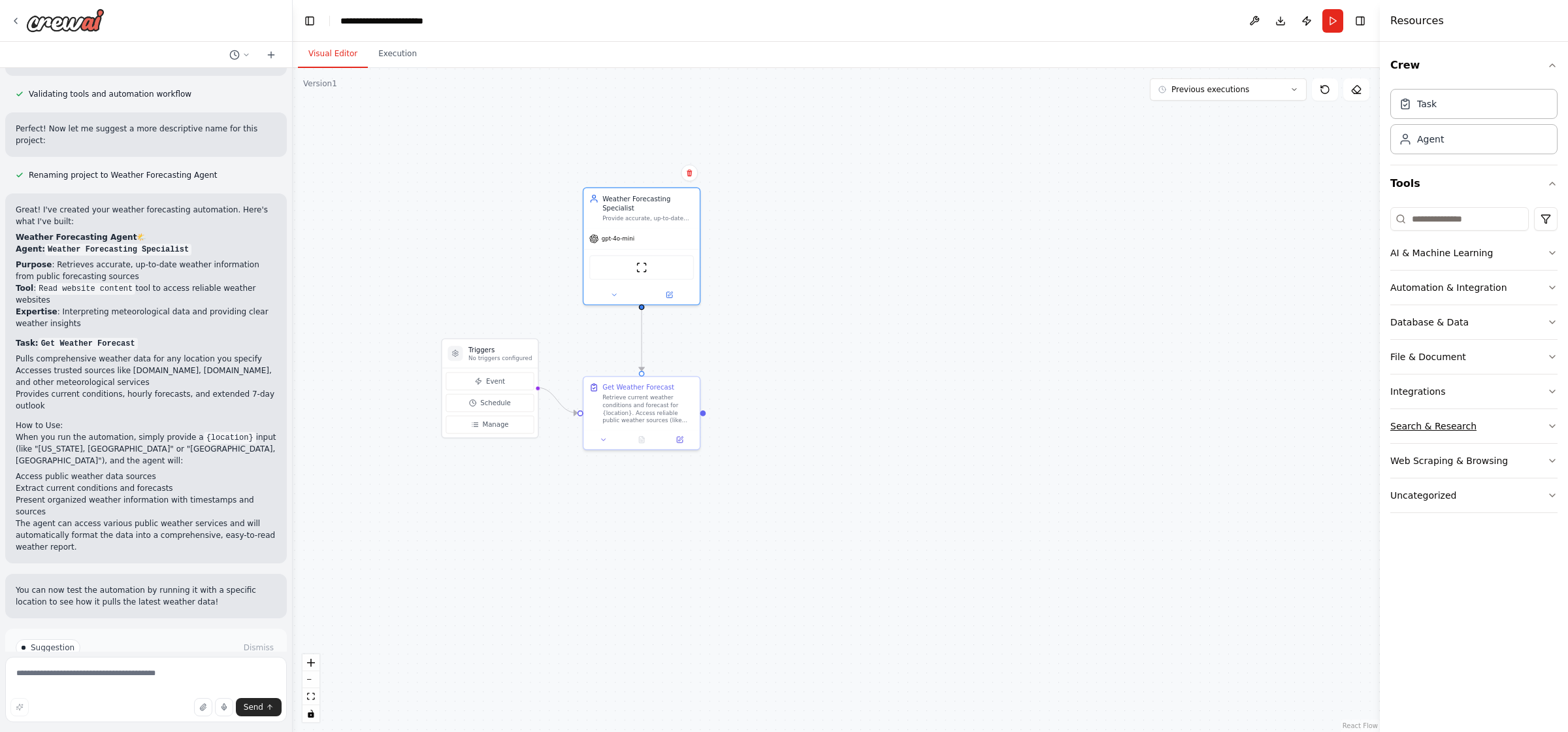
click at [1254, 428] on div "Search & Research" at bounding box center [1433, 426] width 86 height 13
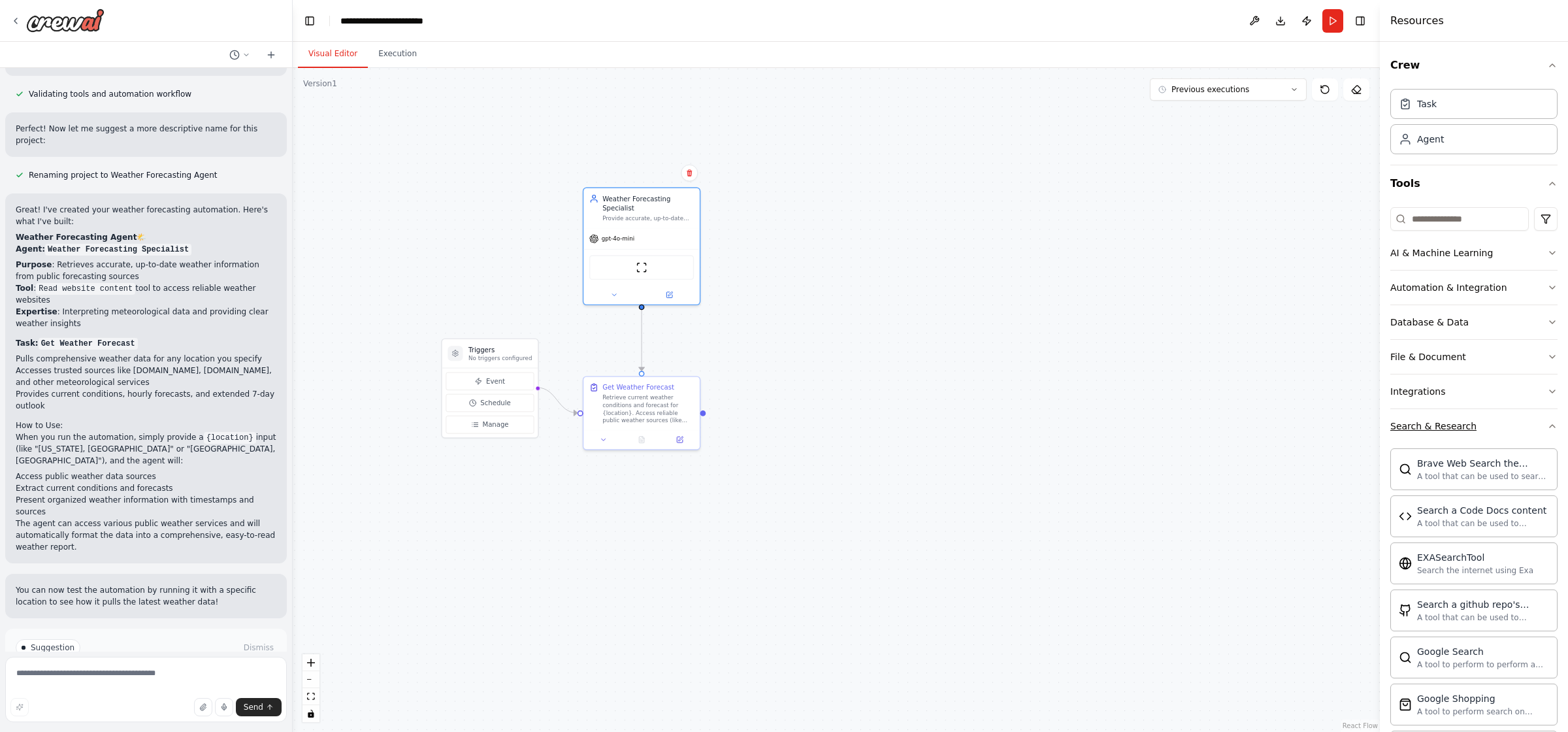
click at [1254, 428] on div "Search & Research" at bounding box center [1433, 426] width 86 height 13
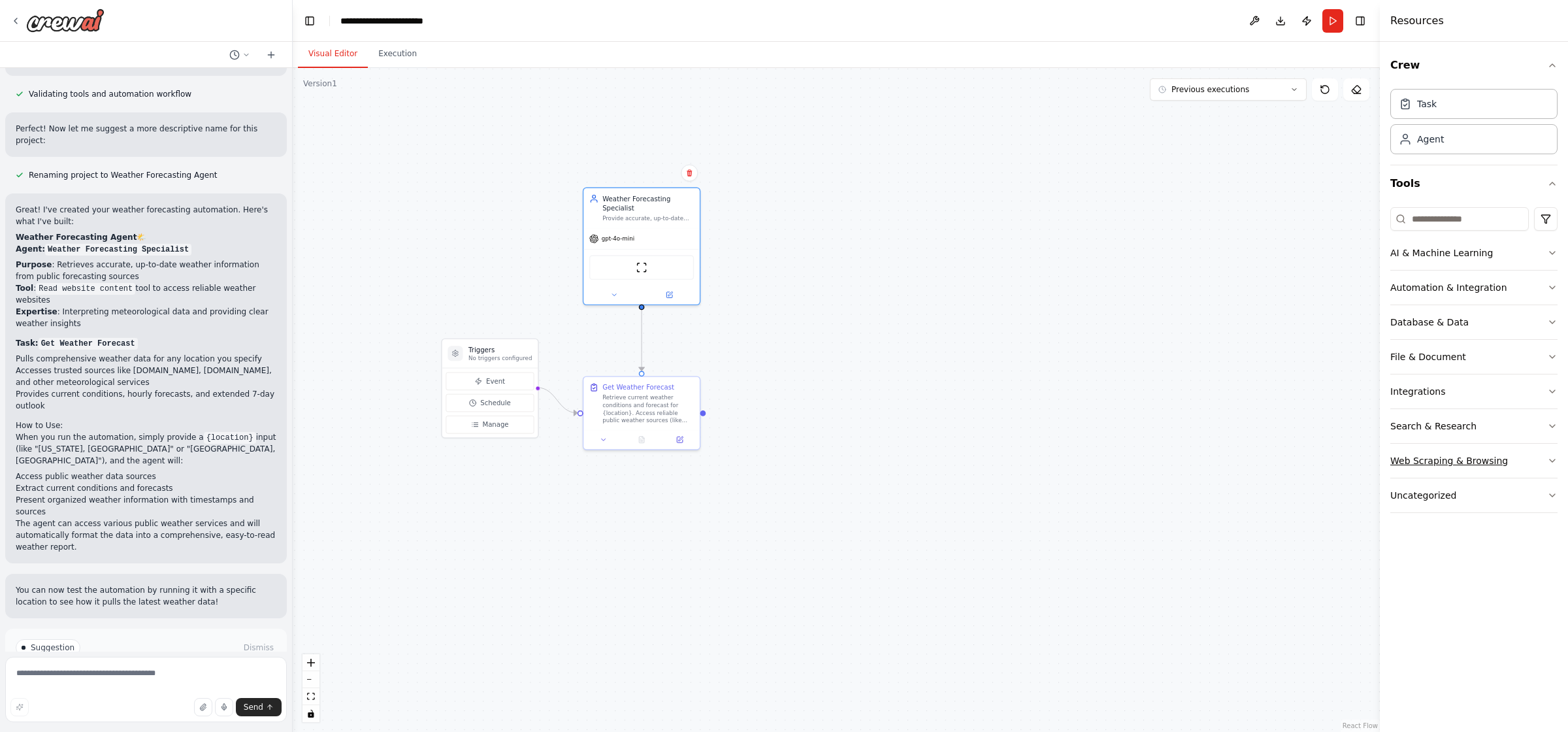
click at [1254, 449] on button "Web Scraping & Browsing" at bounding box center [1474, 460] width 167 height 34
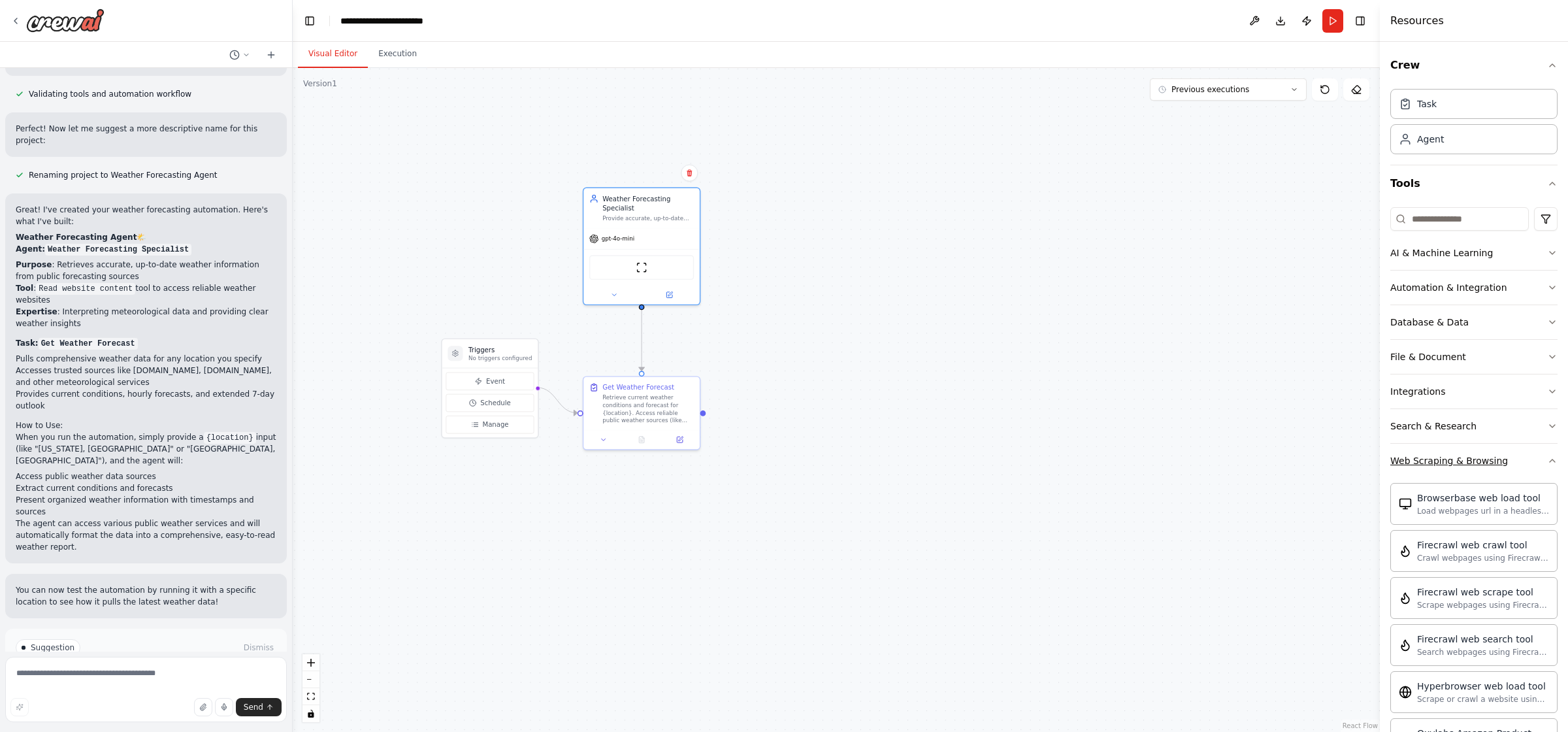
click at [1254, 449] on button "Web Scraping & Browsing" at bounding box center [1474, 460] width 167 height 34
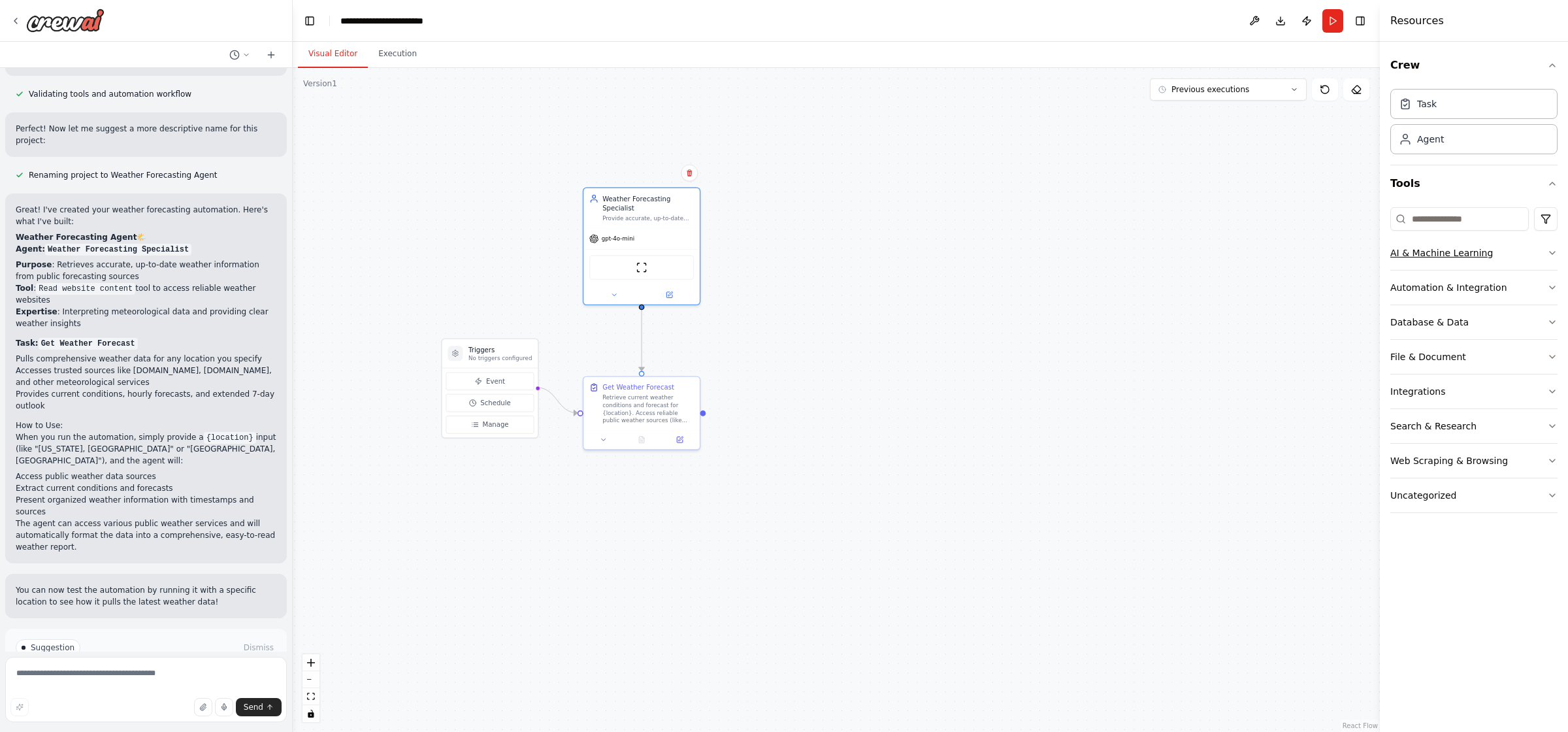
click at [1254, 238] on button "AI & Machine Learning" at bounding box center [1474, 253] width 167 height 34
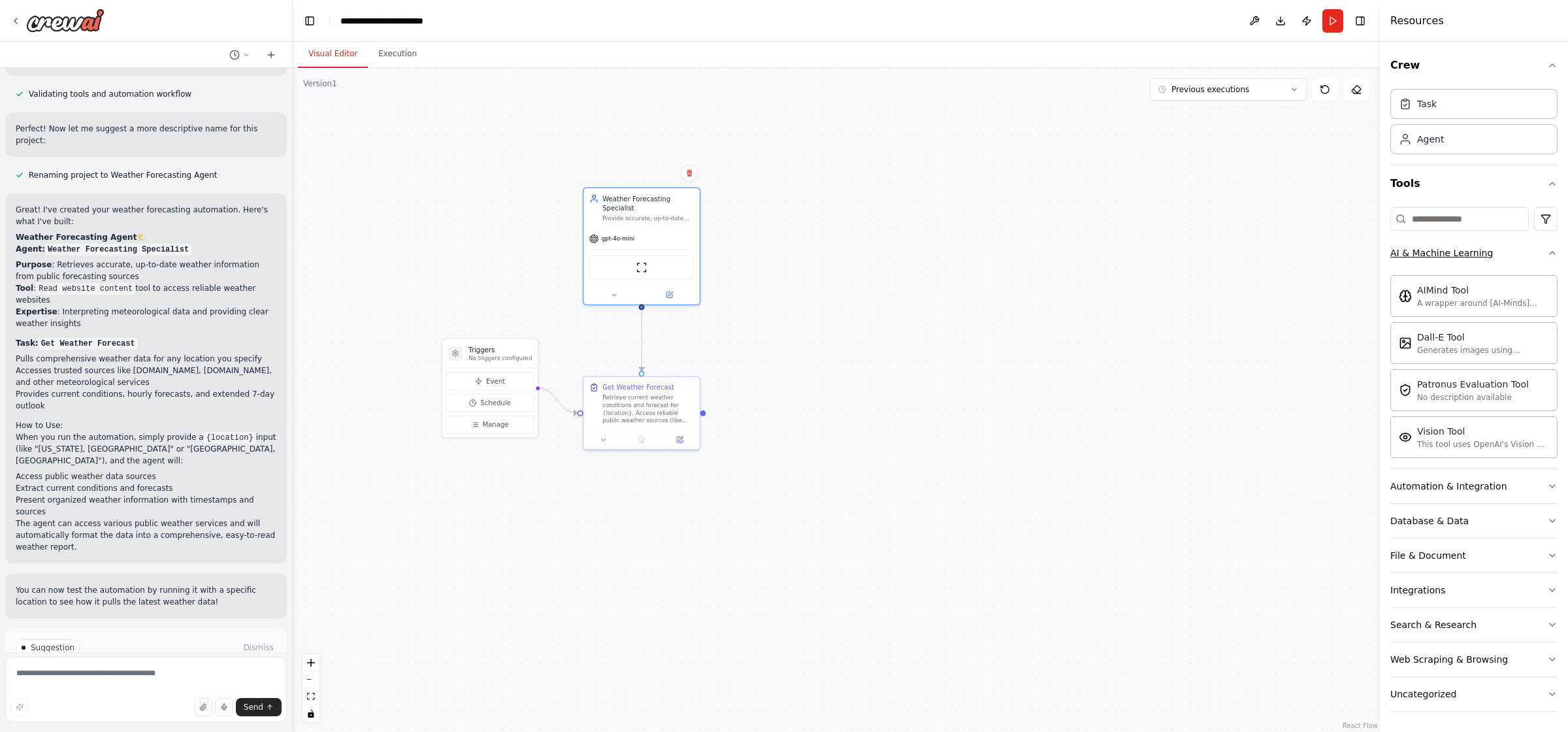
click at [1254, 238] on button "AI & Machine Learning" at bounding box center [1474, 253] width 167 height 34
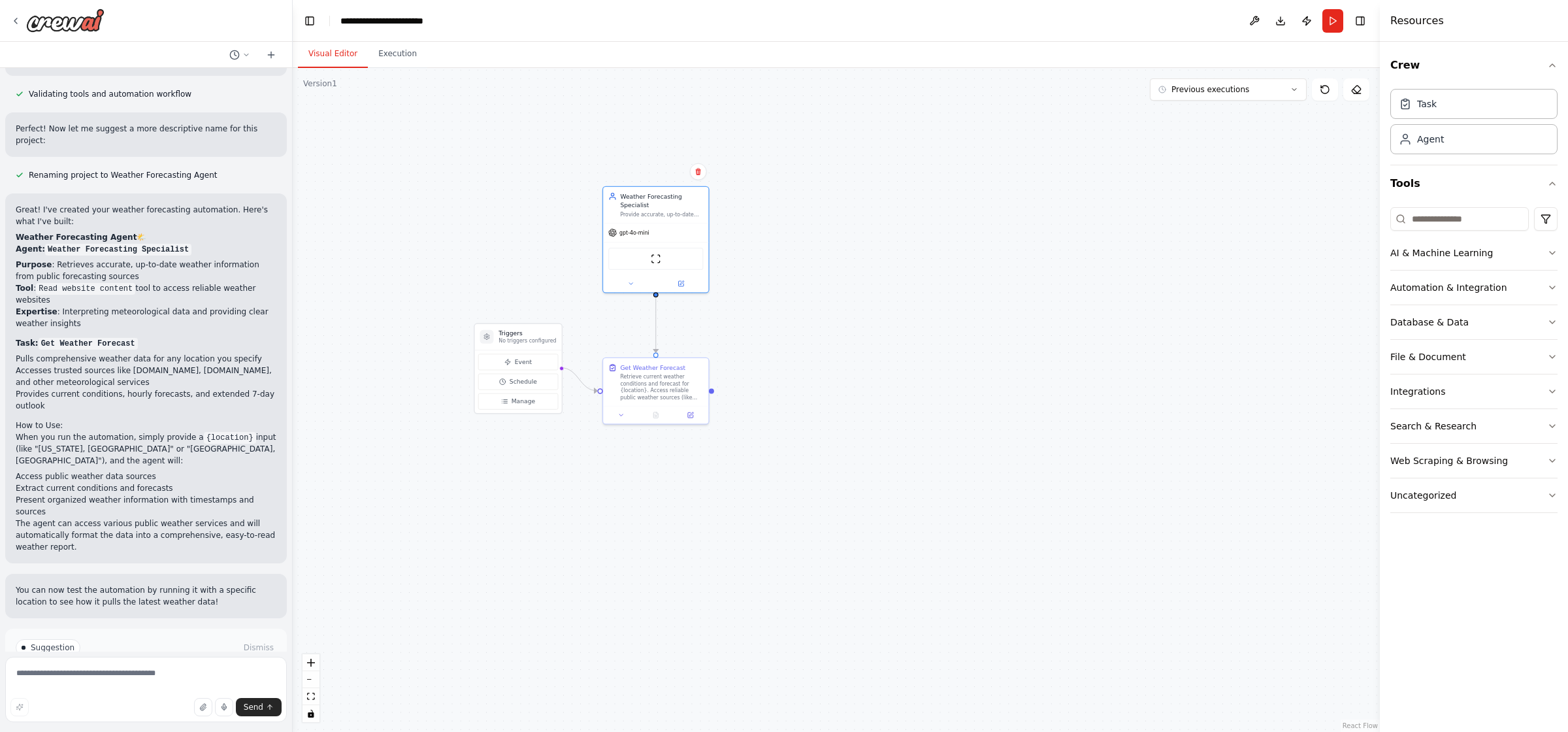
scroll to position [0, 0]
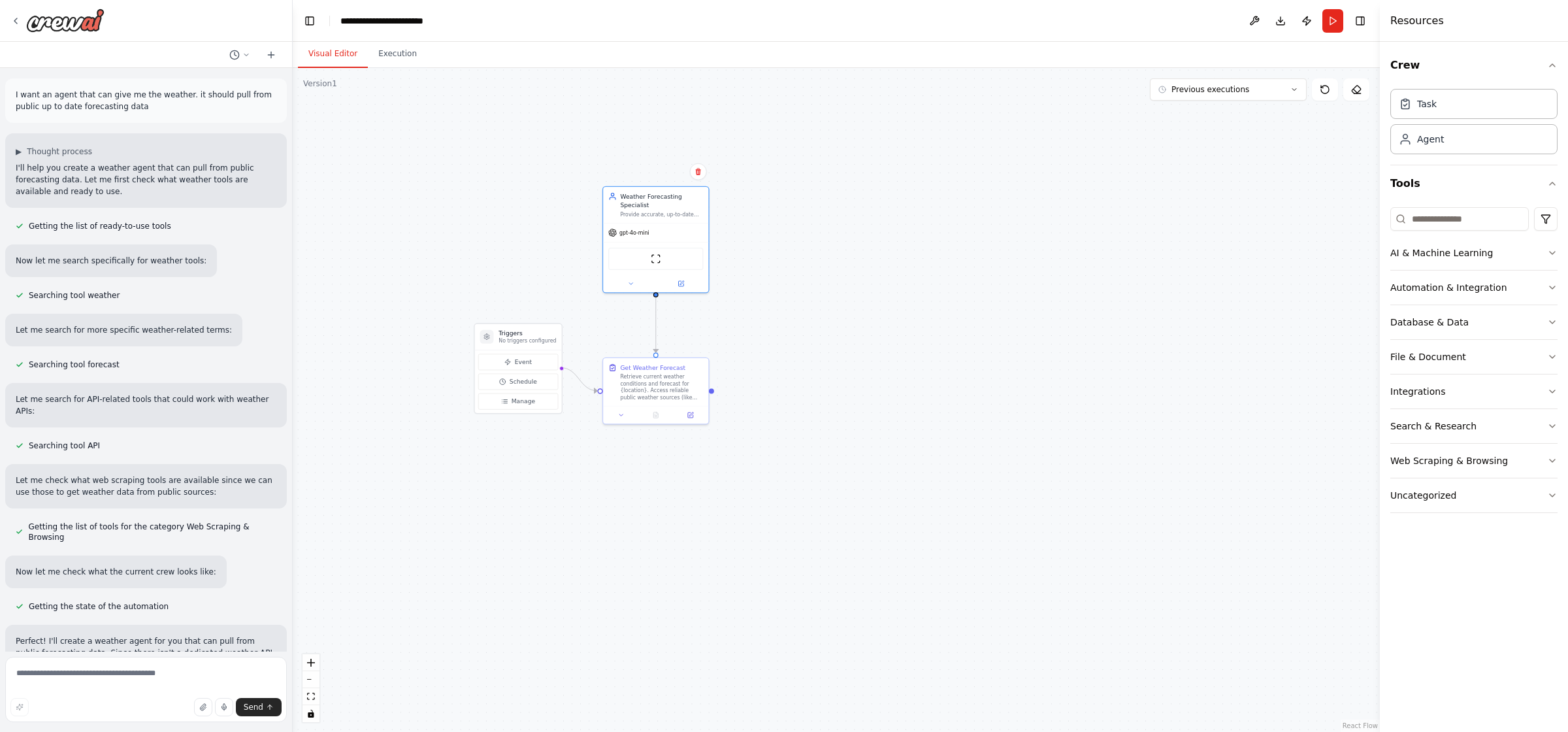
click at [330, 53] on button "Visual Editor" at bounding box center [333, 54] width 70 height 28
click at [307, 23] on button "Toggle Left Sidebar" at bounding box center [310, 20] width 18 height 18
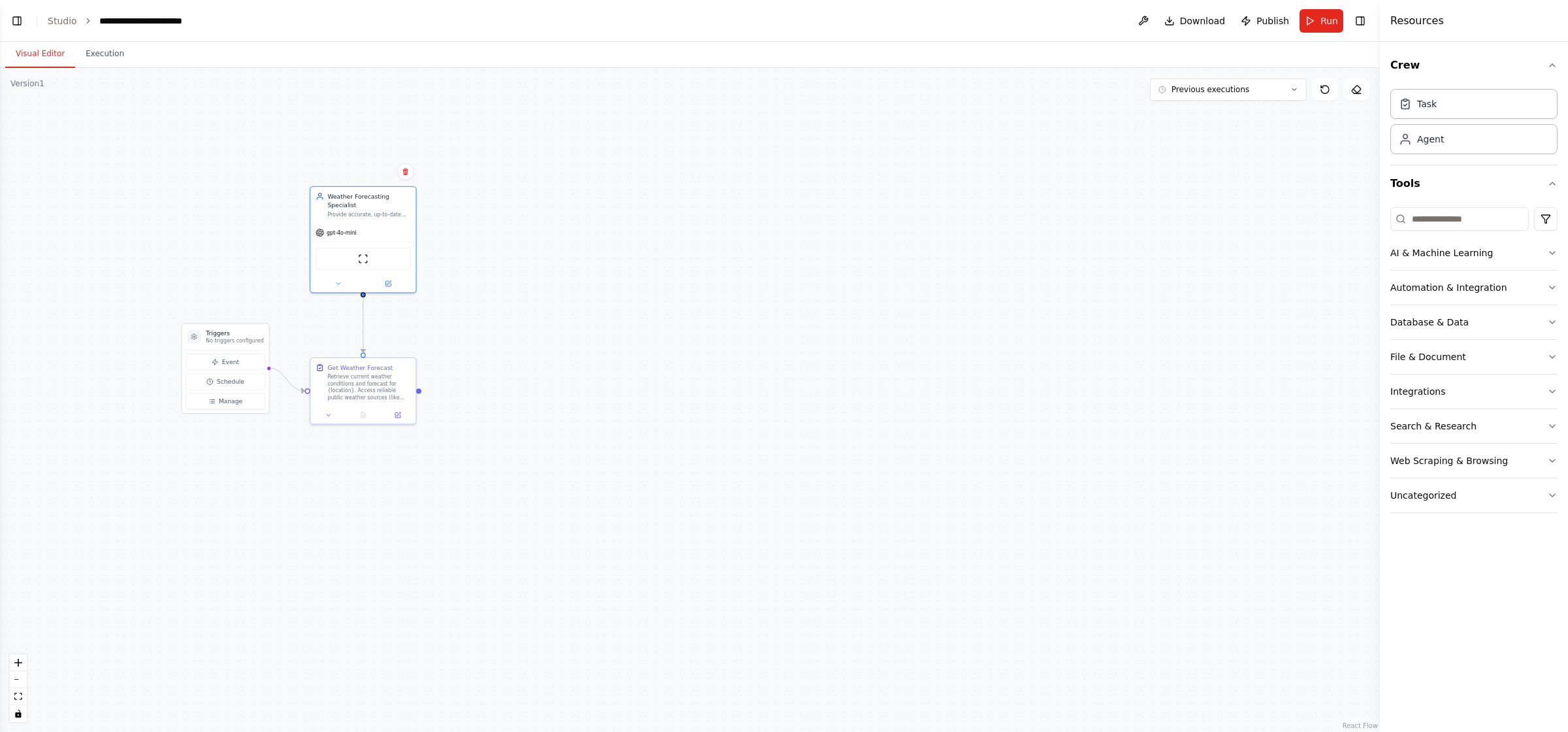
click at [68, 62] on button "Visual Editor" at bounding box center [41, 54] width 70 height 28
click at [1254, 19] on h4 "Resources" at bounding box center [1417, 21] width 53 height 16
click at [1254, 414] on button "Search & Research" at bounding box center [1474, 426] width 167 height 34
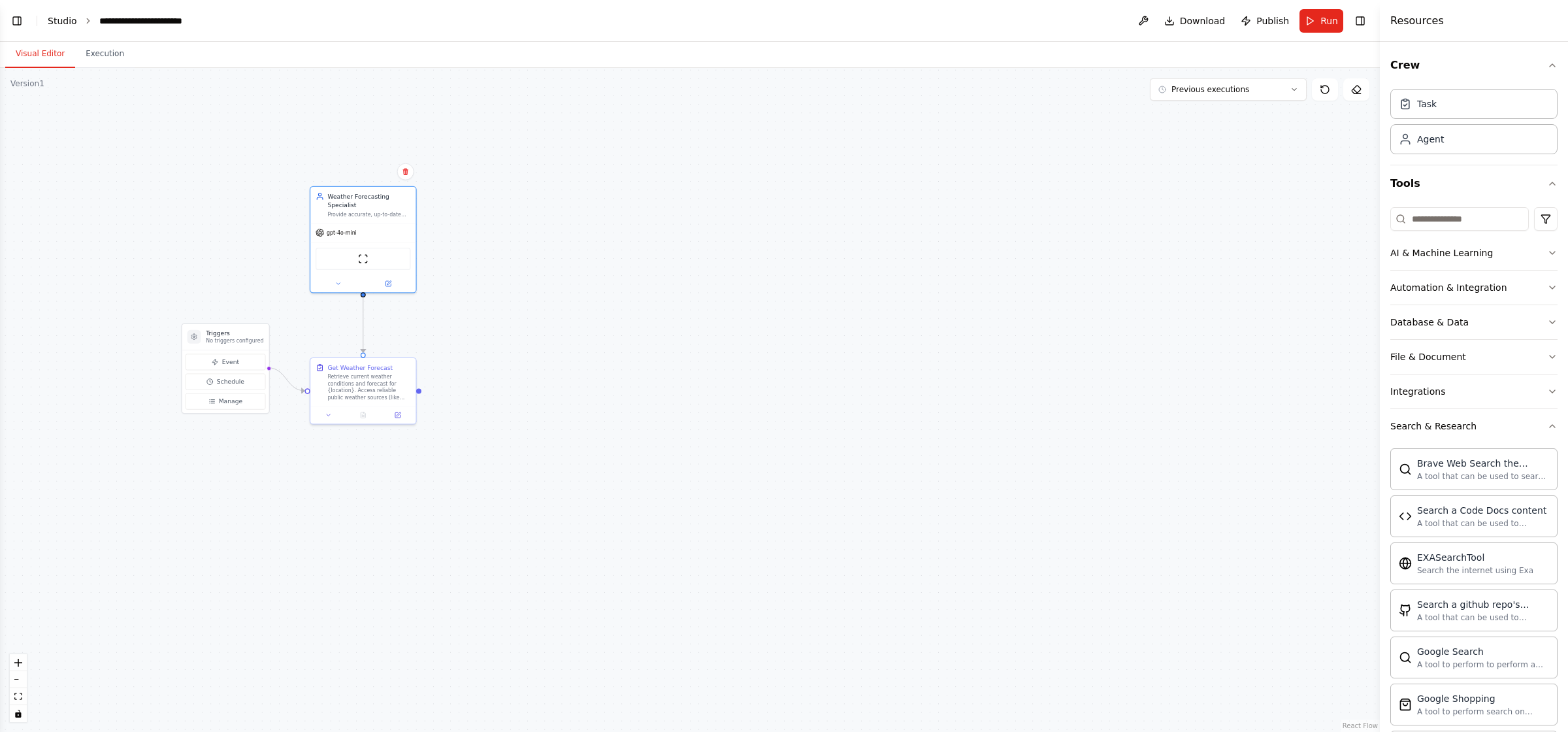
click at [73, 16] on link "Studio" at bounding box center [62, 21] width 29 height 10
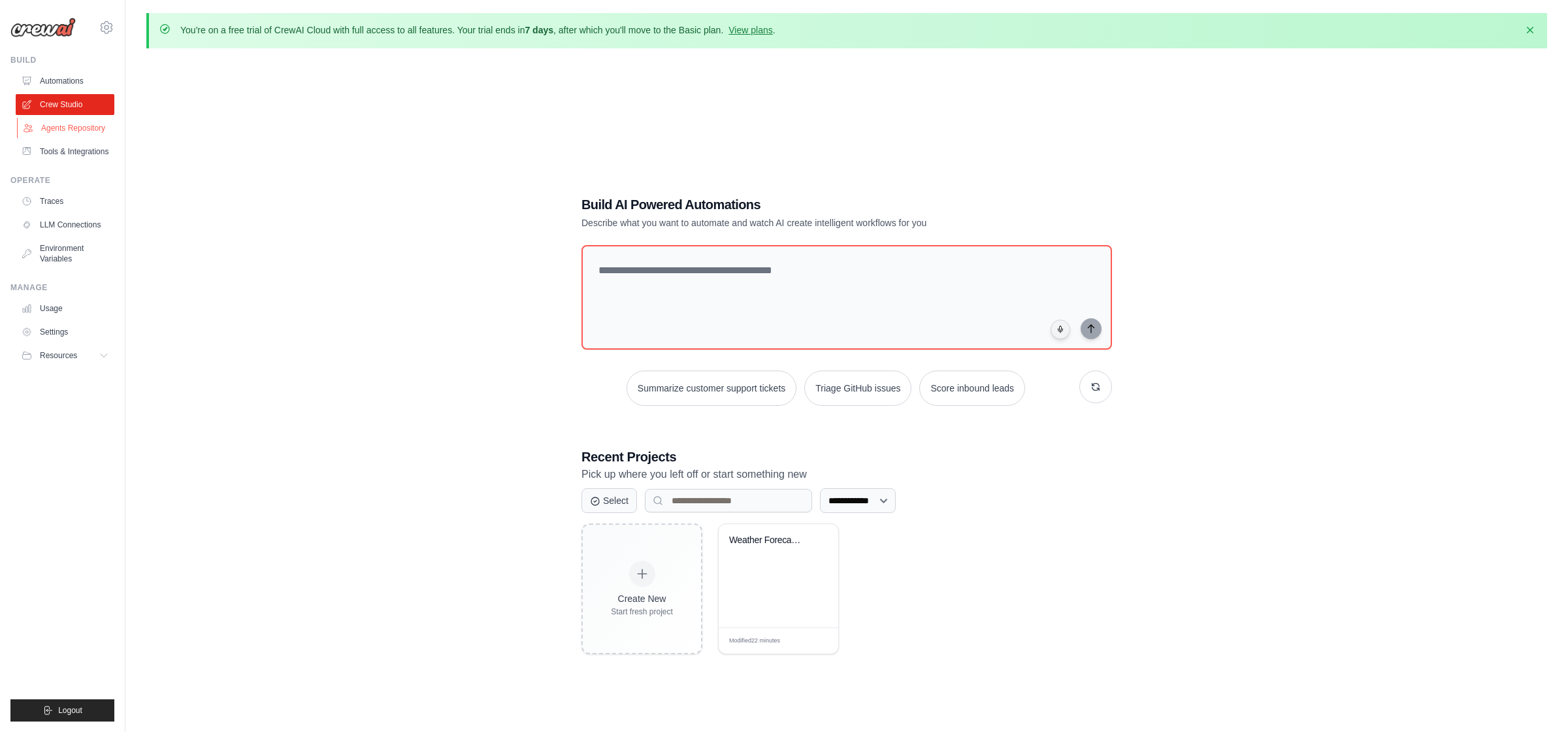
click at [66, 123] on link "Agents Repository" at bounding box center [66, 128] width 99 height 21
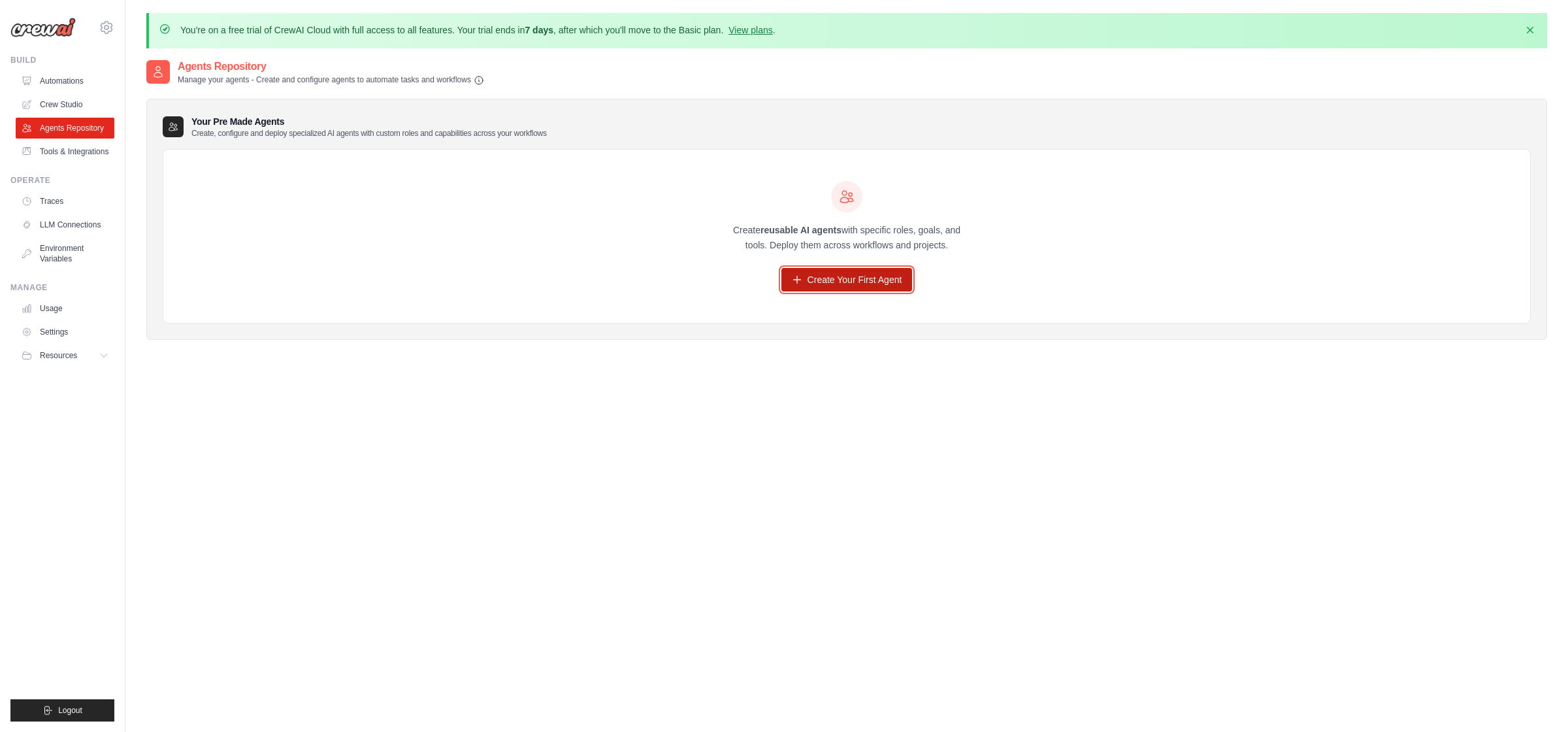
click at [815, 273] on link "Create Your First Agent" at bounding box center [847, 279] width 131 height 24
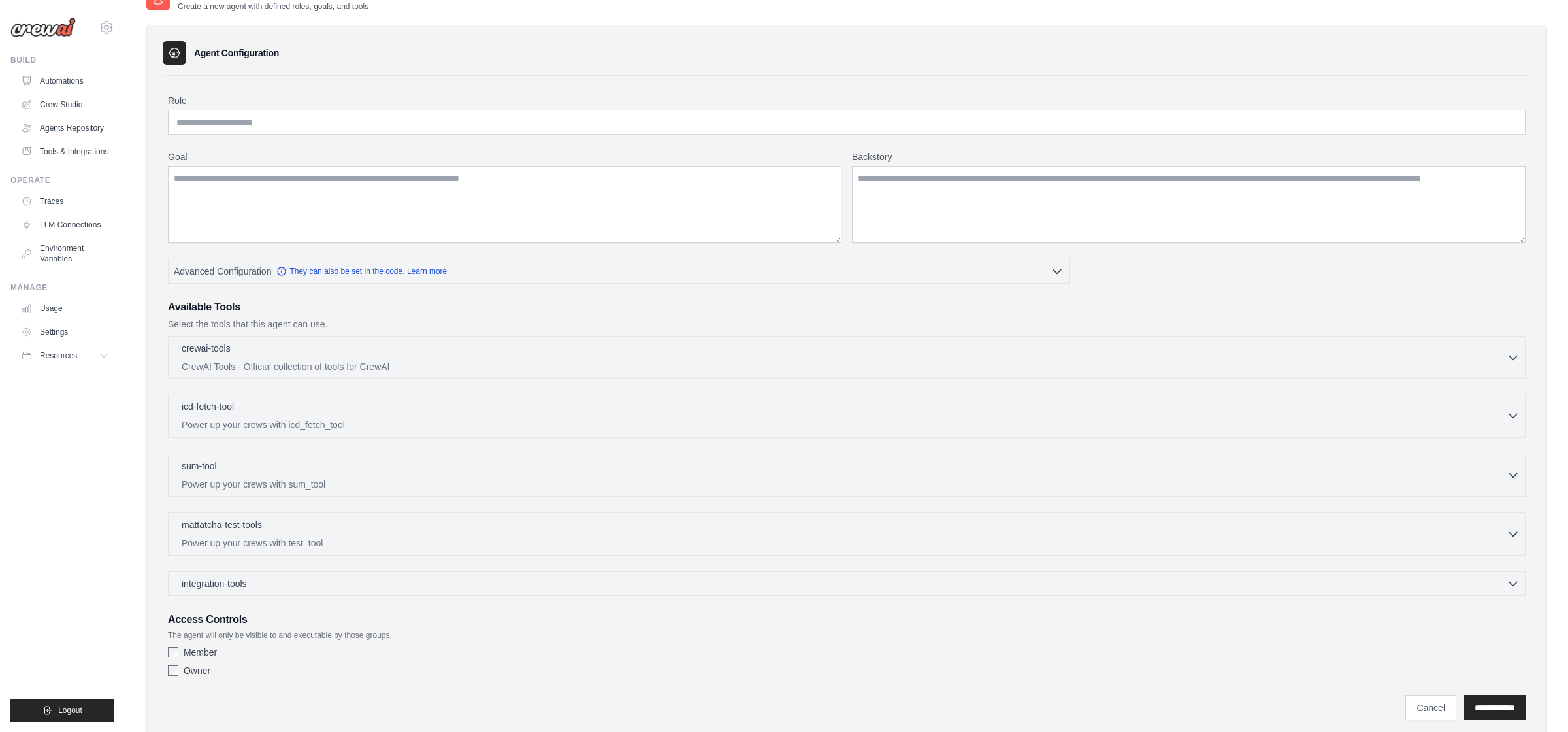
scroll to position [70, 0]
click at [66, 219] on link "LLM Connections" at bounding box center [66, 225] width 99 height 21
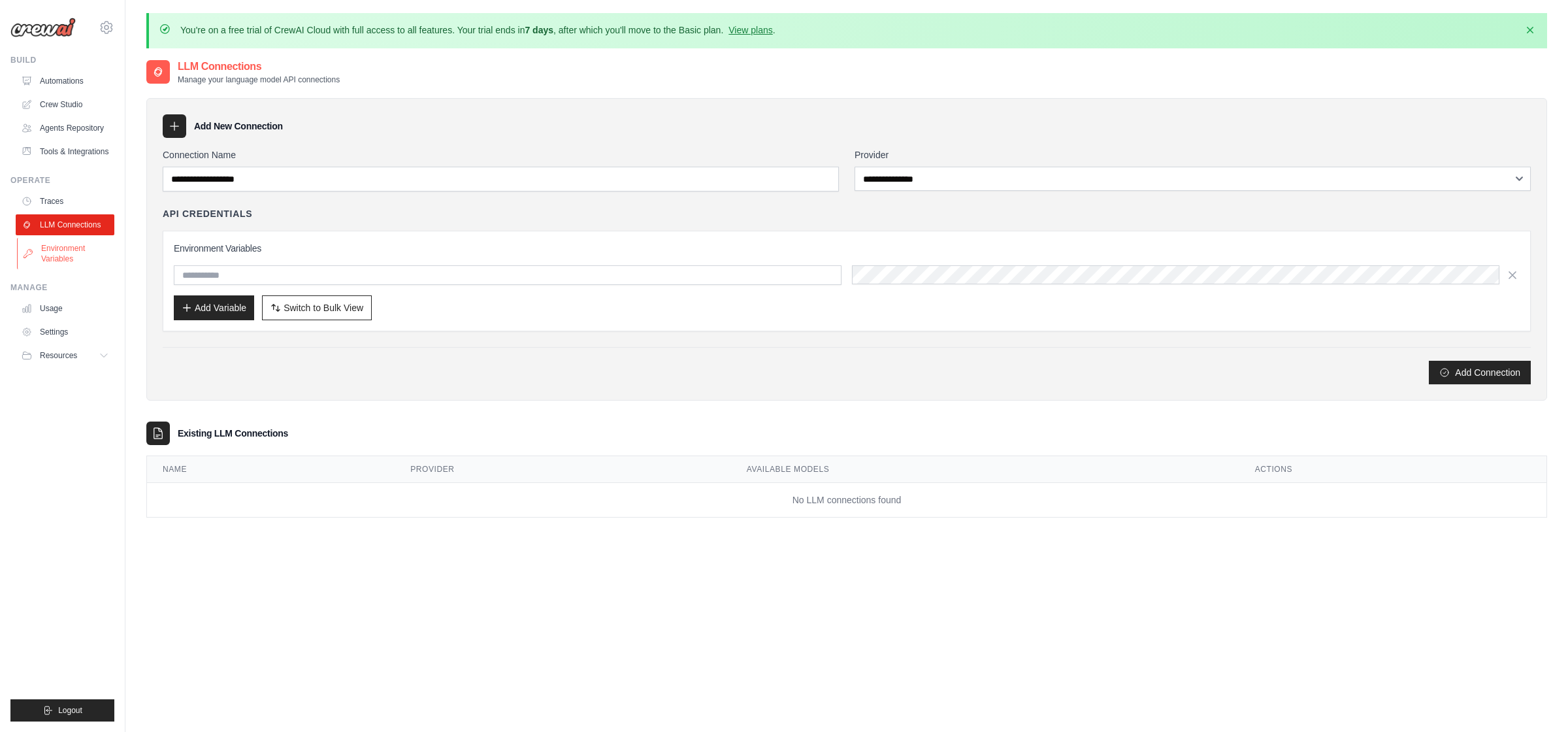
click at [61, 242] on link "Environment Variables" at bounding box center [66, 253] width 99 height 31
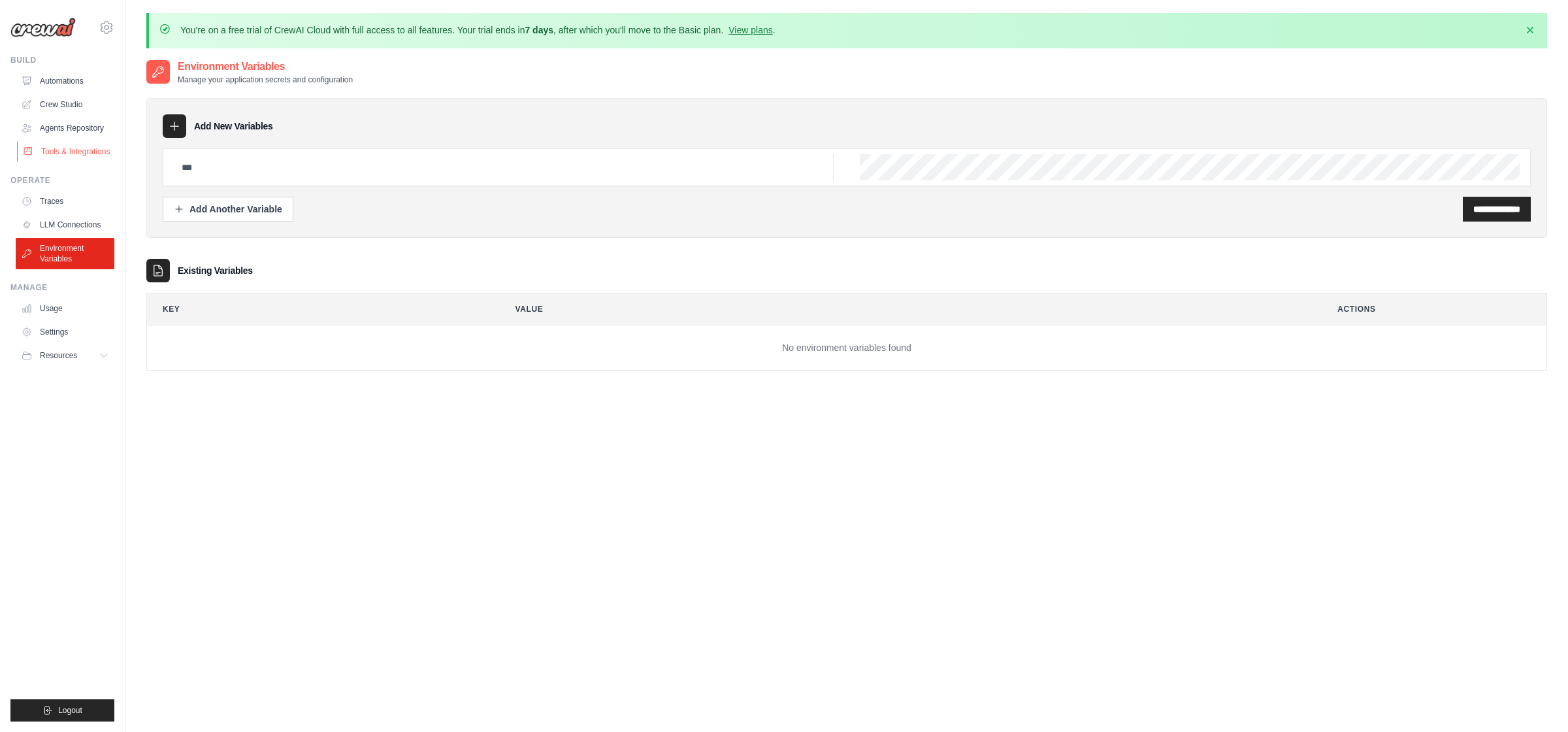
click at [66, 148] on link "Tools & Integrations" at bounding box center [66, 152] width 99 height 21
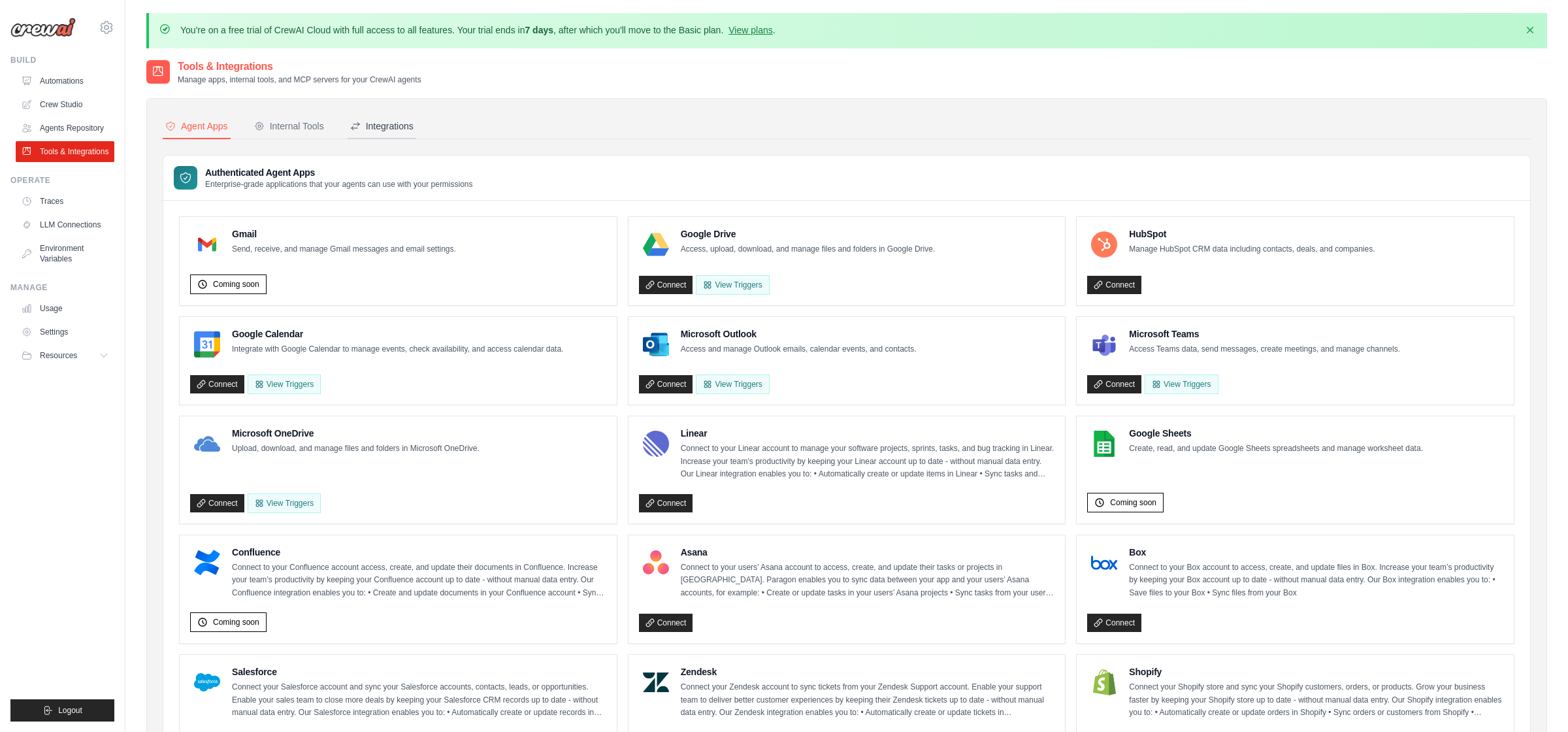
click at [368, 122] on div "Integrations" at bounding box center [382, 126] width 64 height 13
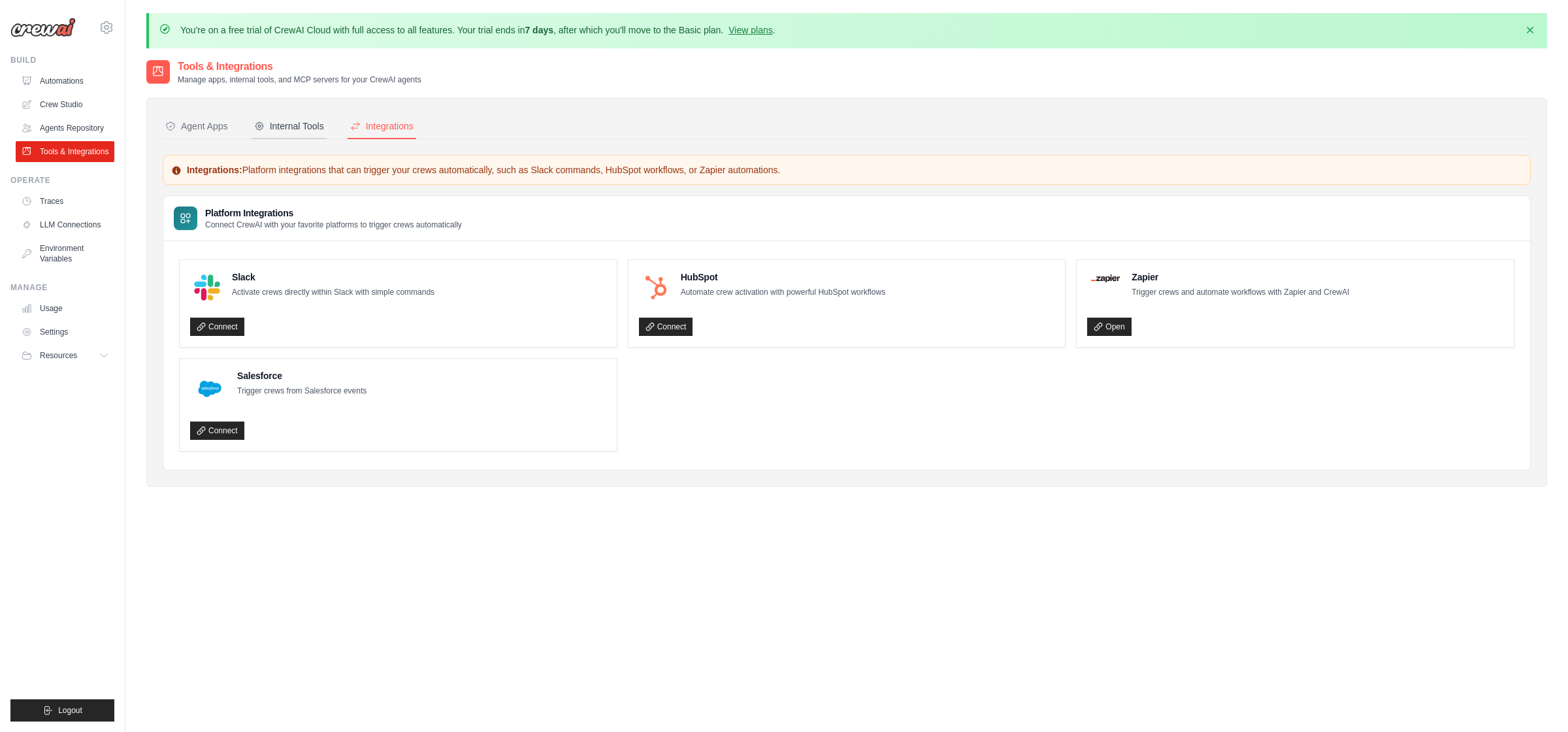
click at [306, 127] on div "Internal Tools" at bounding box center [290, 126] width 70 height 13
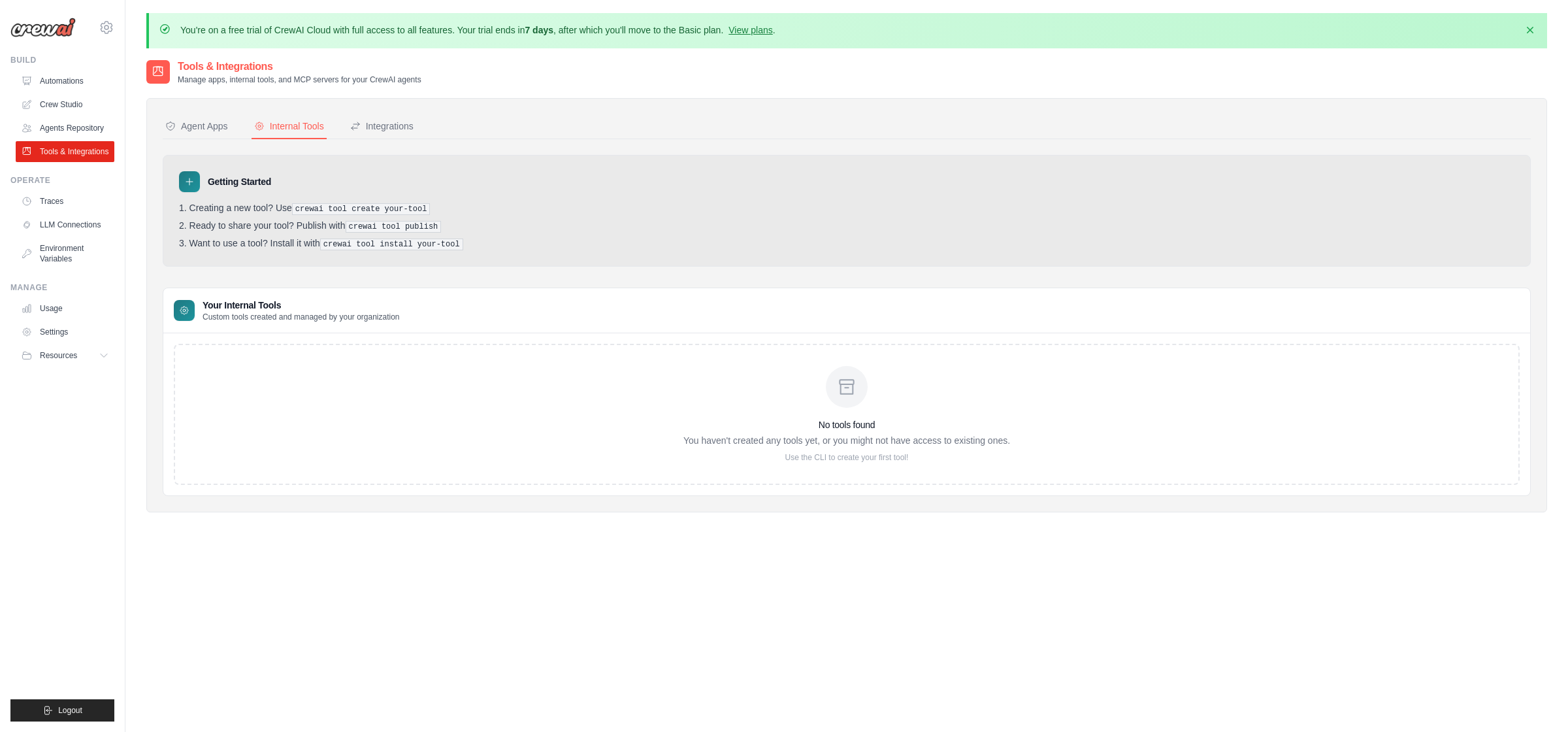
click at [231, 123] on nav "Agent Apps Internal Tools Integrations" at bounding box center [846, 126] width 1369 height 25
click at [208, 124] on div "Agent Apps" at bounding box center [197, 126] width 63 height 13
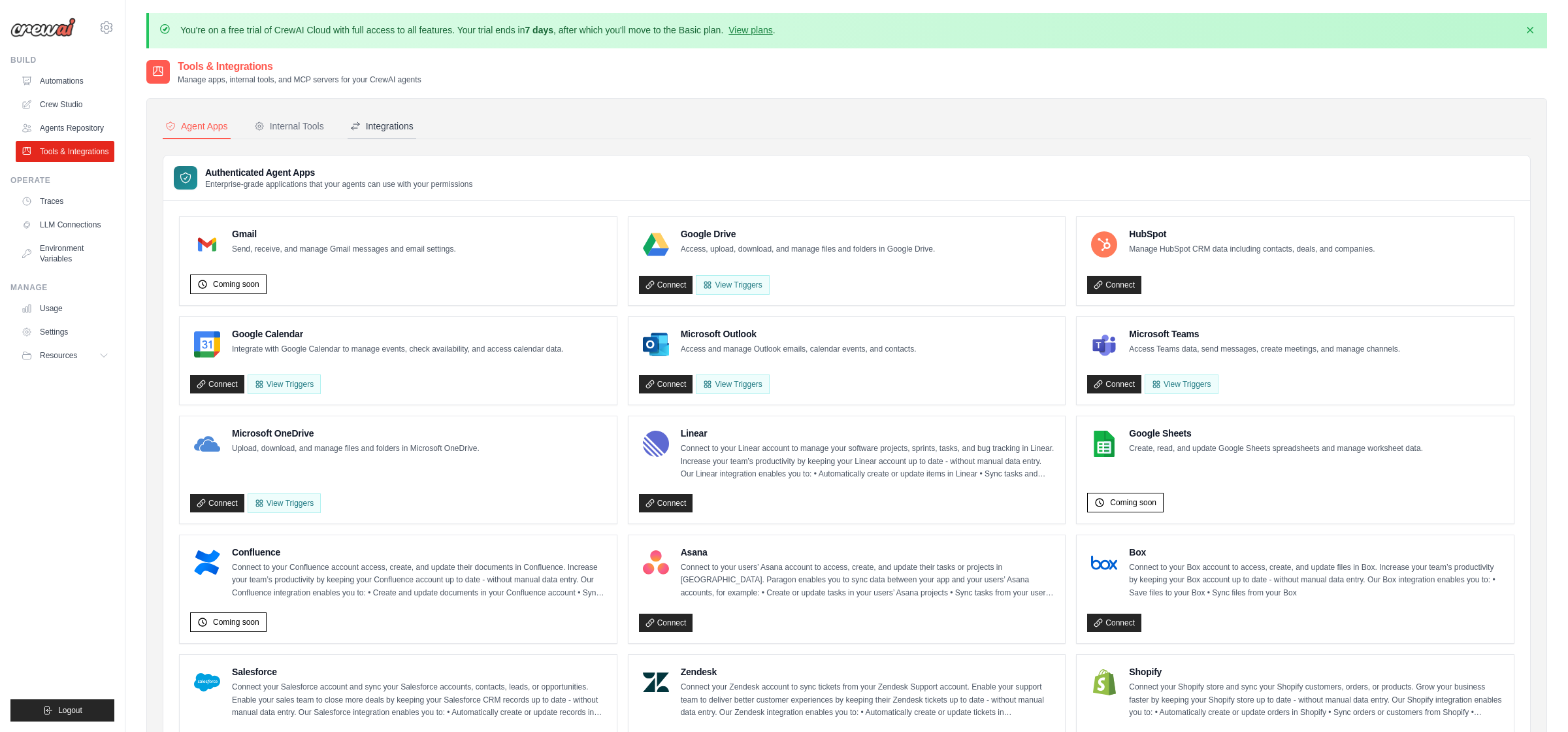
click at [378, 124] on div "Integrations" at bounding box center [382, 126] width 64 height 13
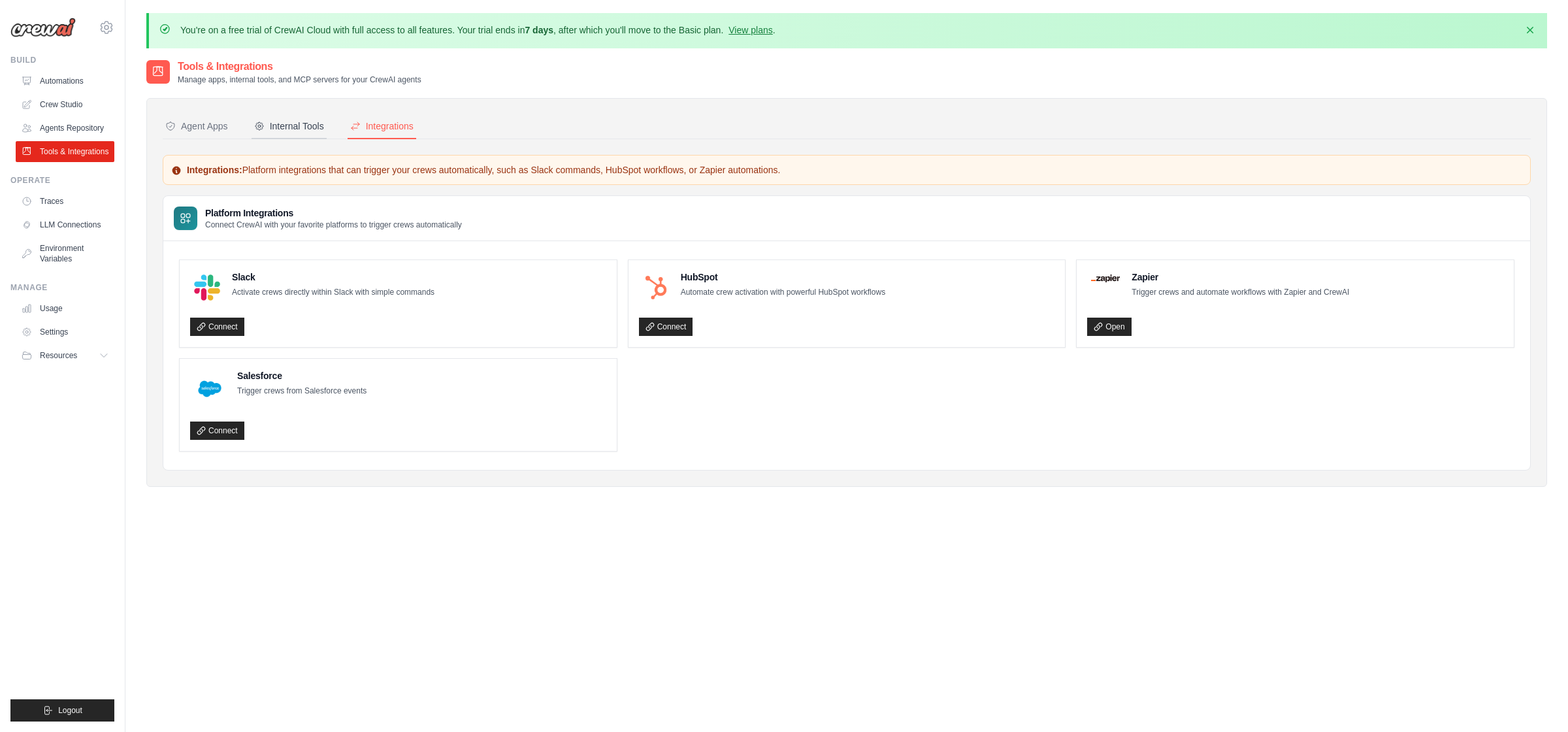
click at [293, 126] on div "Internal Tools" at bounding box center [290, 126] width 70 height 13
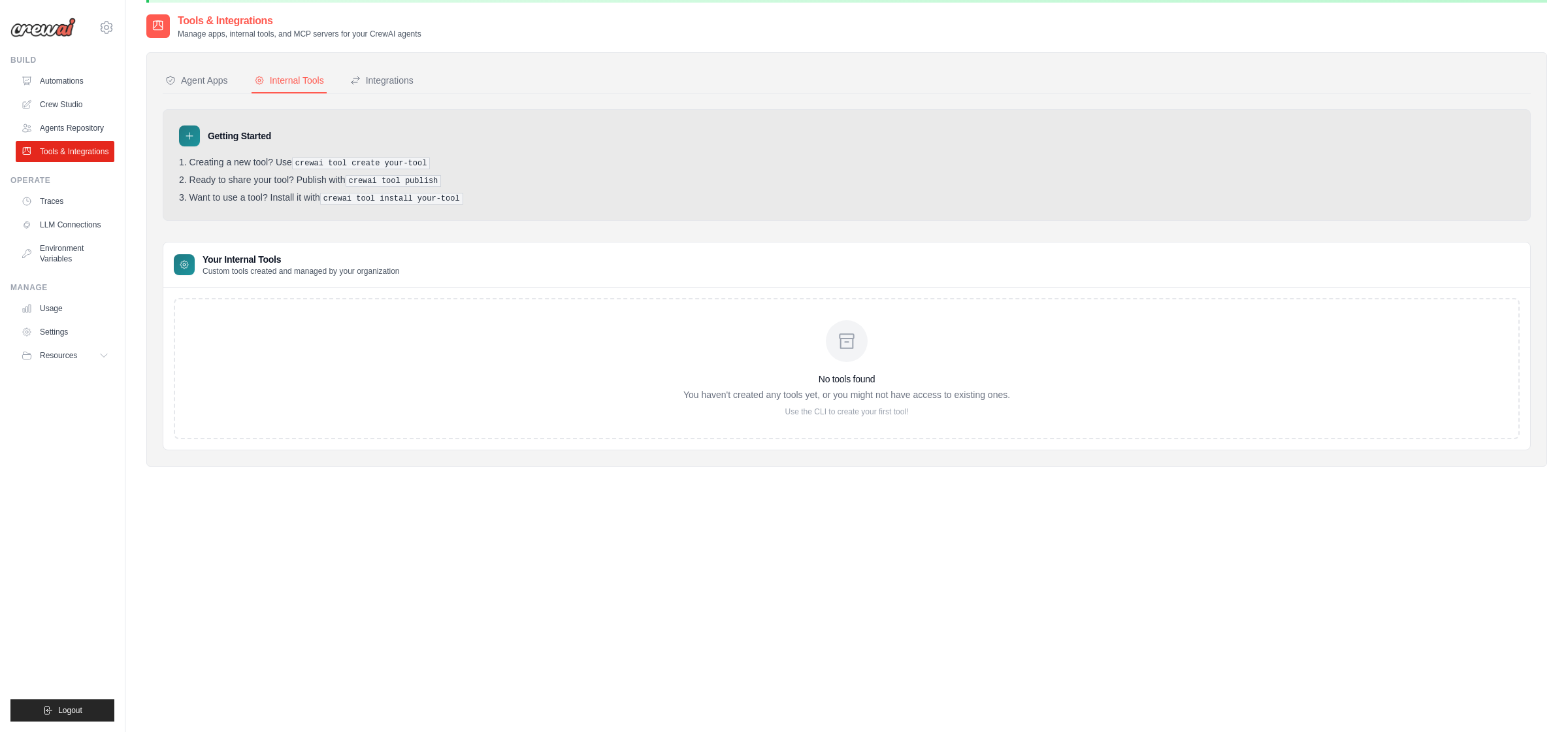
scroll to position [6, 0]
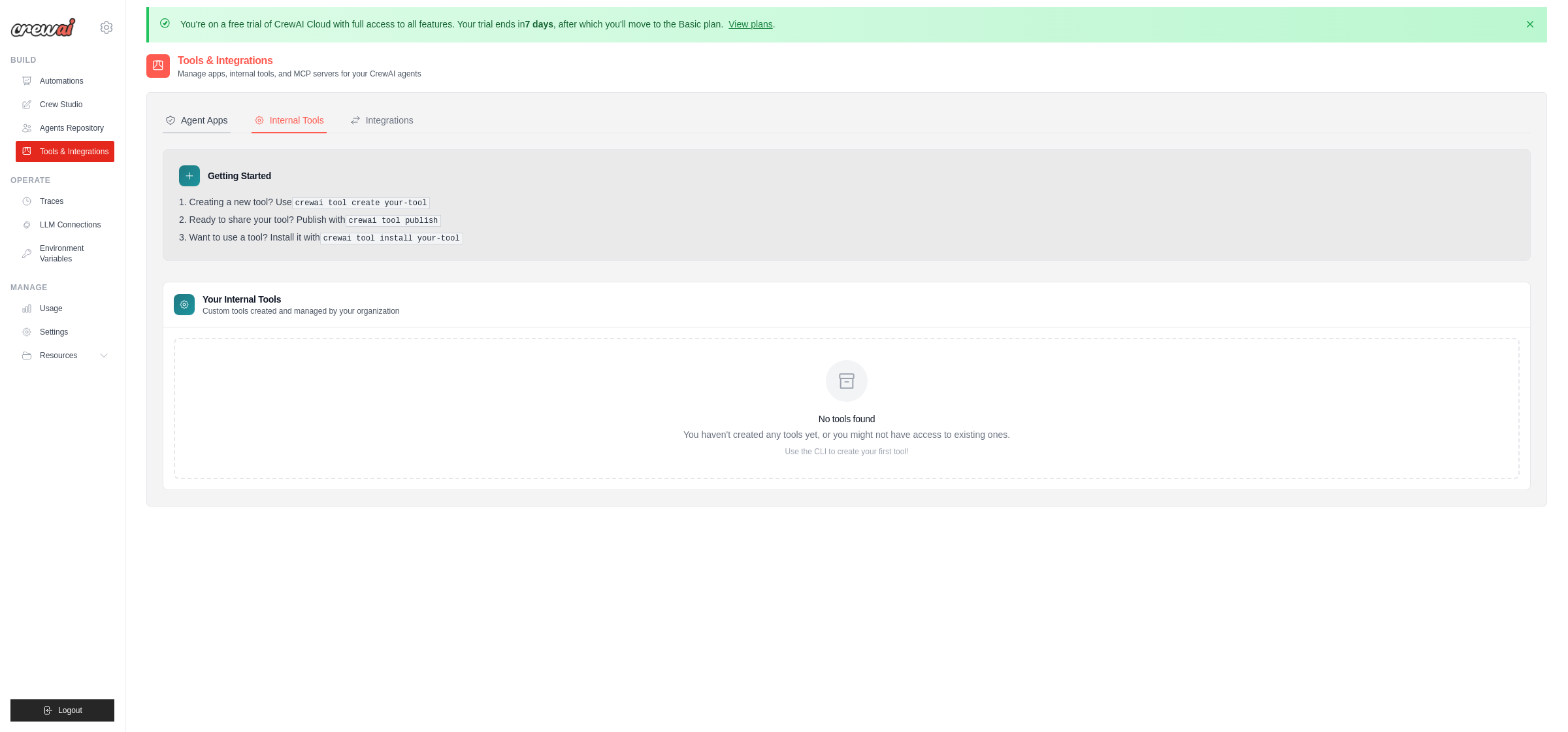
click at [203, 117] on div "Agent Apps" at bounding box center [197, 121] width 63 height 13
